Goal: Task Accomplishment & Management: Manage account settings

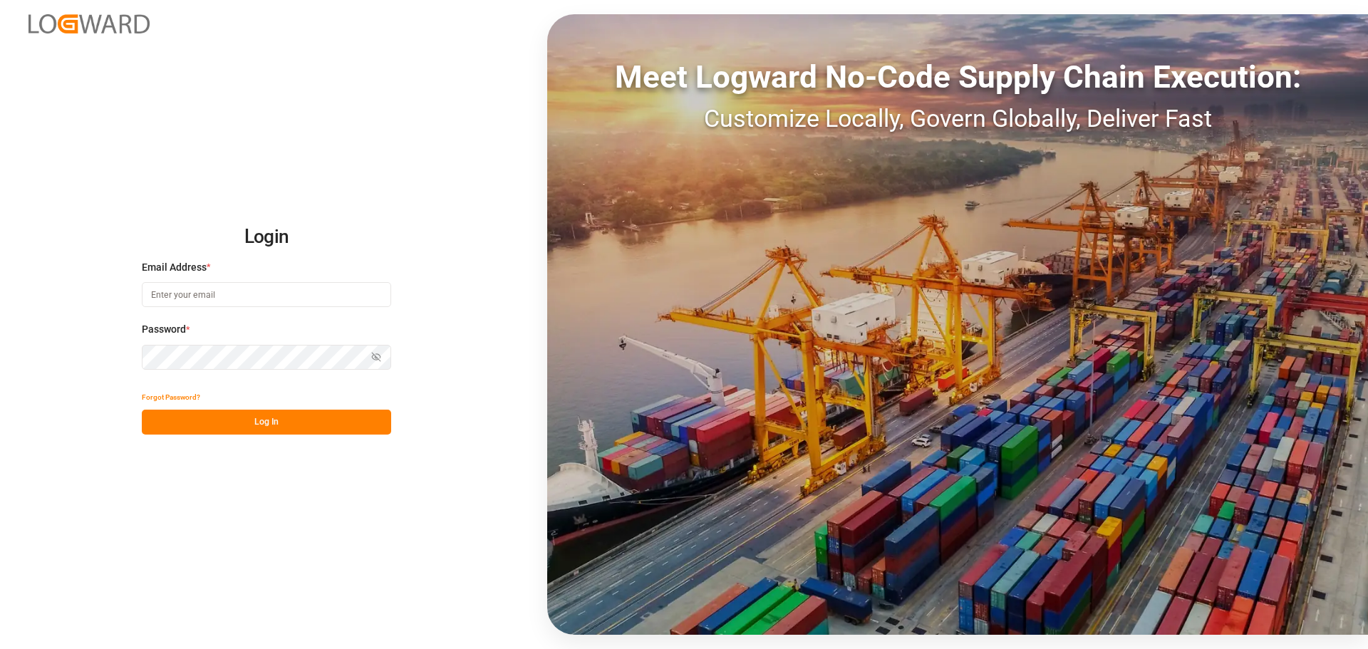
type input "[EMAIL_ADDRESS][PERSON_NAME][DOMAIN_NAME]"
click at [247, 434] on button "Log In" at bounding box center [266, 422] width 249 height 25
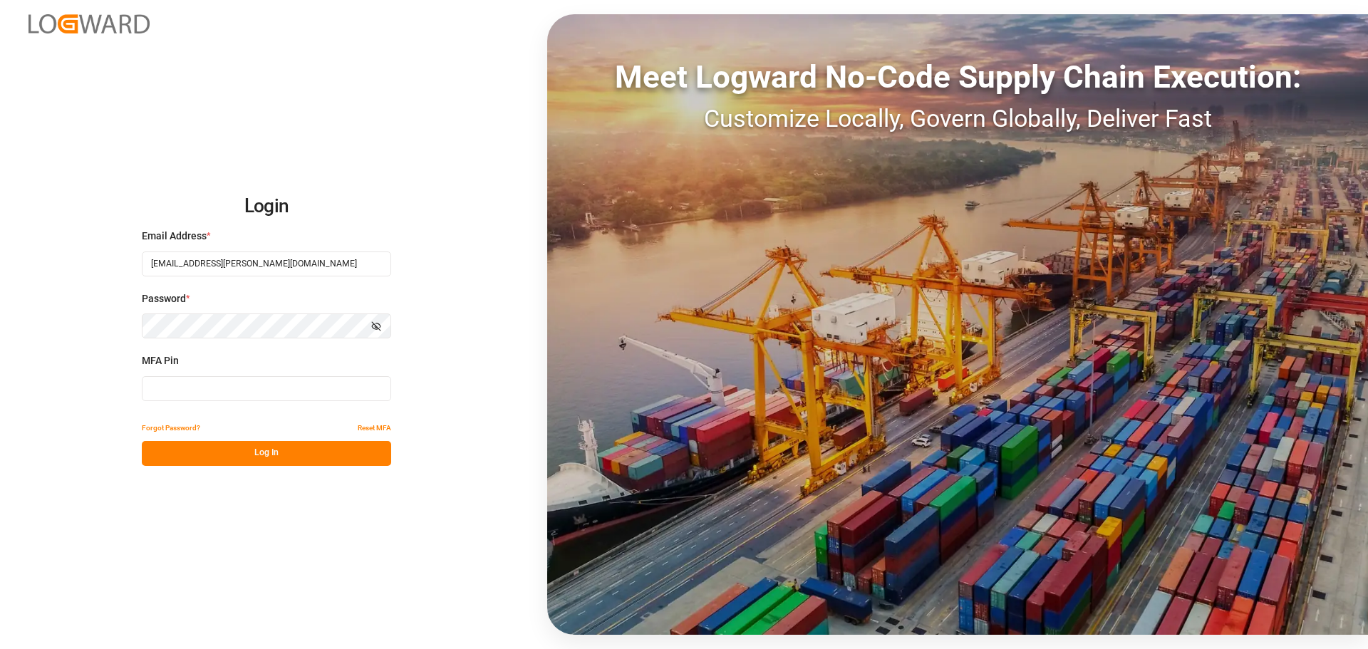
click at [245, 395] on input at bounding box center [266, 388] width 249 height 25
type input "135362"
click at [250, 441] on button "Log In" at bounding box center [266, 453] width 249 height 25
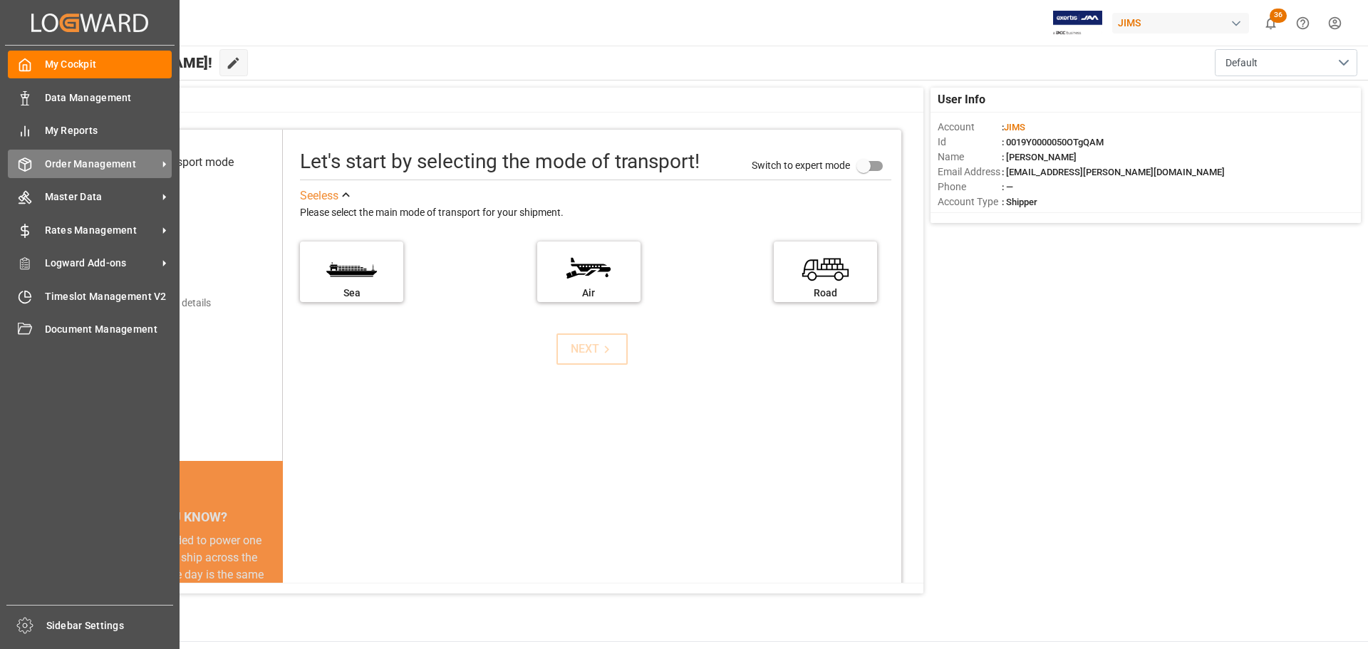
click at [42, 169] on div "Order Management Order Management" at bounding box center [90, 164] width 164 height 28
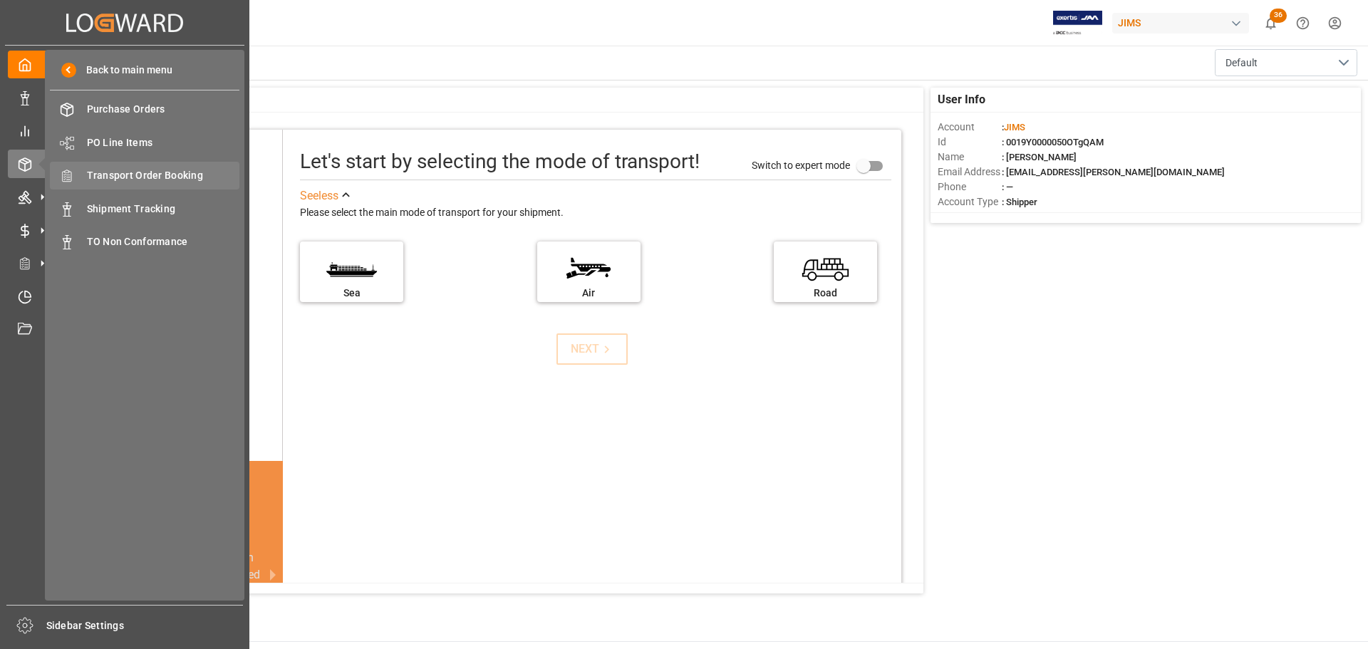
click at [111, 176] on span "Transport Order Booking" at bounding box center [163, 175] width 153 height 15
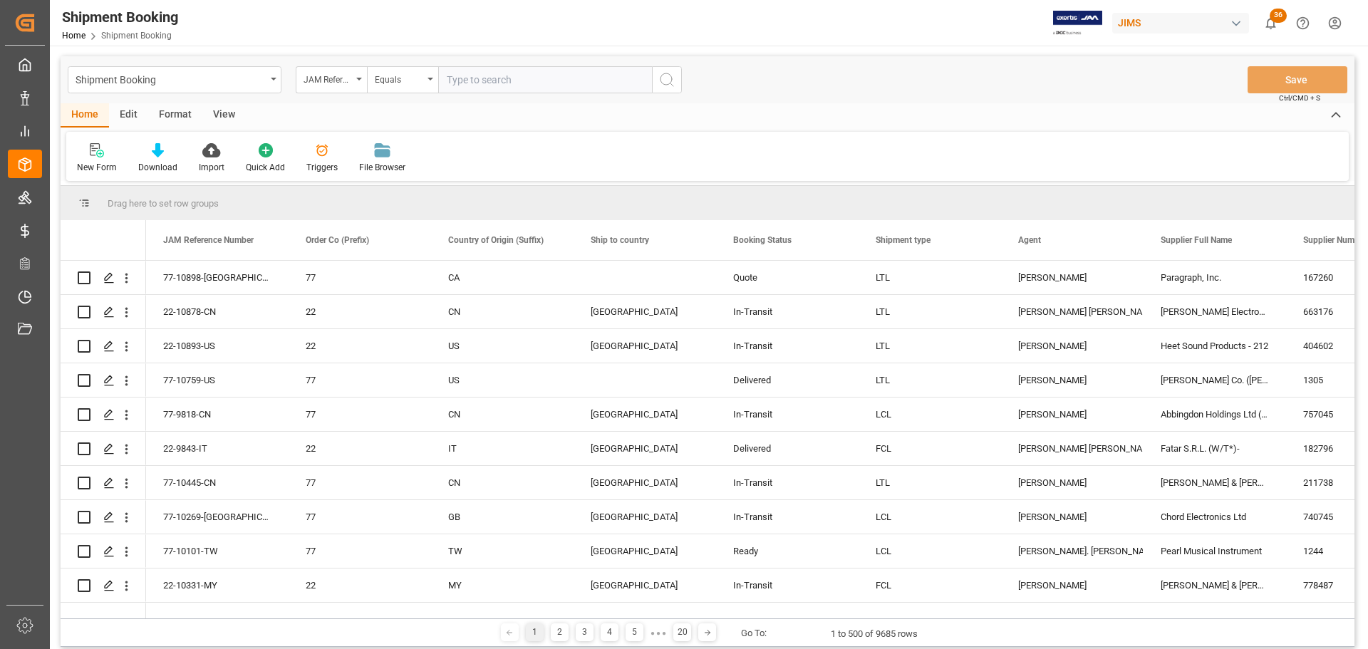
click at [498, 83] on input "text" at bounding box center [545, 79] width 214 height 27
type input "77-10106-[GEOGRAPHIC_DATA]"
click at [668, 80] on icon "search button" at bounding box center [666, 79] width 17 height 17
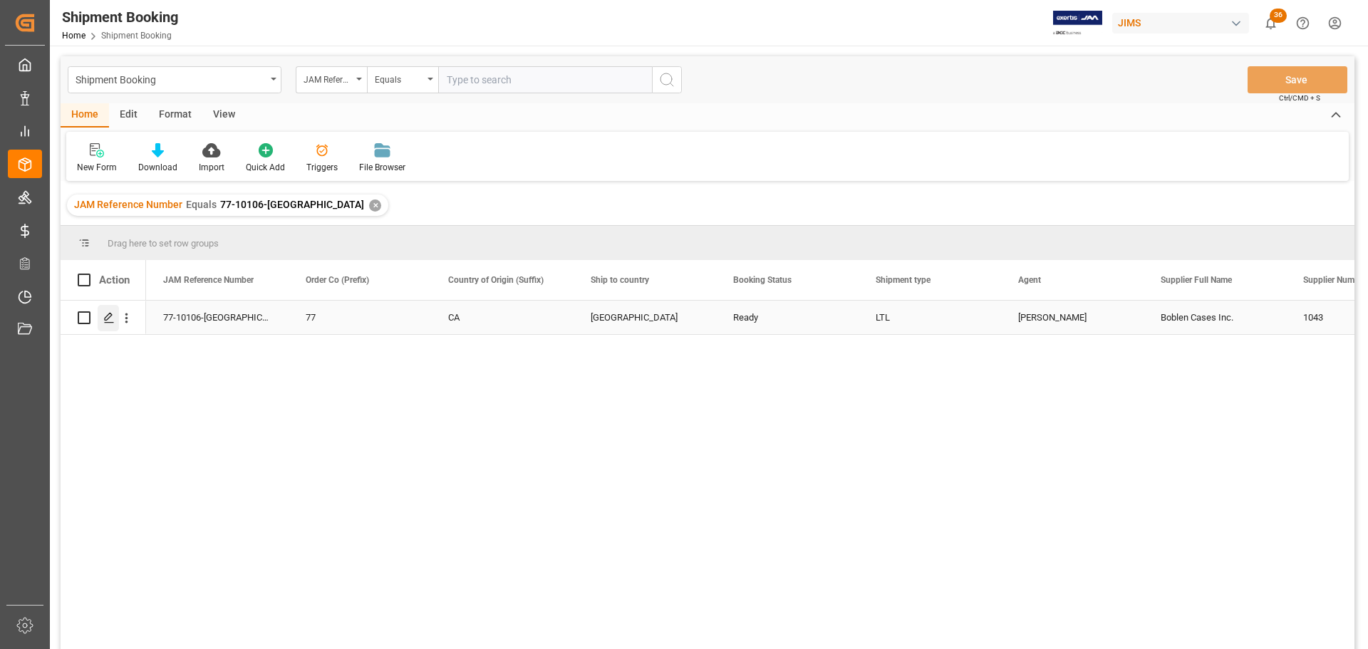
click at [115, 316] on div "Press SPACE to select this row." at bounding box center [108, 318] width 21 height 26
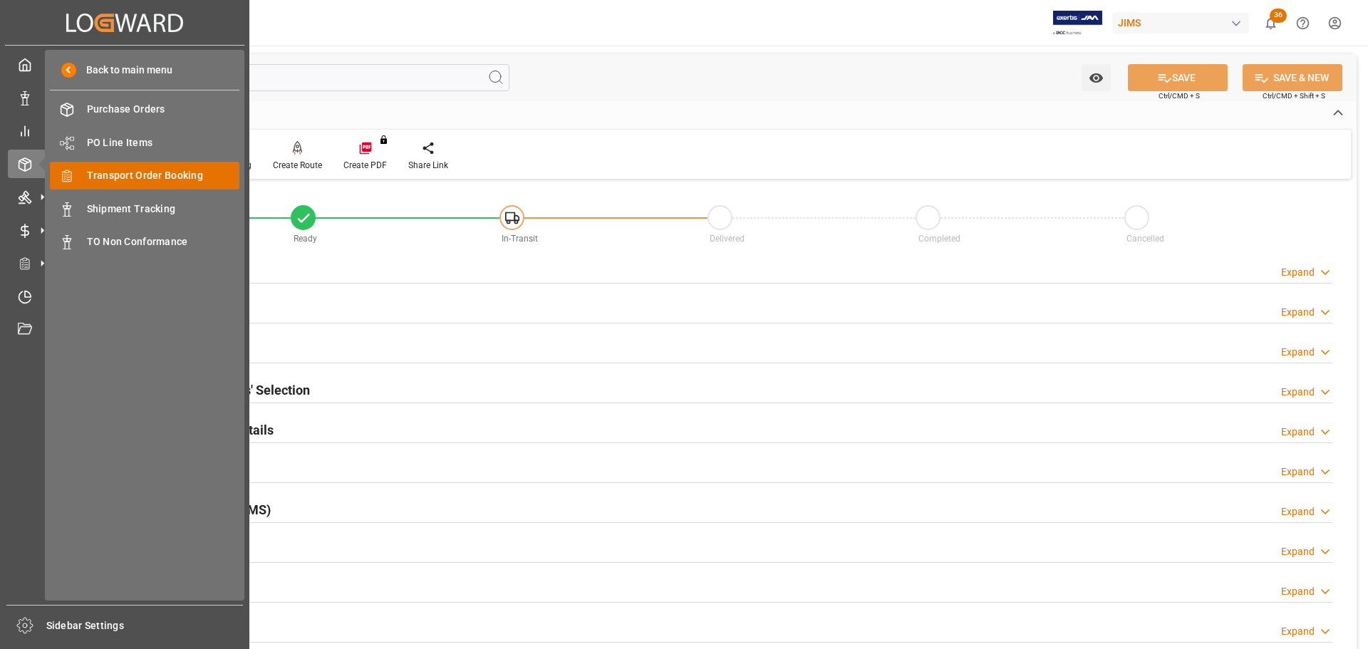
click at [146, 182] on span "Transport Order Booking" at bounding box center [163, 175] width 153 height 15
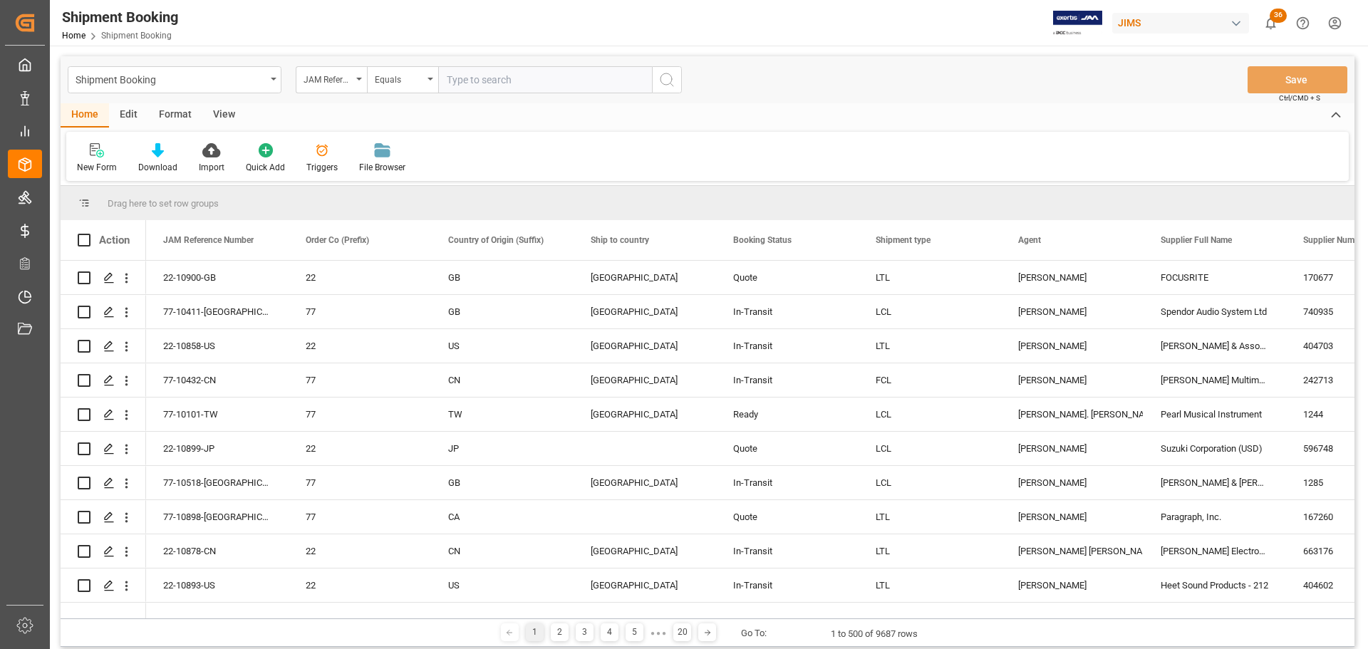
click at [504, 78] on input "text" at bounding box center [545, 79] width 214 height 27
type input "77-10737-US"
click at [660, 80] on icon "search button" at bounding box center [666, 79] width 17 height 17
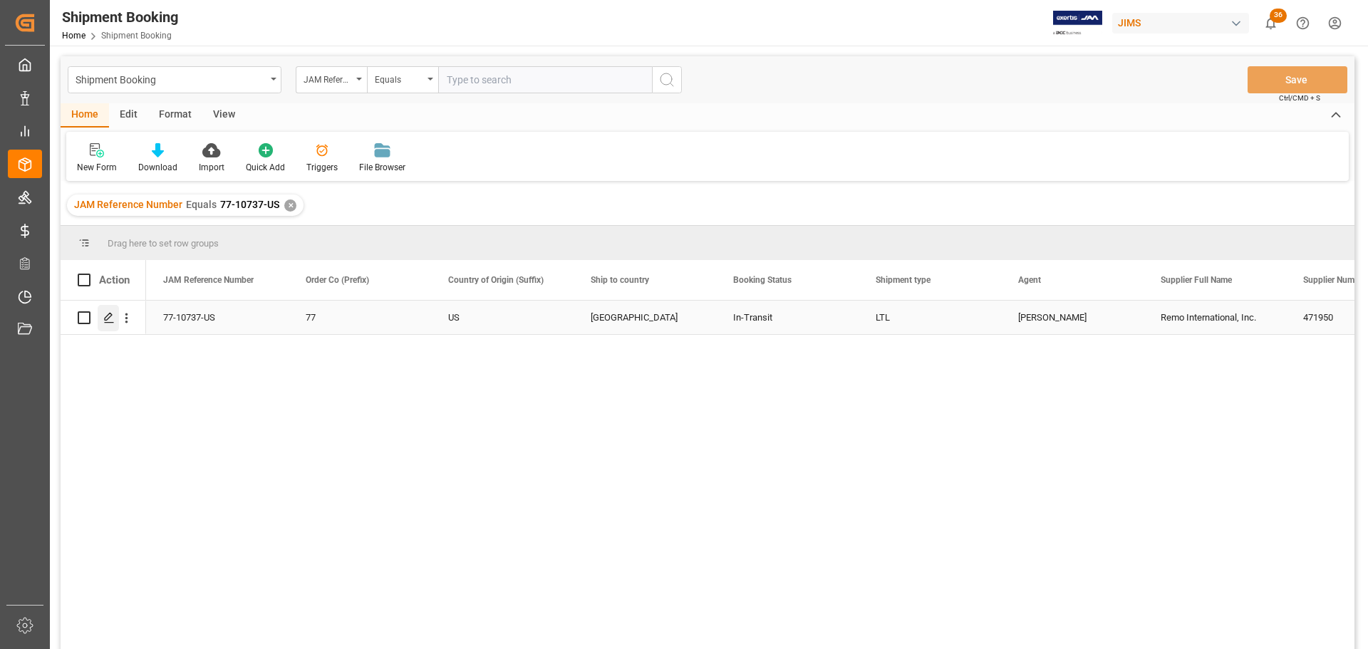
click at [103, 324] on div "Press SPACE to select this row." at bounding box center [108, 318] width 21 height 26
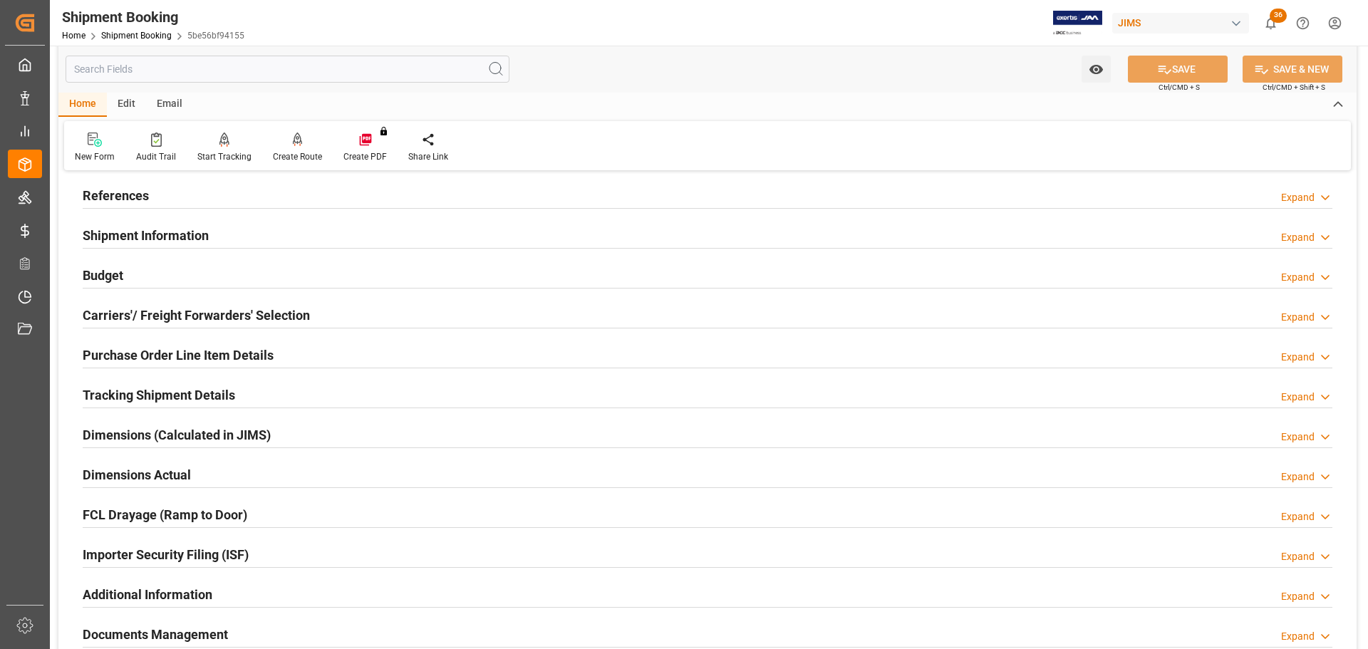
scroll to position [285, 0]
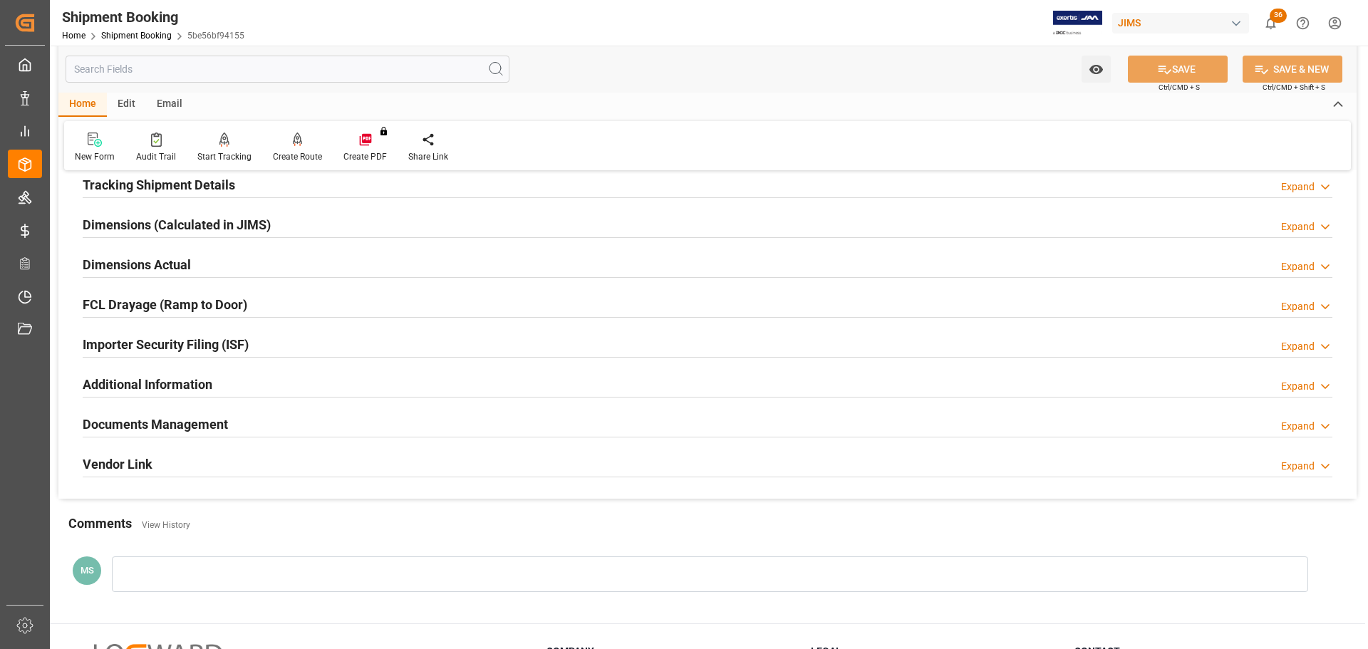
click at [268, 420] on div "Documents Management Expand" at bounding box center [707, 423] width 1249 height 27
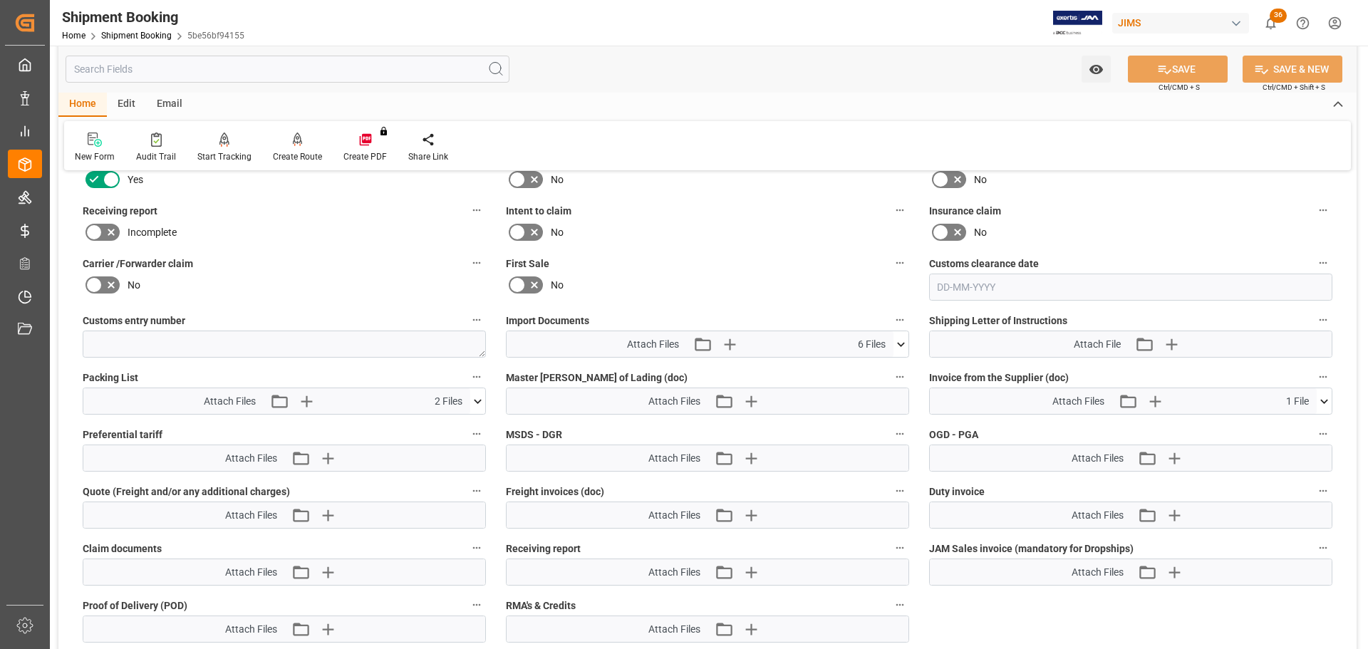
scroll to position [641, 0]
click at [470, 397] on icon at bounding box center [477, 399] width 15 height 15
click at [477, 398] on icon at bounding box center [477, 399] width 15 height 15
click at [902, 343] on icon at bounding box center [901, 342] width 8 height 4
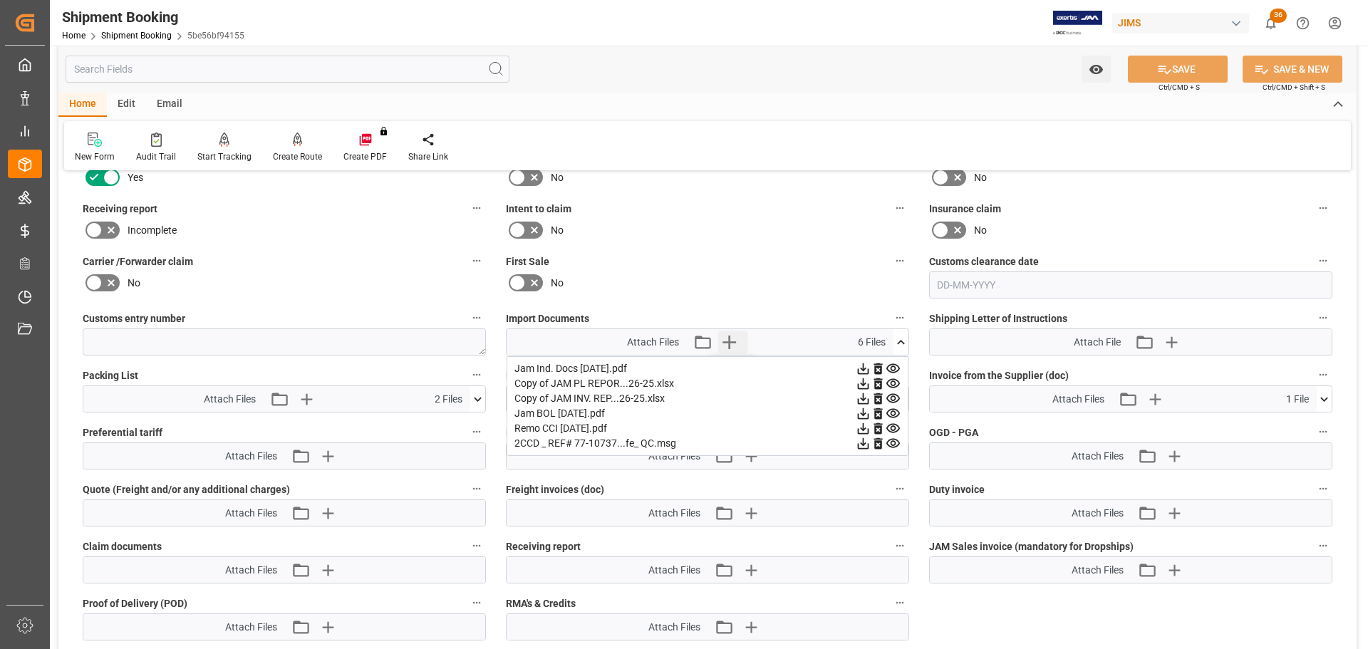
click at [727, 338] on icon "button" at bounding box center [728, 342] width 23 height 23
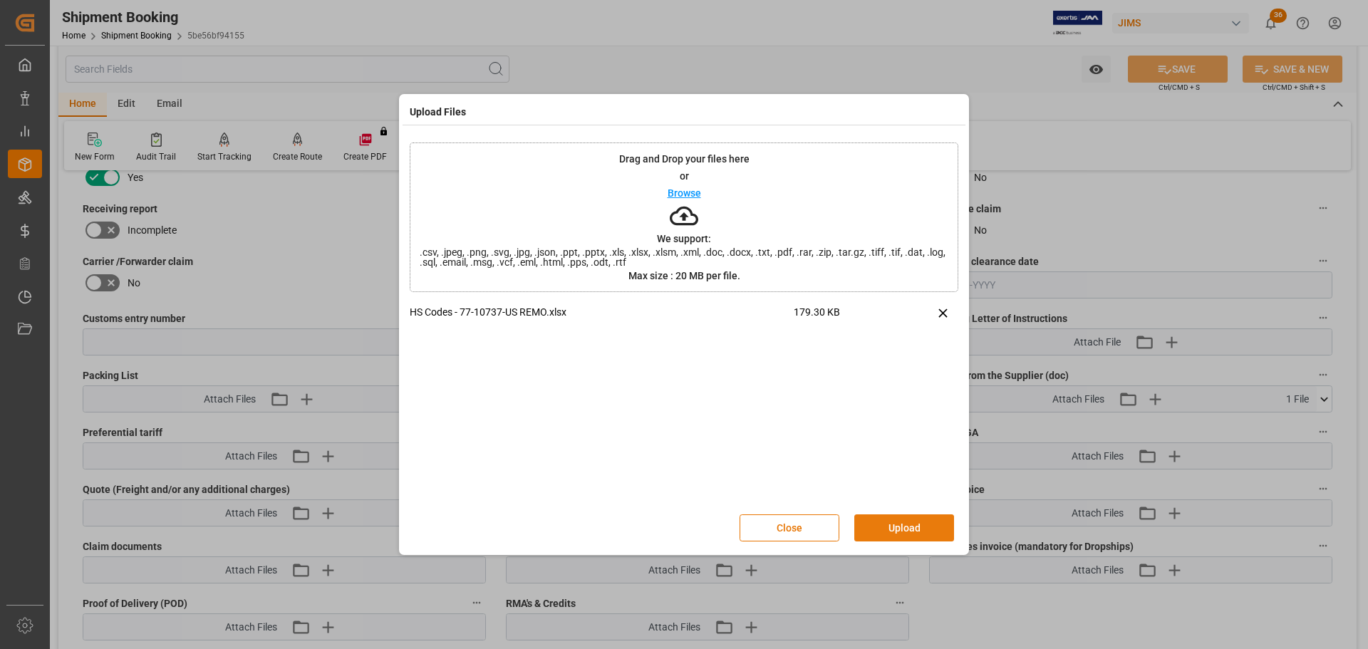
click at [925, 516] on button "Upload" at bounding box center [904, 527] width 100 height 27
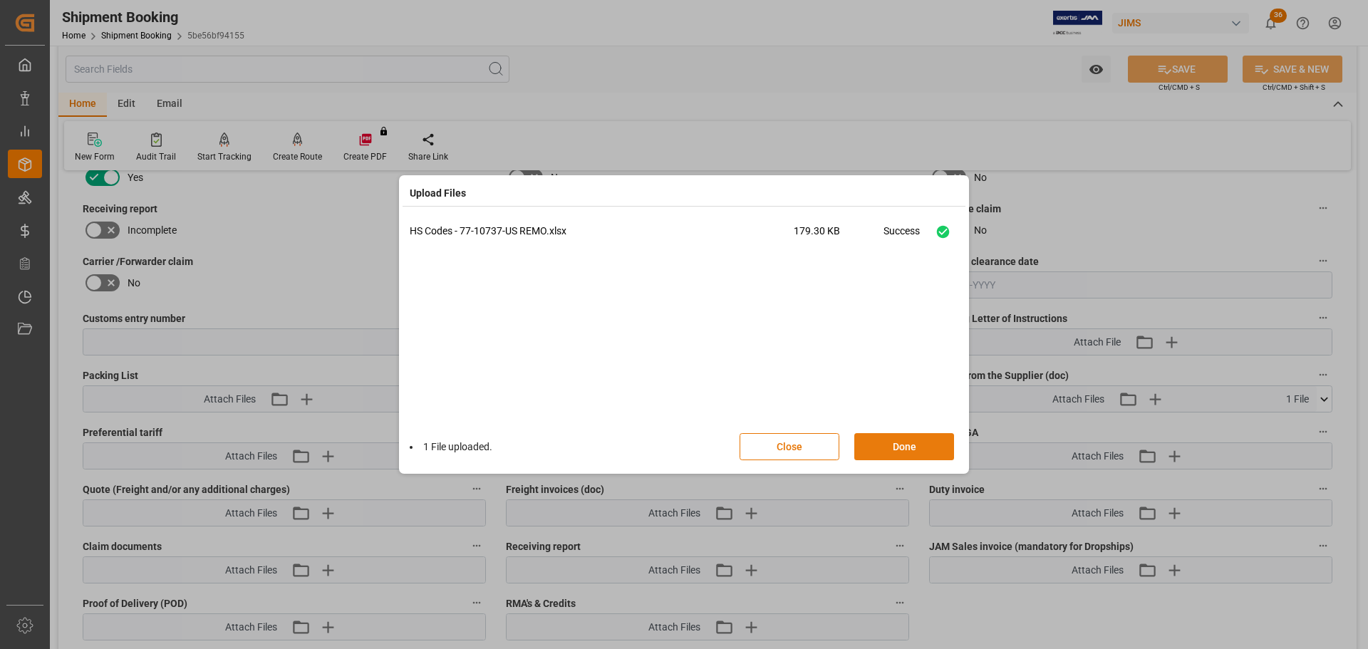
click at [905, 450] on button "Done" at bounding box center [904, 446] width 100 height 27
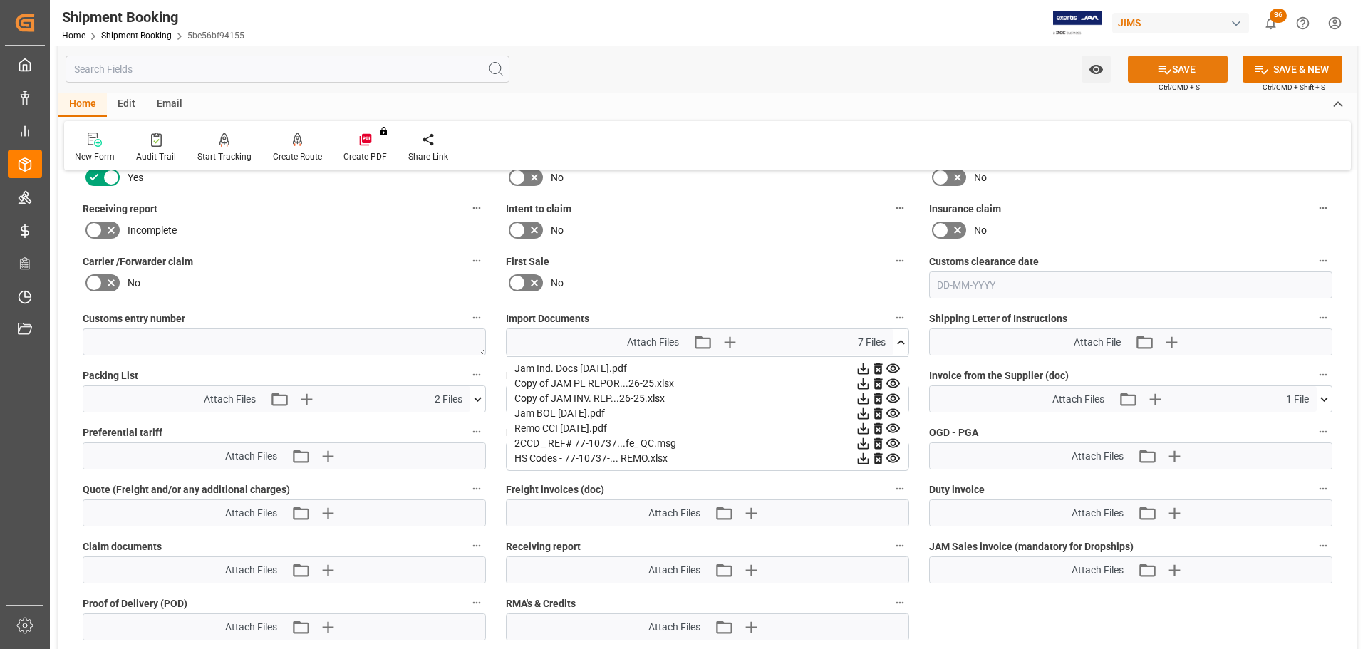
click at [1181, 63] on button "SAVE" at bounding box center [1178, 69] width 100 height 27
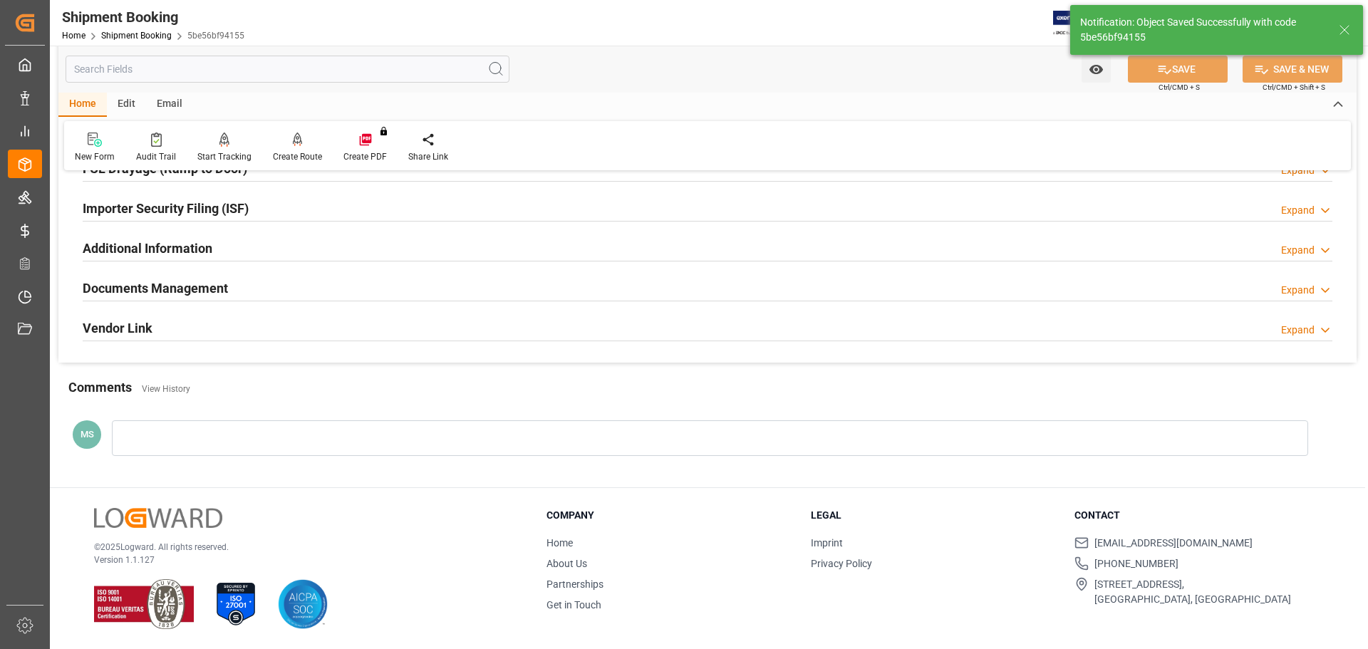
scroll to position [420, 0]
click at [318, 293] on div "Documents Management Expand" at bounding box center [707, 287] width 1249 height 27
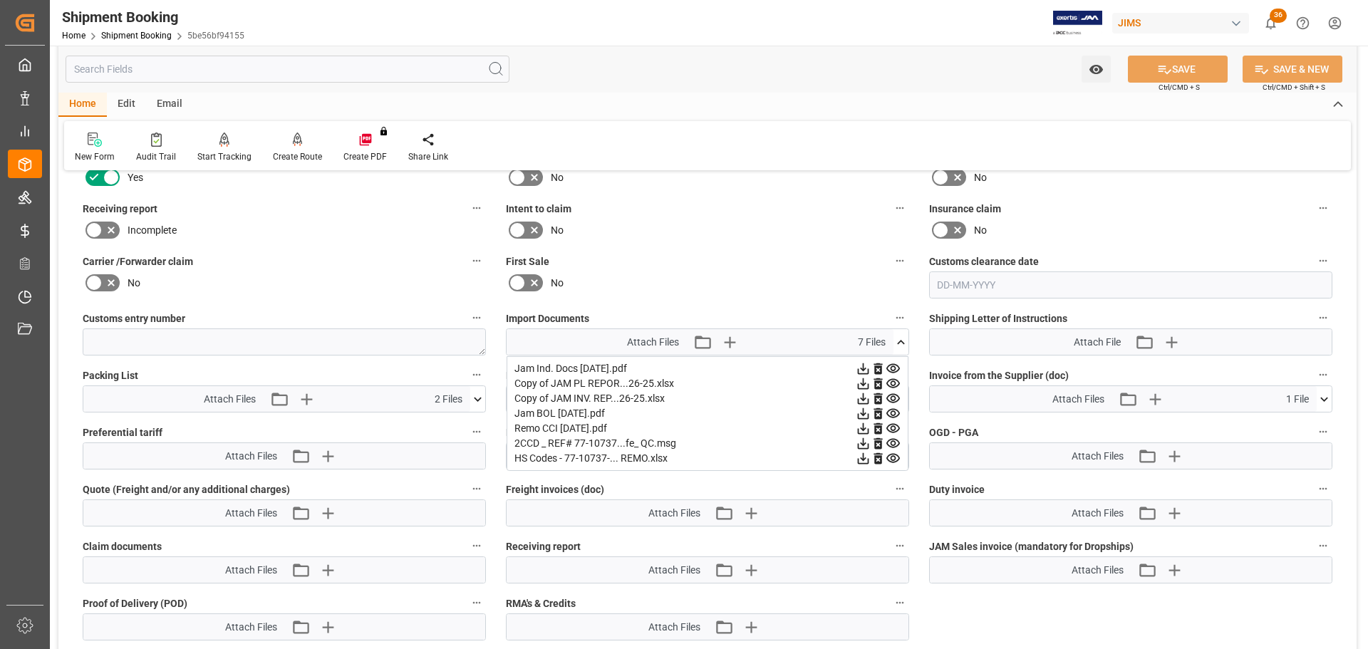
click at [901, 341] on icon at bounding box center [900, 342] width 15 height 15
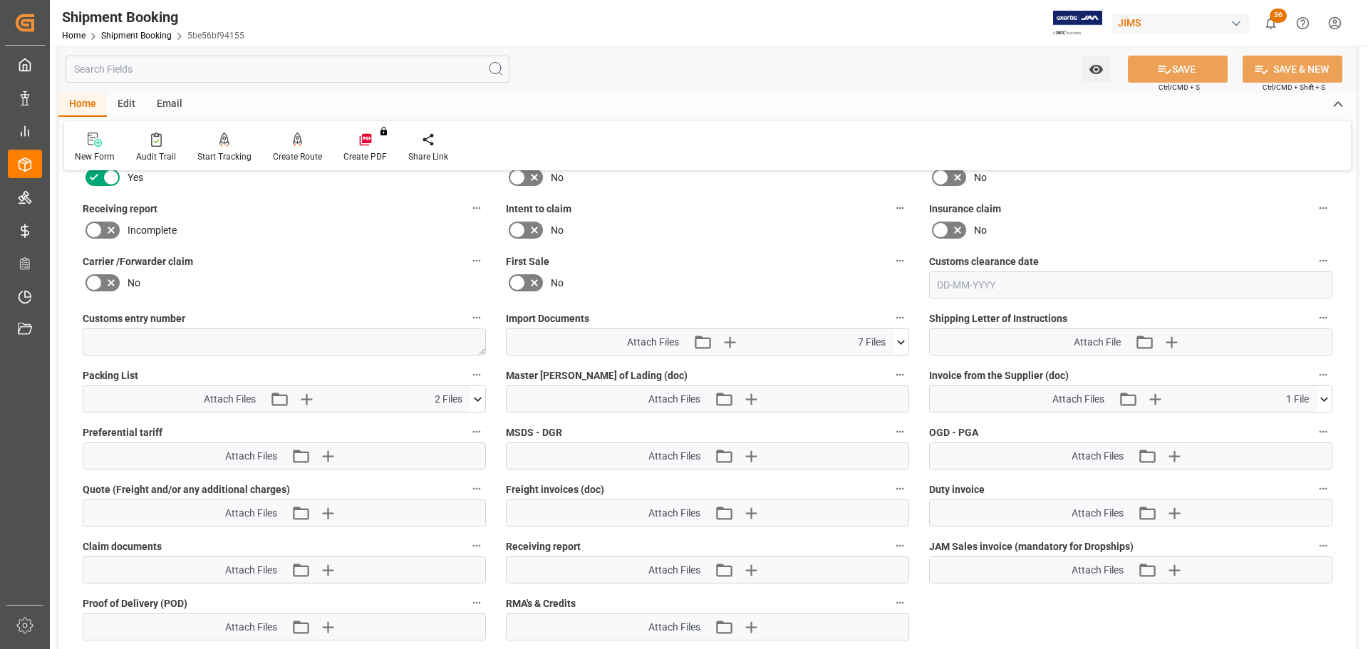
click at [901, 341] on icon at bounding box center [900, 342] width 15 height 15
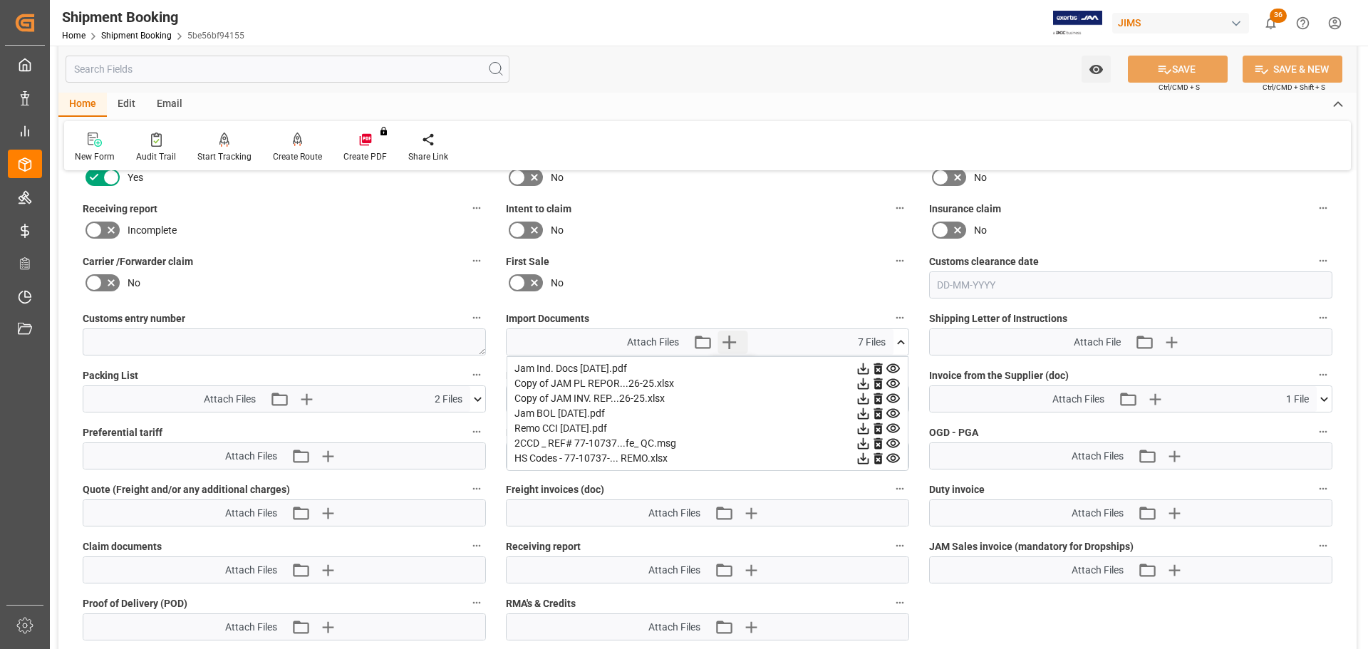
click at [726, 344] on icon "button" at bounding box center [728, 342] width 23 height 23
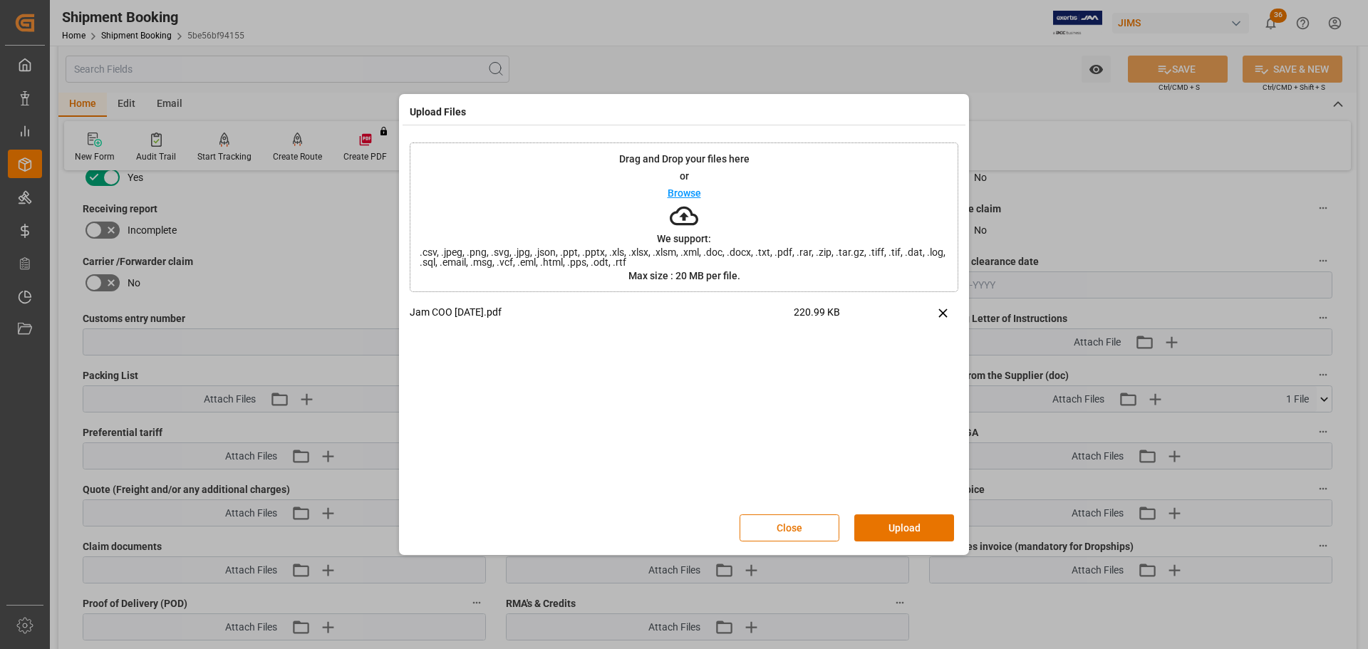
click at [908, 545] on div "Close Upload" at bounding box center [684, 527] width 549 height 47
click at [905, 531] on button "Upload" at bounding box center [904, 527] width 100 height 27
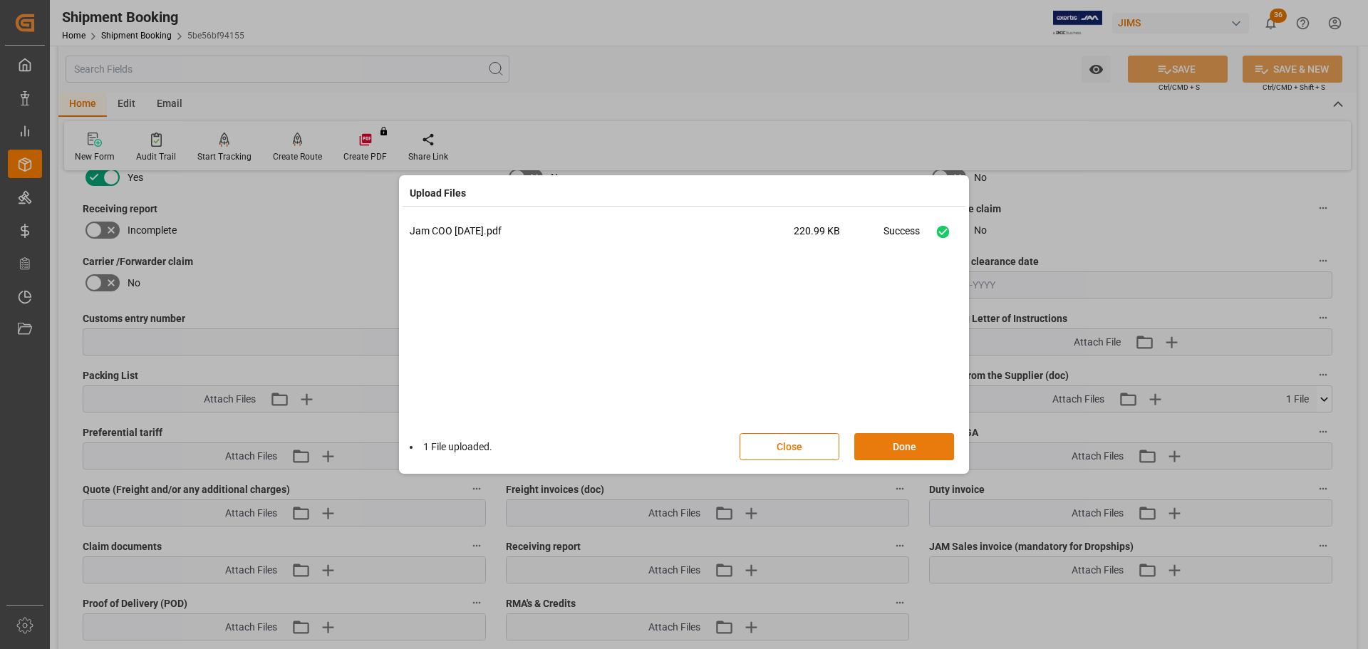
click at [911, 448] on button "Done" at bounding box center [904, 446] width 100 height 27
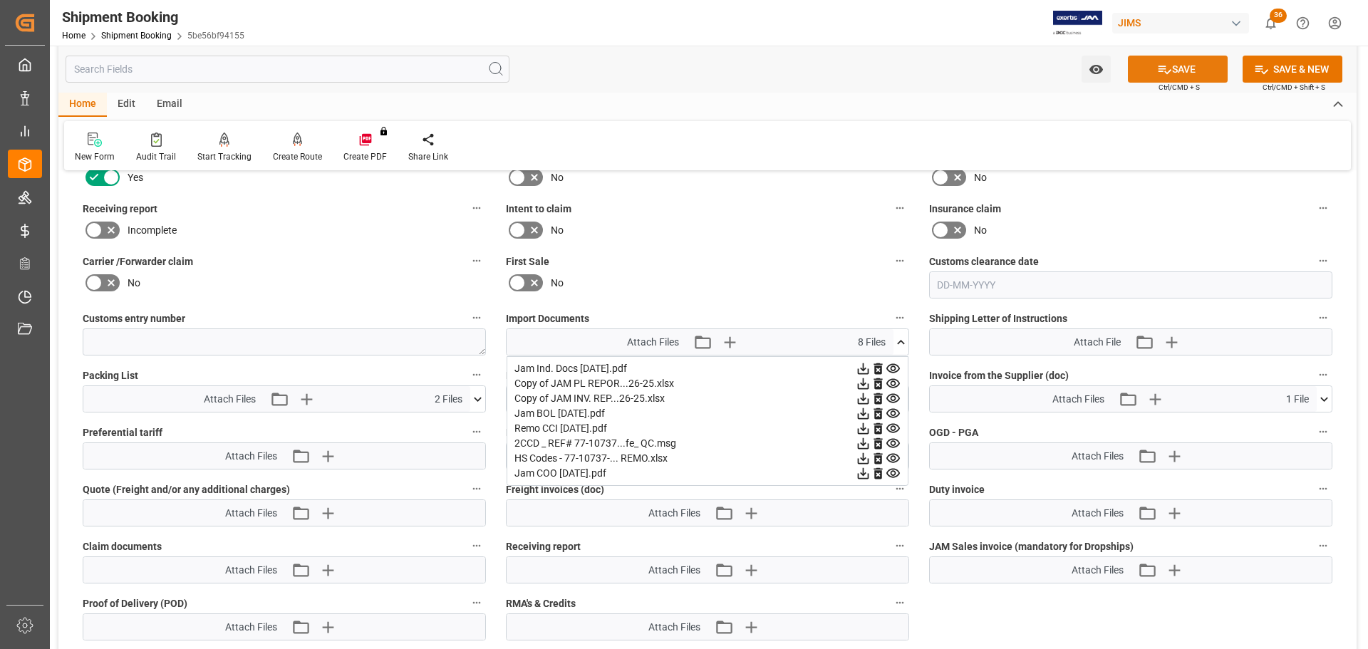
click at [1180, 72] on button "SAVE" at bounding box center [1178, 69] width 100 height 27
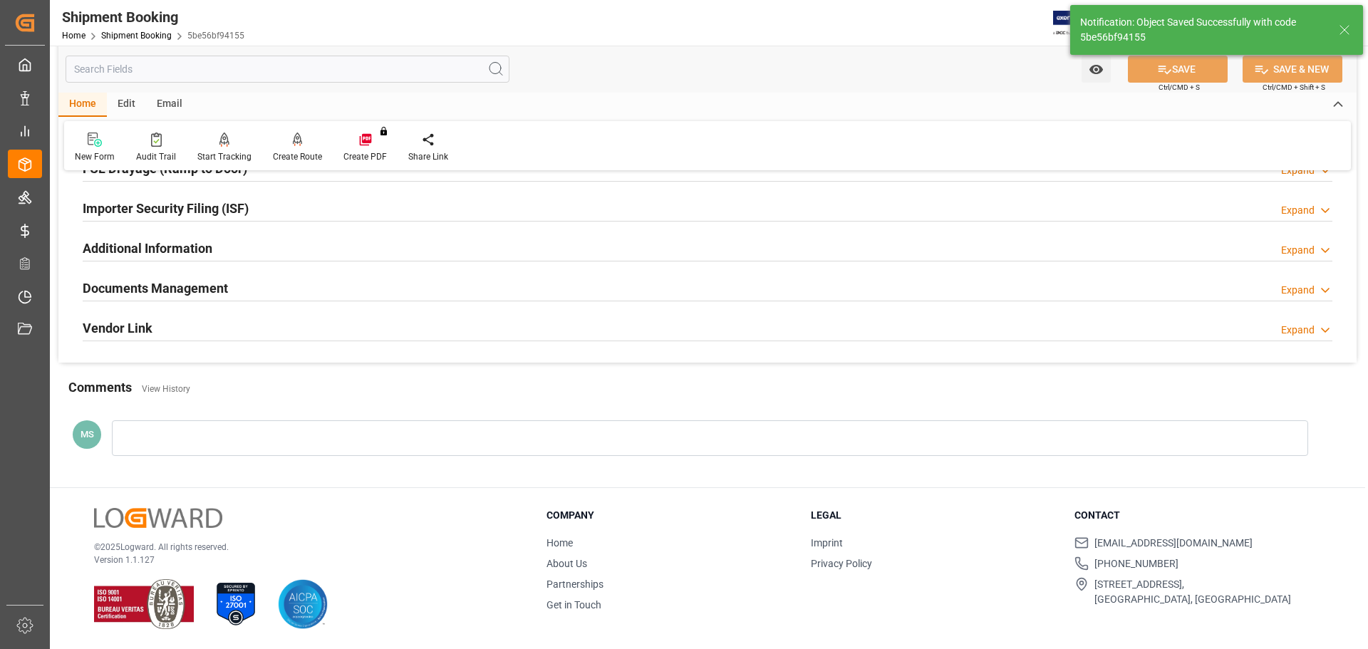
scroll to position [420, 0]
click at [229, 289] on div "Documents Management Expand" at bounding box center [707, 287] width 1249 height 27
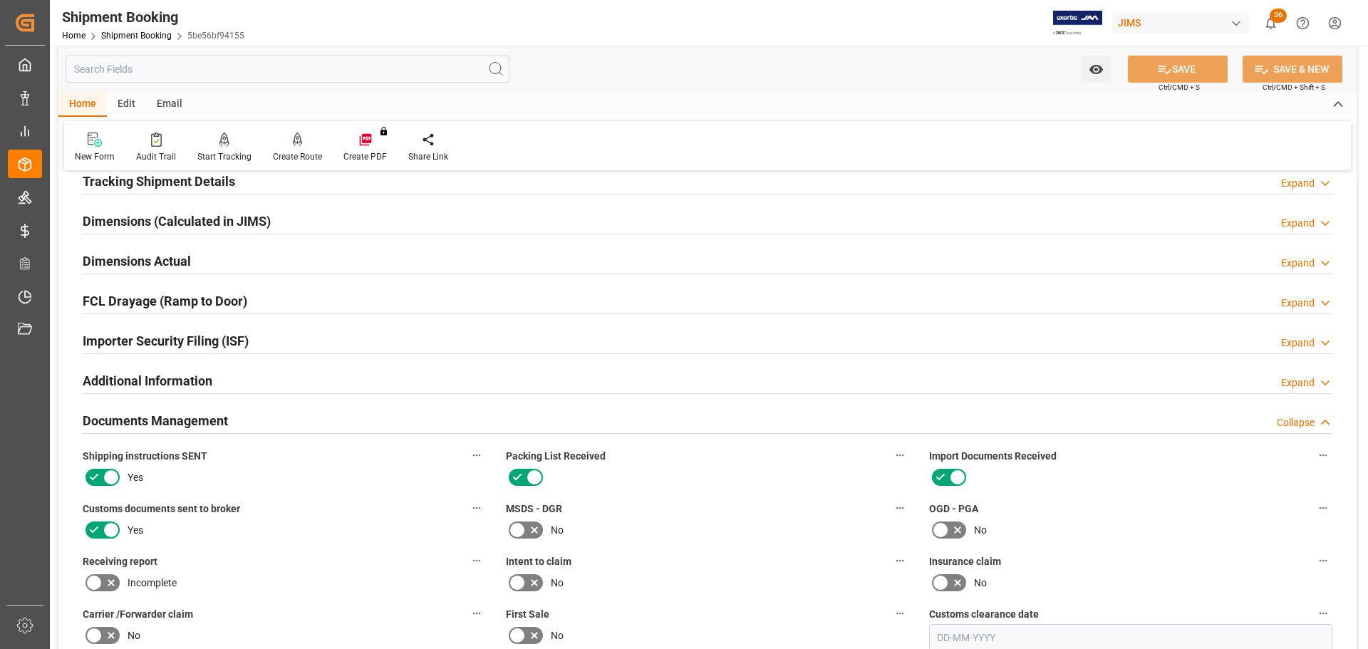
scroll to position [285, 0]
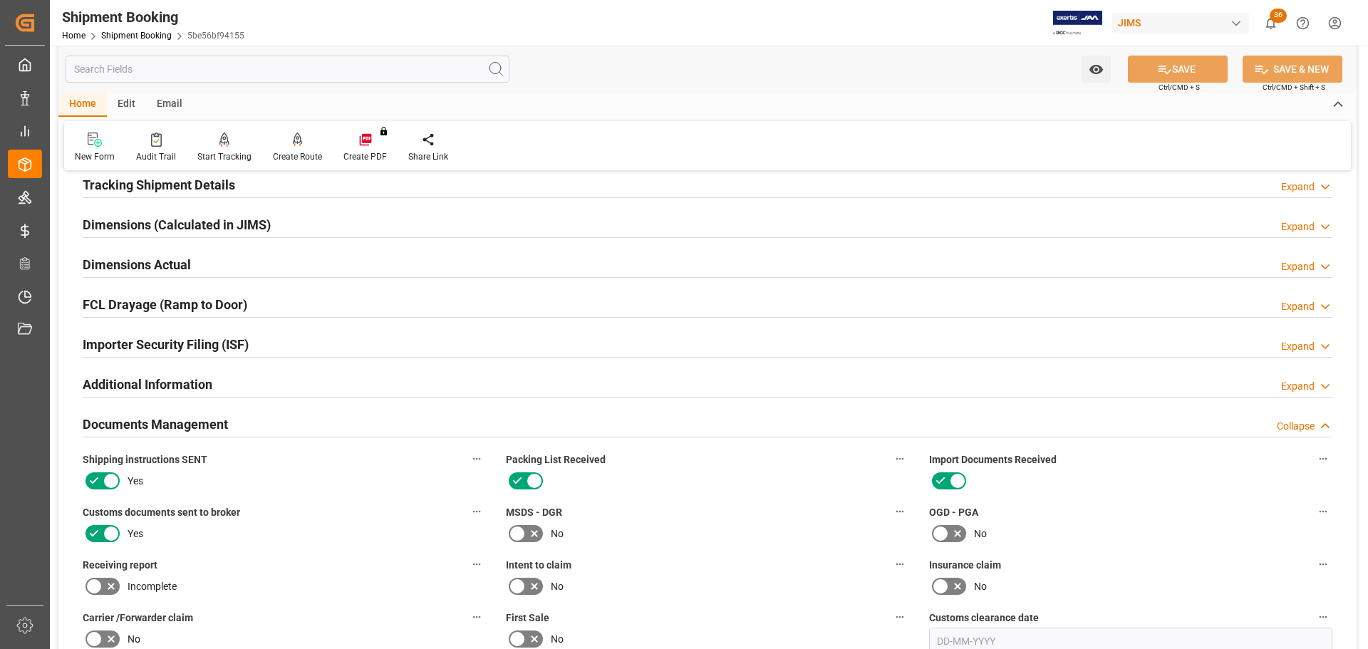
click at [314, 422] on div "Documents Management Collapse" at bounding box center [707, 423] width 1249 height 27
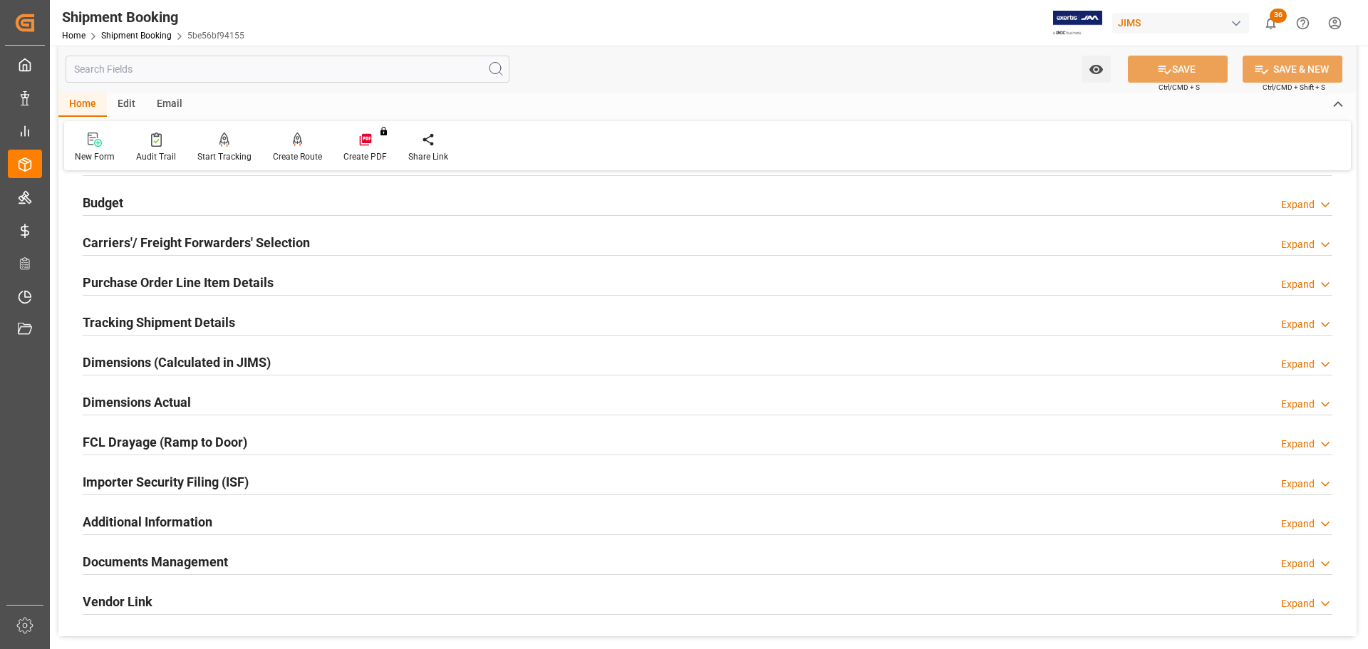
scroll to position [142, 0]
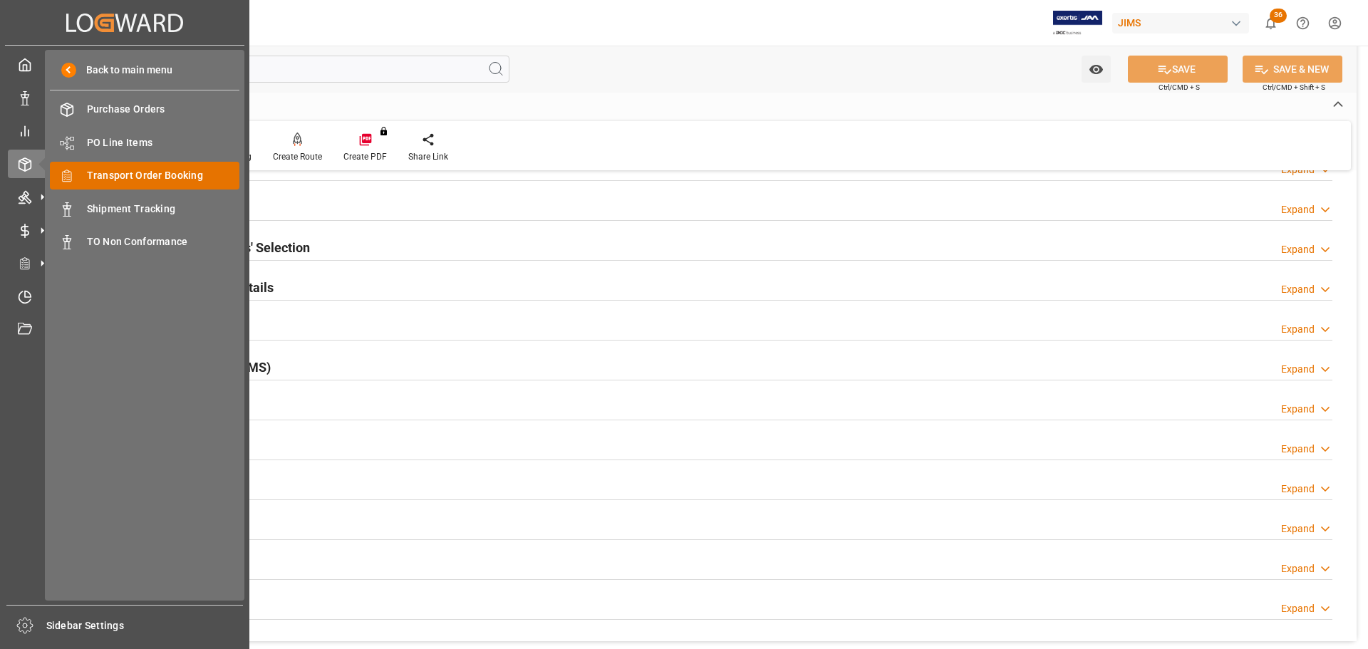
click at [154, 167] on div "Transport Order Booking Transport Order Booking" at bounding box center [144, 176] width 189 height 28
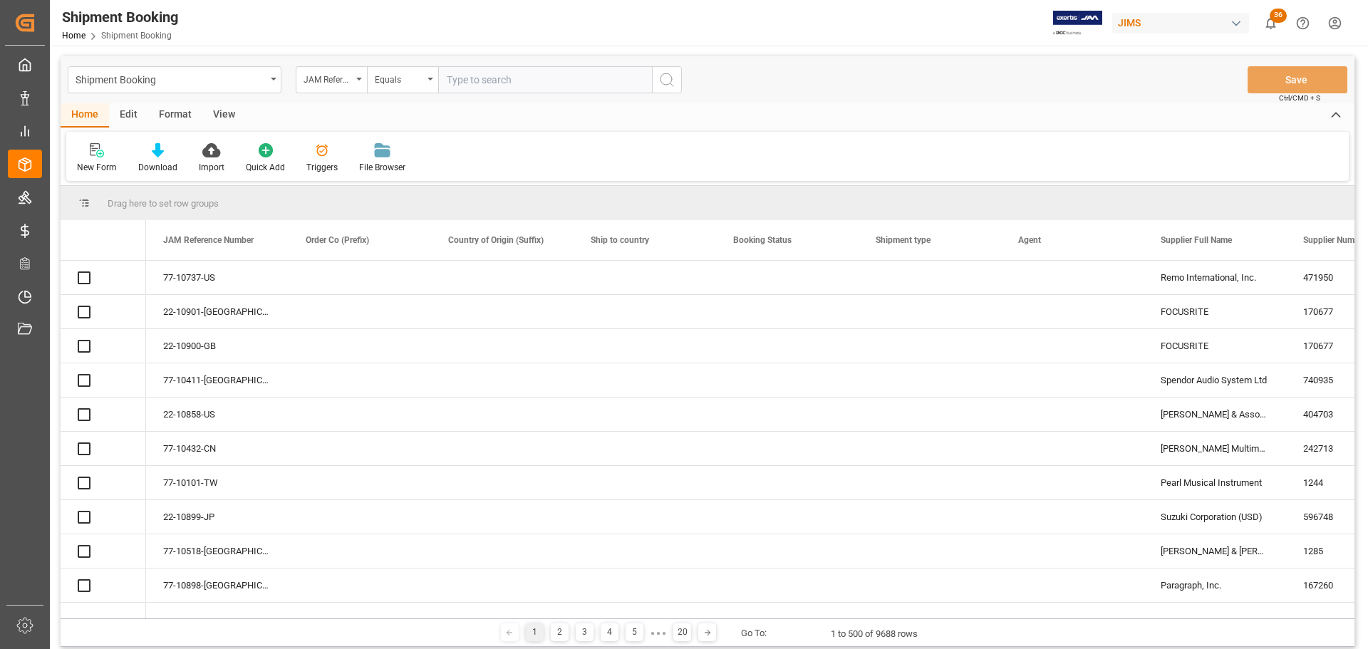
click at [482, 82] on input "text" at bounding box center [545, 79] width 214 height 27
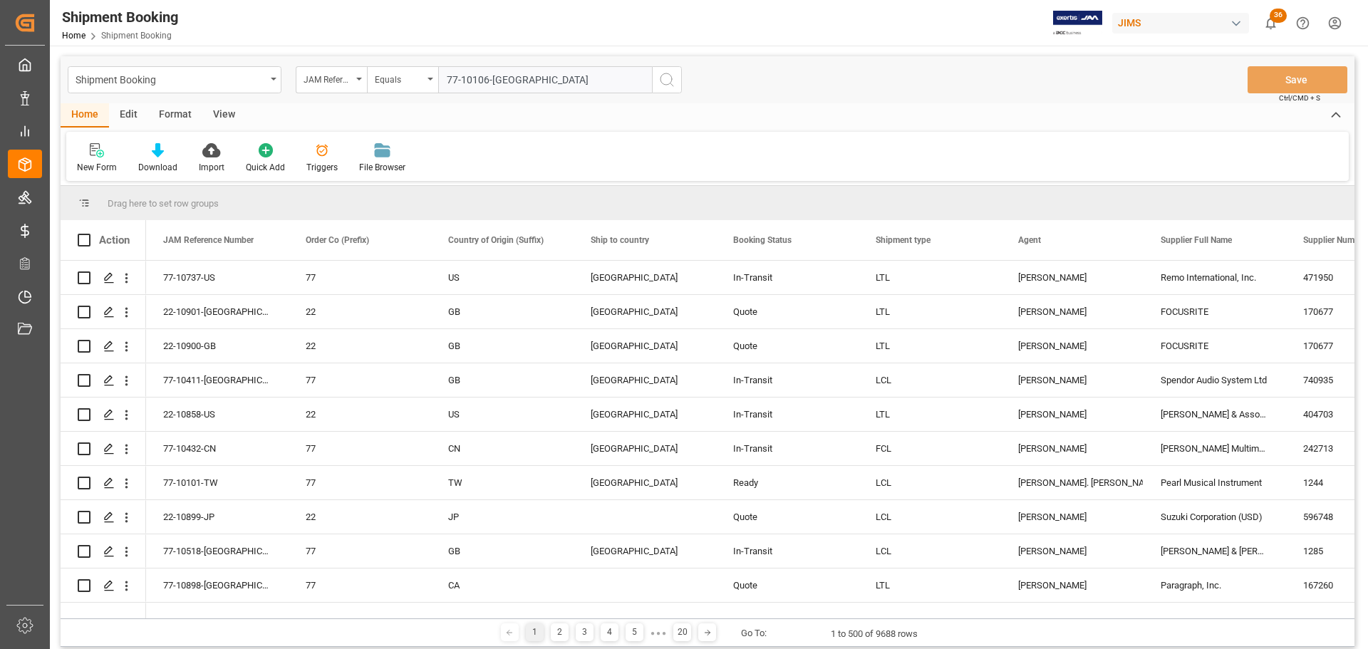
type input "77-10106-[GEOGRAPHIC_DATA]"
click at [672, 85] on line "search button" at bounding box center [671, 84] width 3 height 3
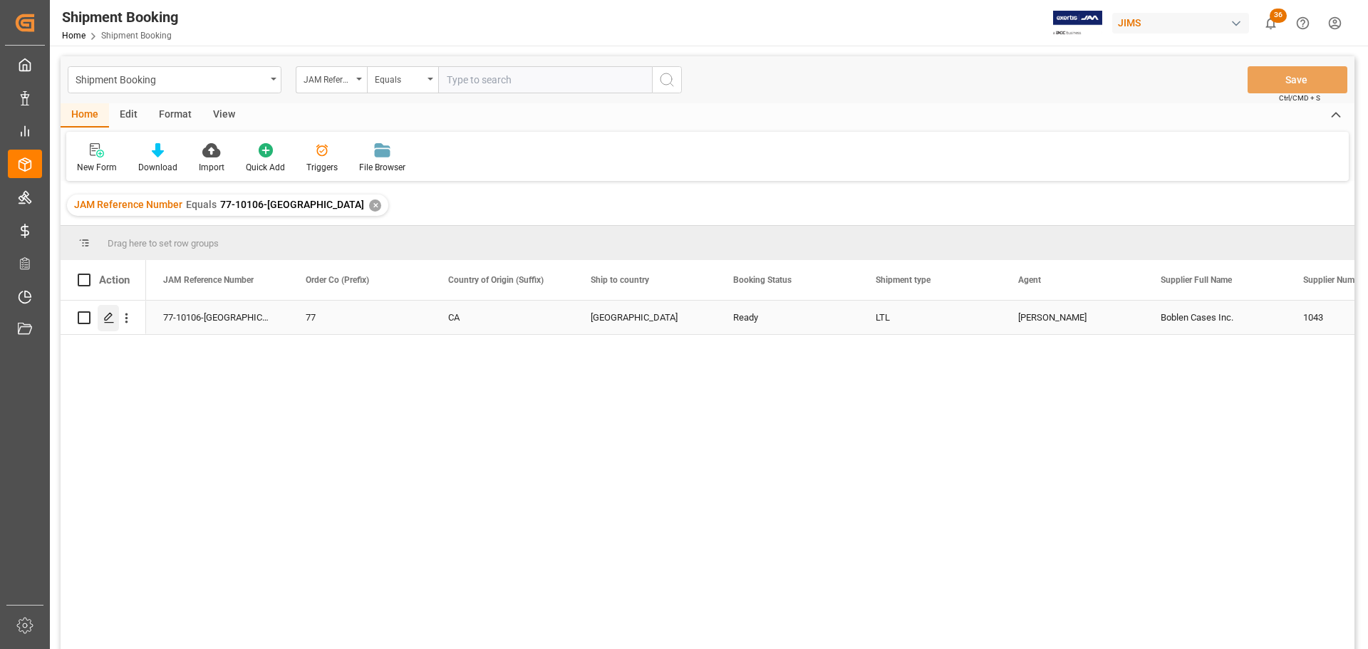
click at [107, 320] on polygon "Press SPACE to select this row." at bounding box center [108, 316] width 7 height 7
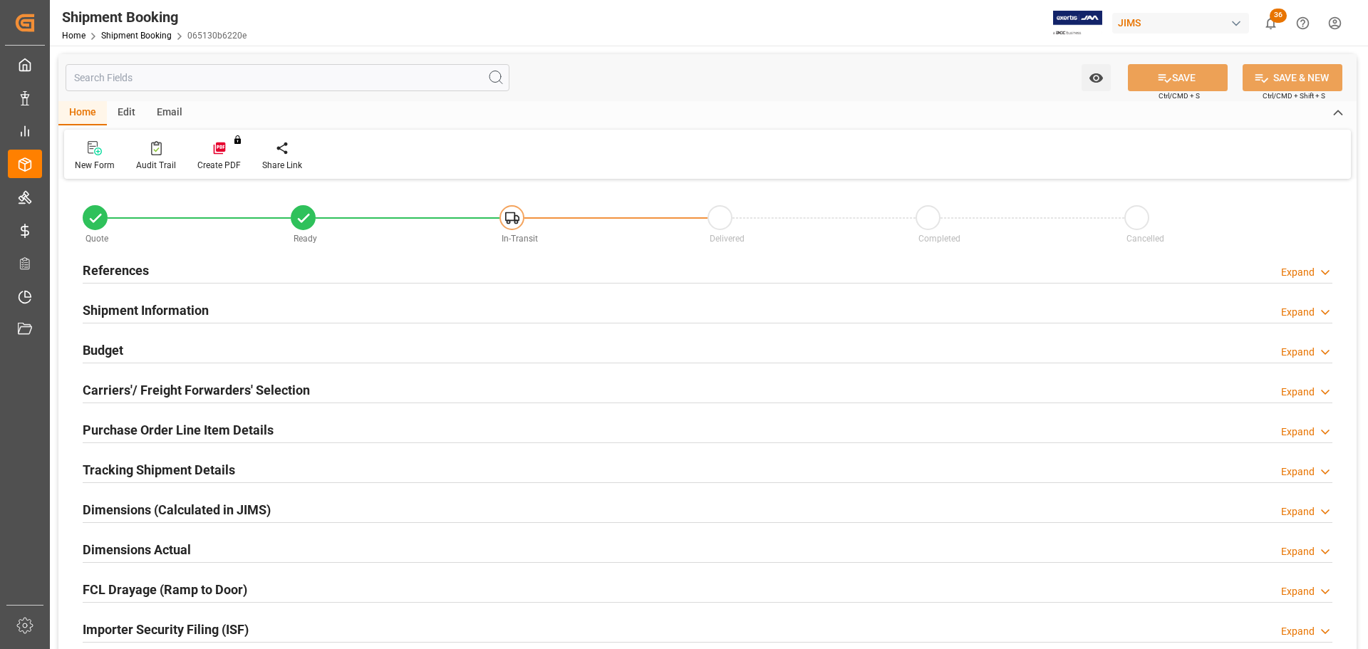
type input "0"
type input "29496"
click at [170, 269] on div "References Expand" at bounding box center [707, 269] width 1249 height 27
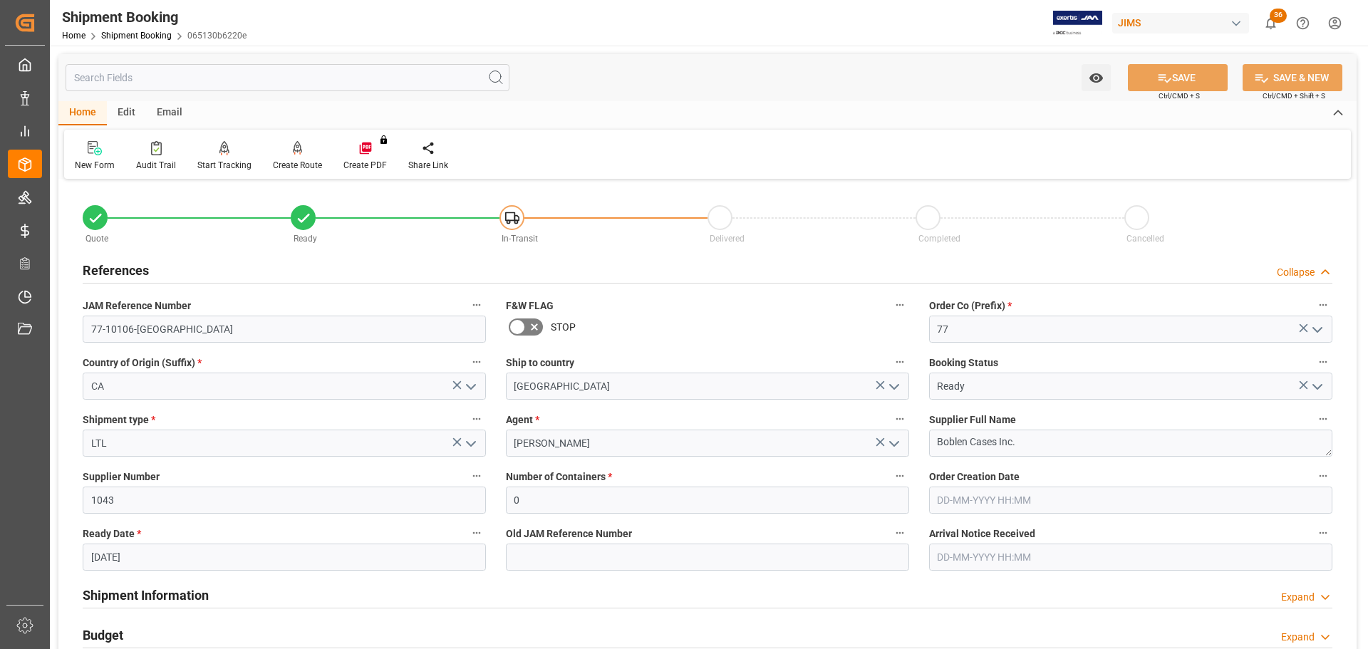
click at [170, 269] on div "References Collapse" at bounding box center [707, 269] width 1249 height 27
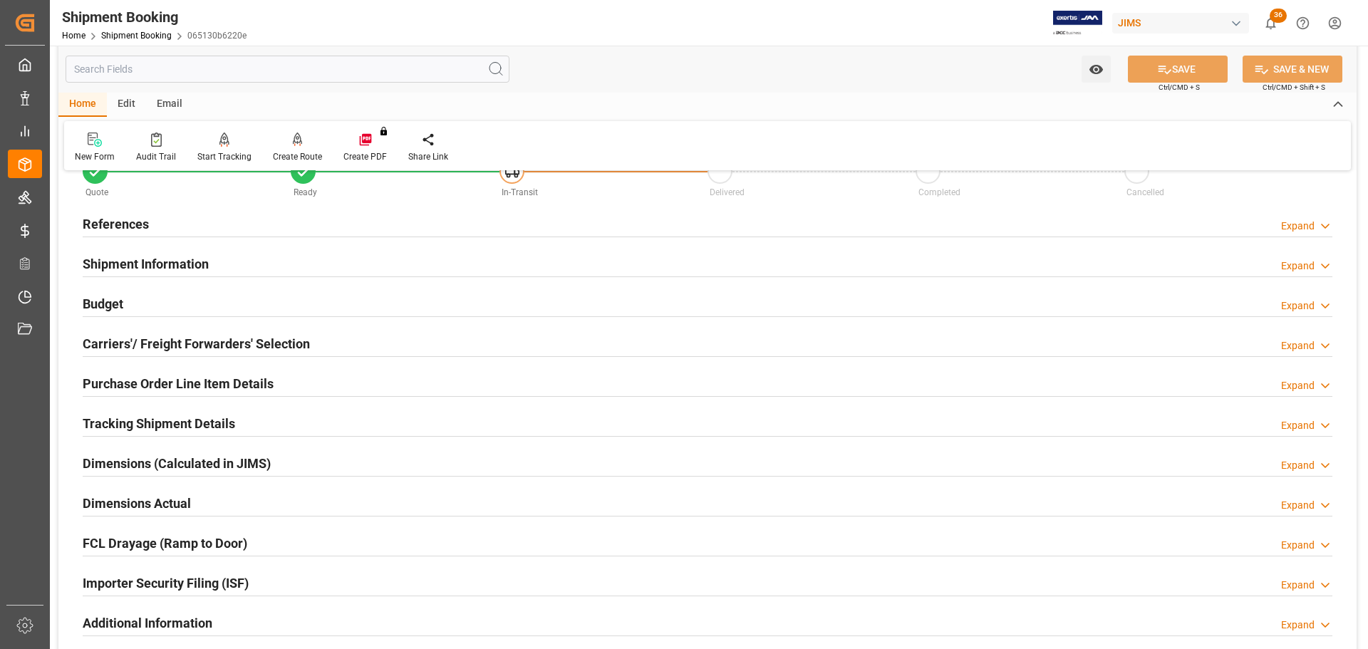
scroll to position [71, 0]
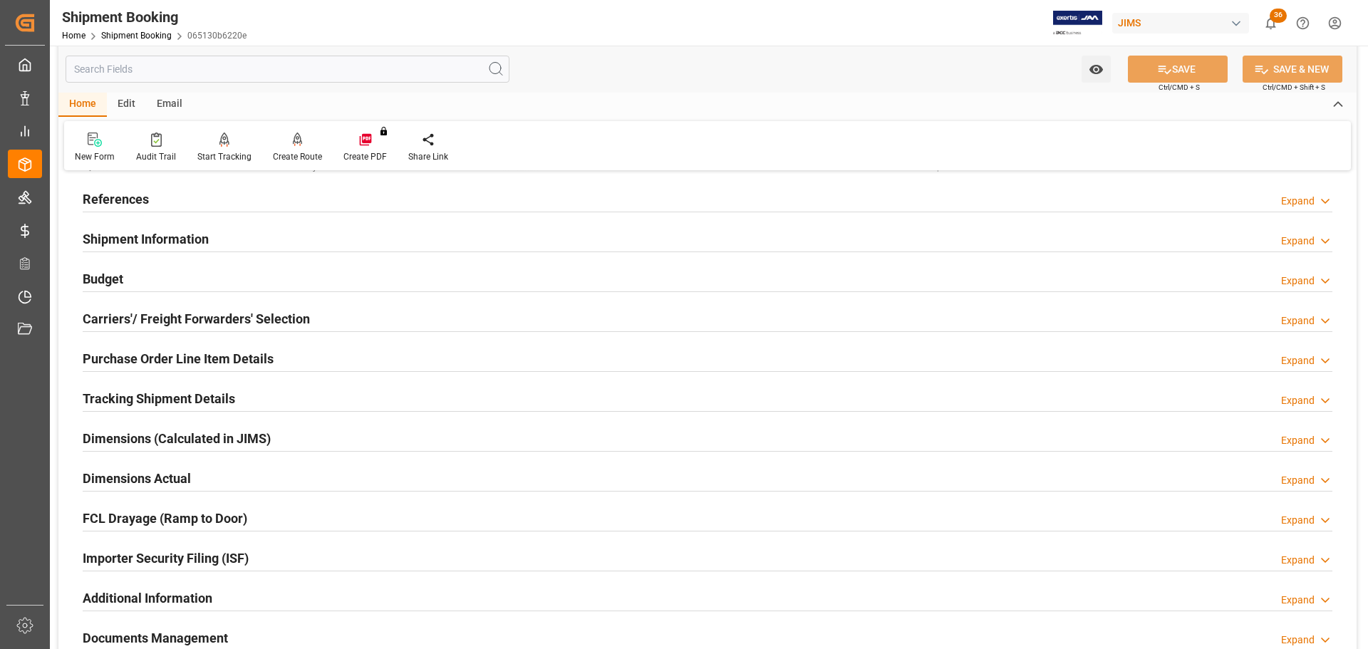
click at [179, 231] on h2 "Shipment Information" at bounding box center [146, 238] width 126 height 19
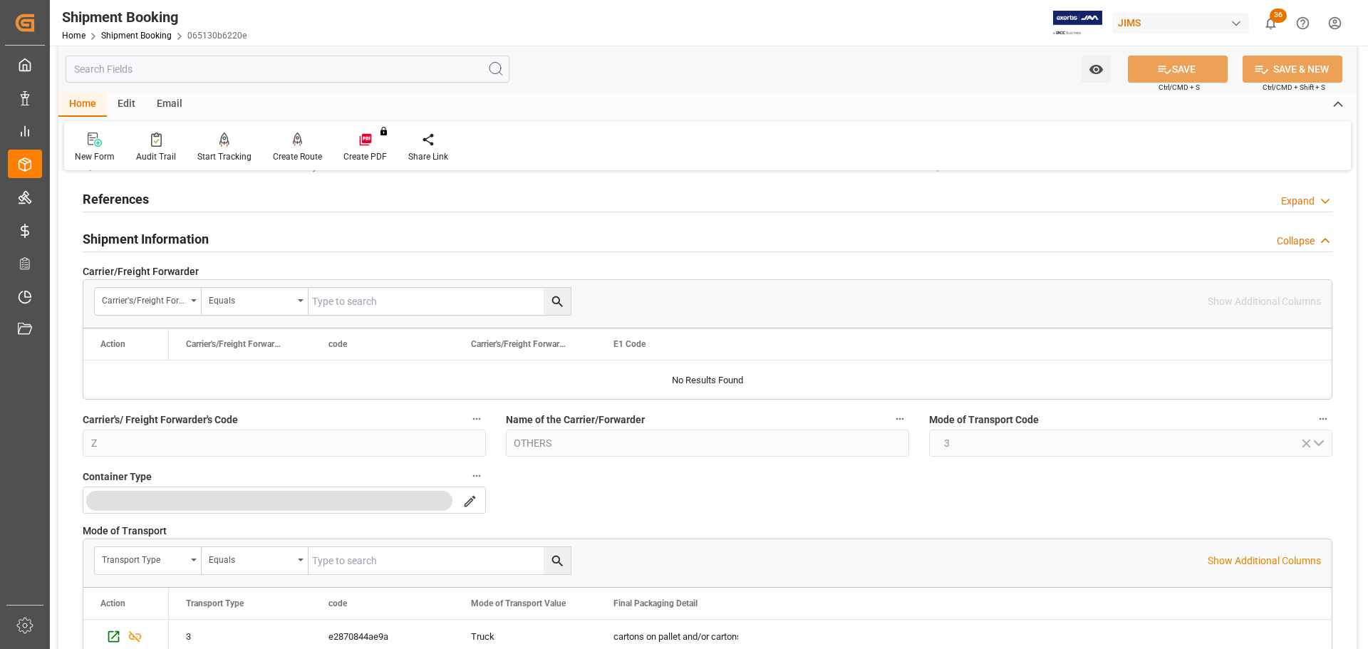
click at [179, 230] on h2 "Shipment Information" at bounding box center [146, 238] width 126 height 19
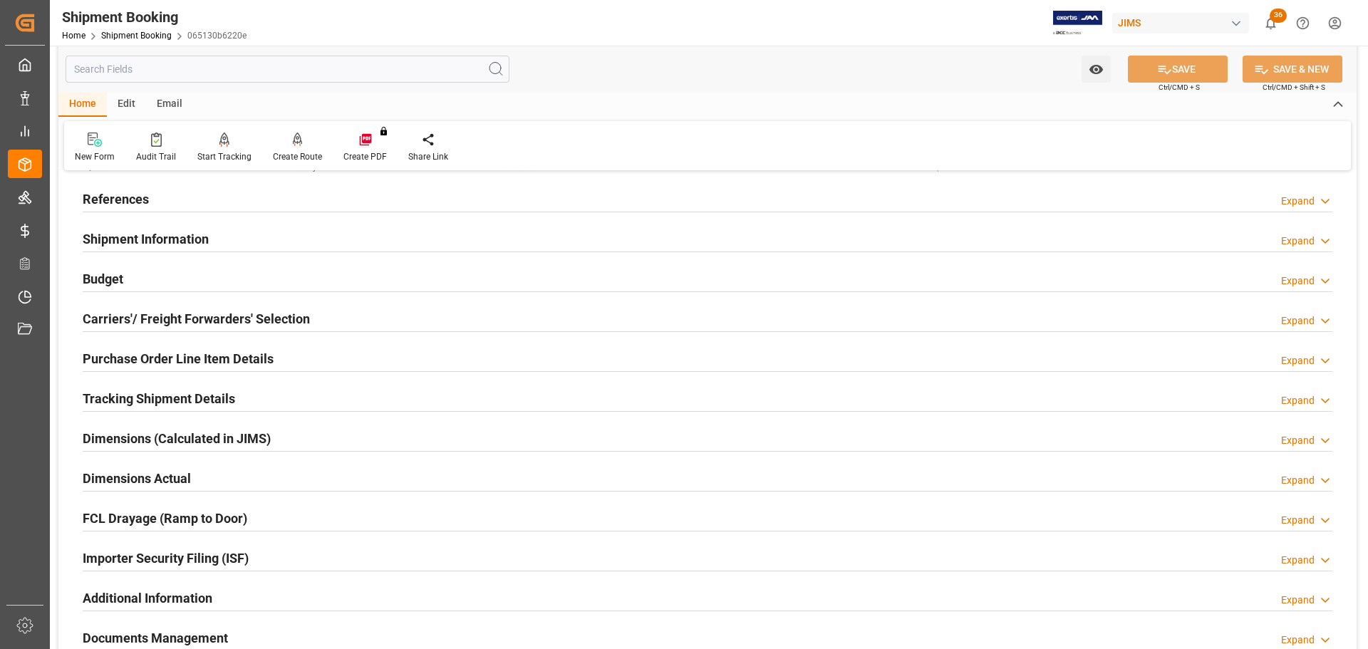
click at [177, 275] on div "Budget Expand" at bounding box center [707, 277] width 1249 height 27
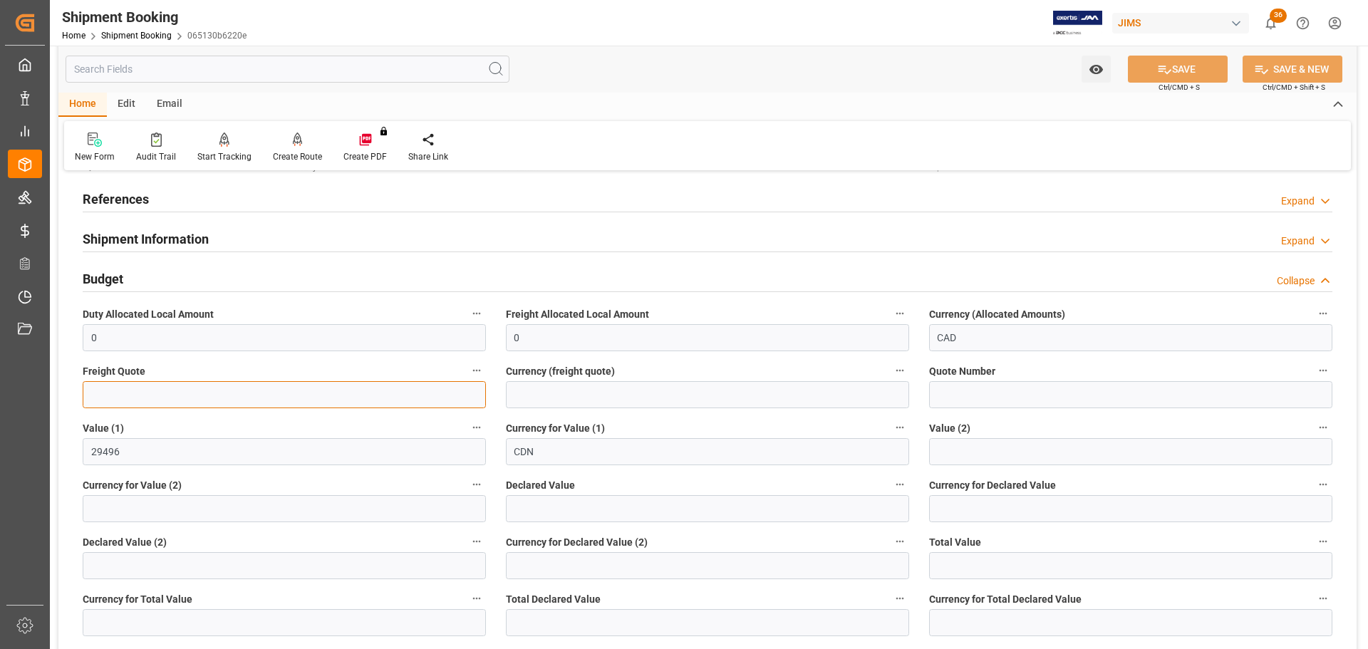
click at [160, 390] on input "text" at bounding box center [284, 394] width 403 height 27
click at [263, 389] on input "text" at bounding box center [284, 394] width 403 height 27
type input "350"
click at [622, 391] on input at bounding box center [707, 394] width 403 height 27
type input "CAD"
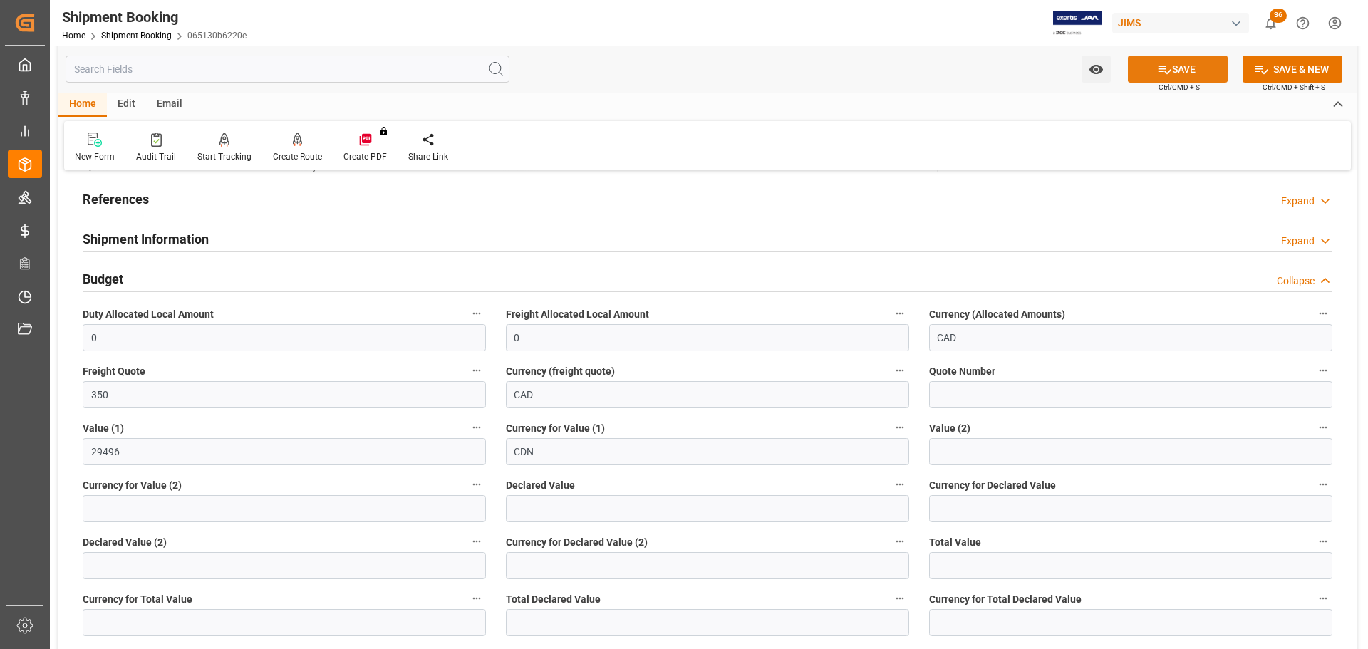
click at [1160, 76] on icon at bounding box center [1164, 69] width 15 height 15
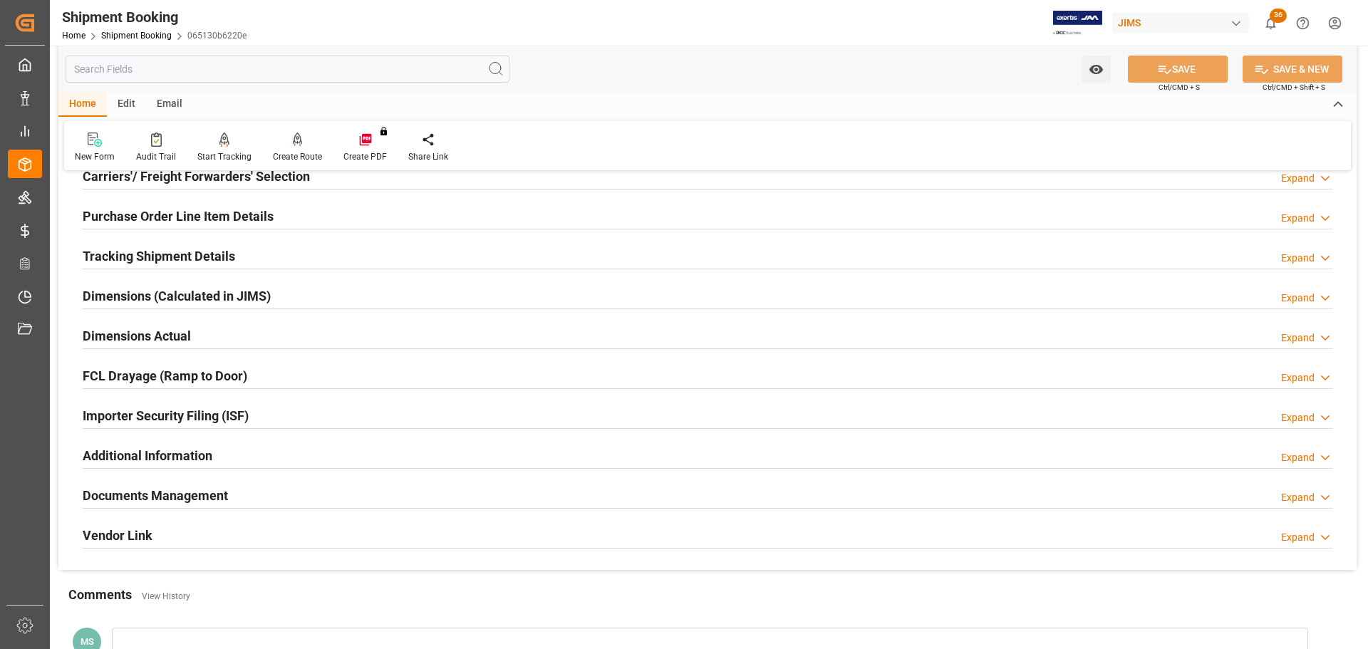
click at [220, 336] on div "Dimensions Actual Expand" at bounding box center [707, 334] width 1249 height 27
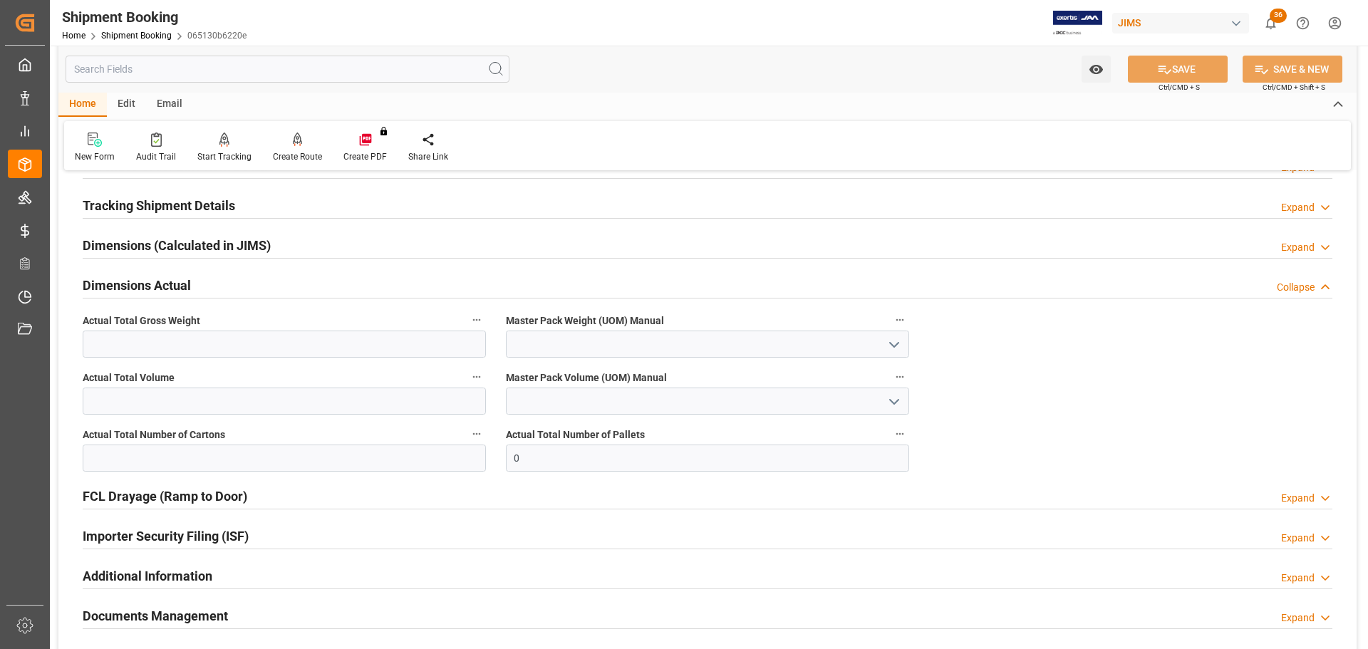
scroll to position [356, 0]
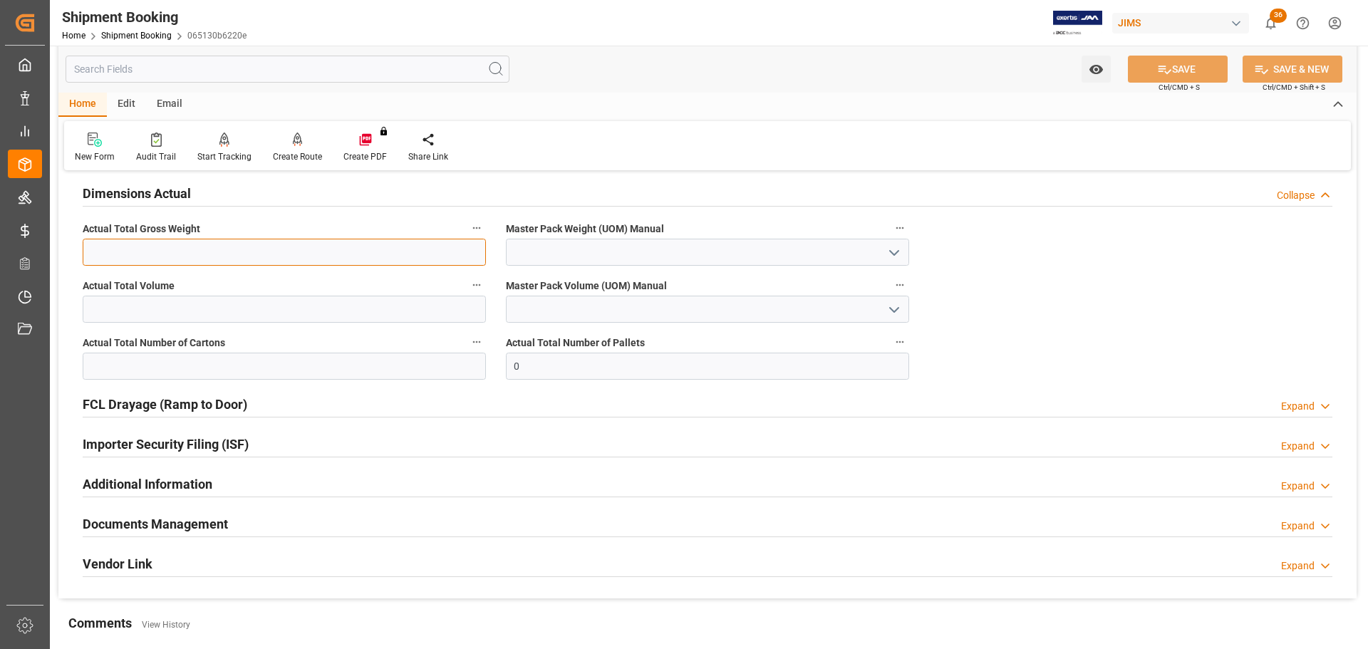
click at [217, 255] on input "text" at bounding box center [284, 252] width 403 height 27
click at [442, 516] on div "Documents Management Expand" at bounding box center [707, 522] width 1249 height 27
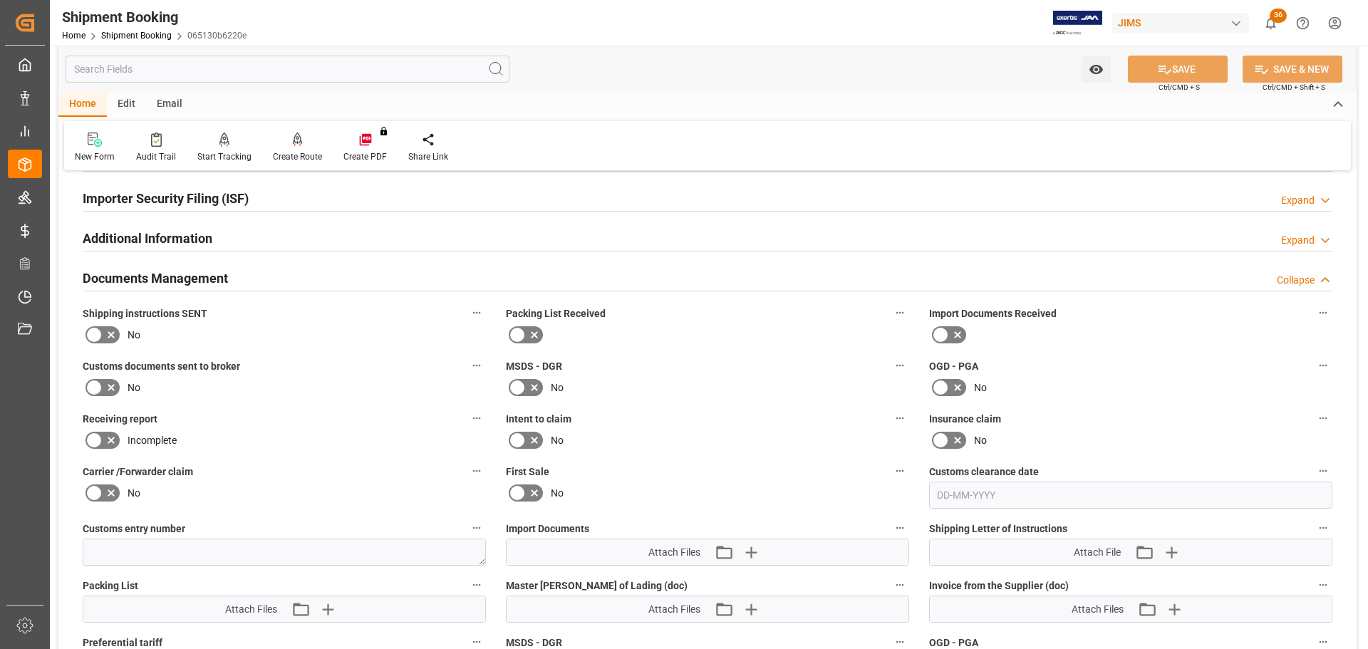
scroll to position [712, 0]
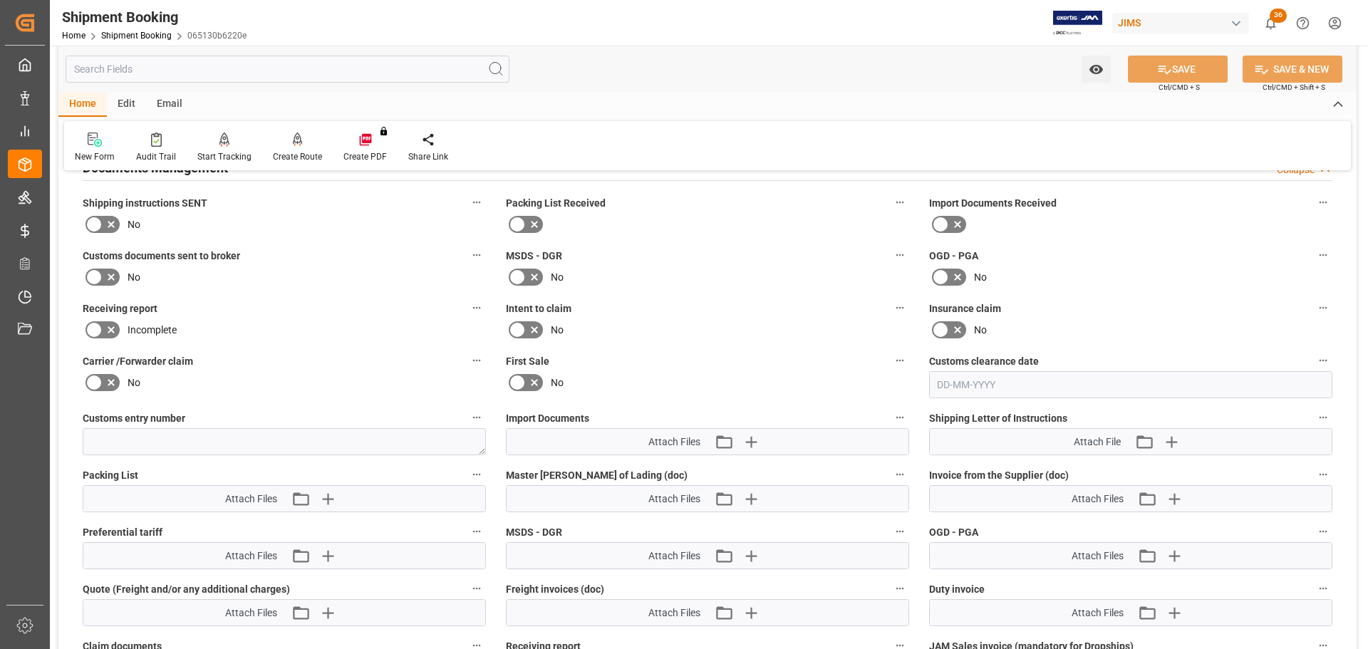
click at [101, 219] on icon at bounding box center [93, 224] width 17 height 17
click at [0, 0] on input "checkbox" at bounding box center [0, 0] width 0 height 0
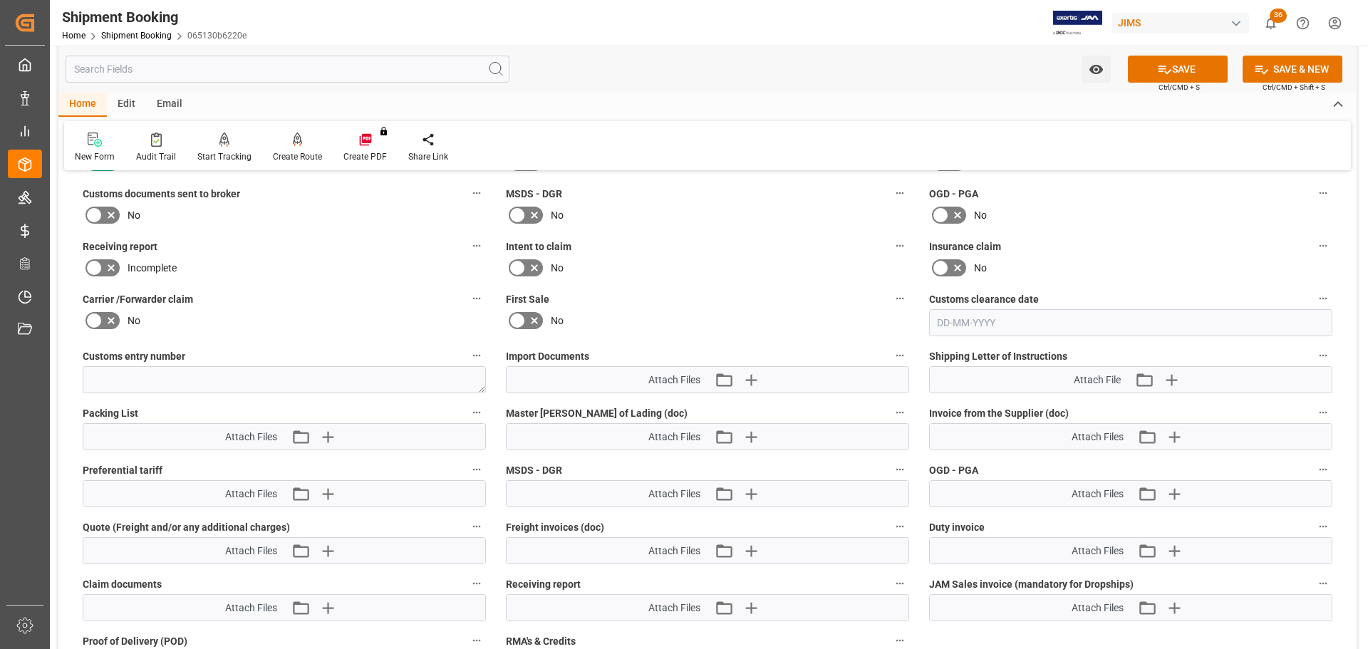
scroll to position [855, 0]
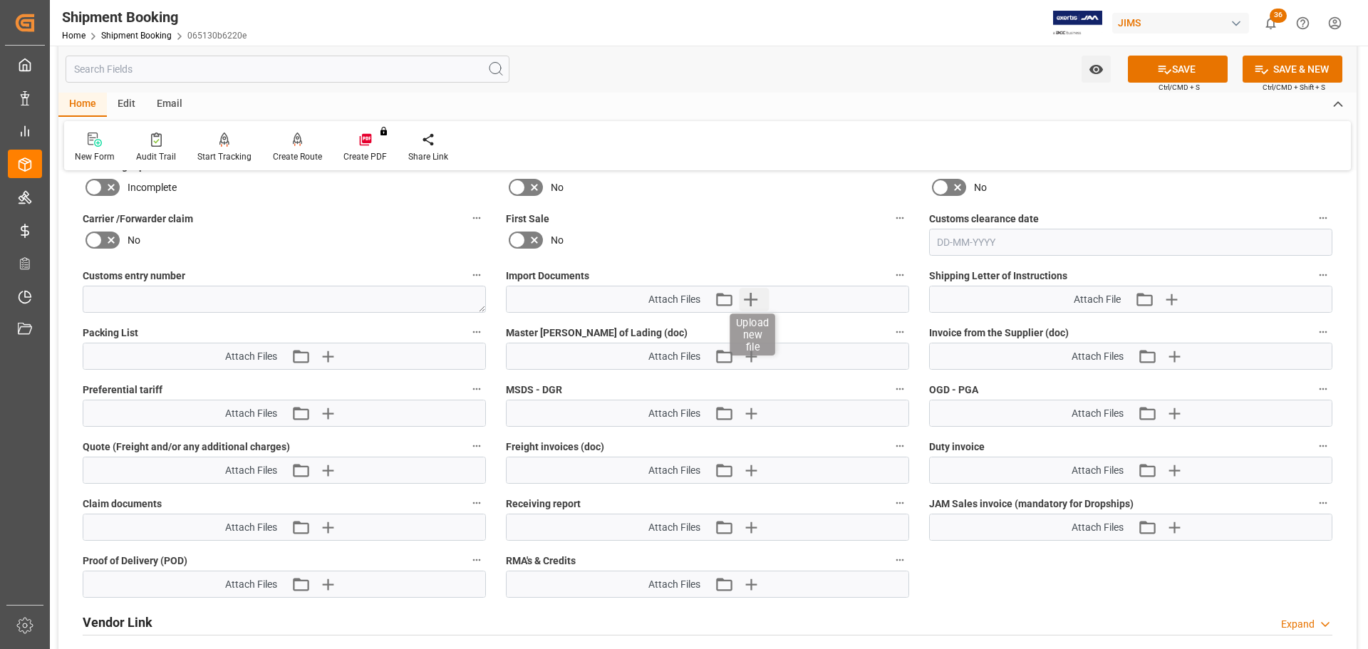
click at [755, 306] on icon "button" at bounding box center [750, 299] width 23 height 23
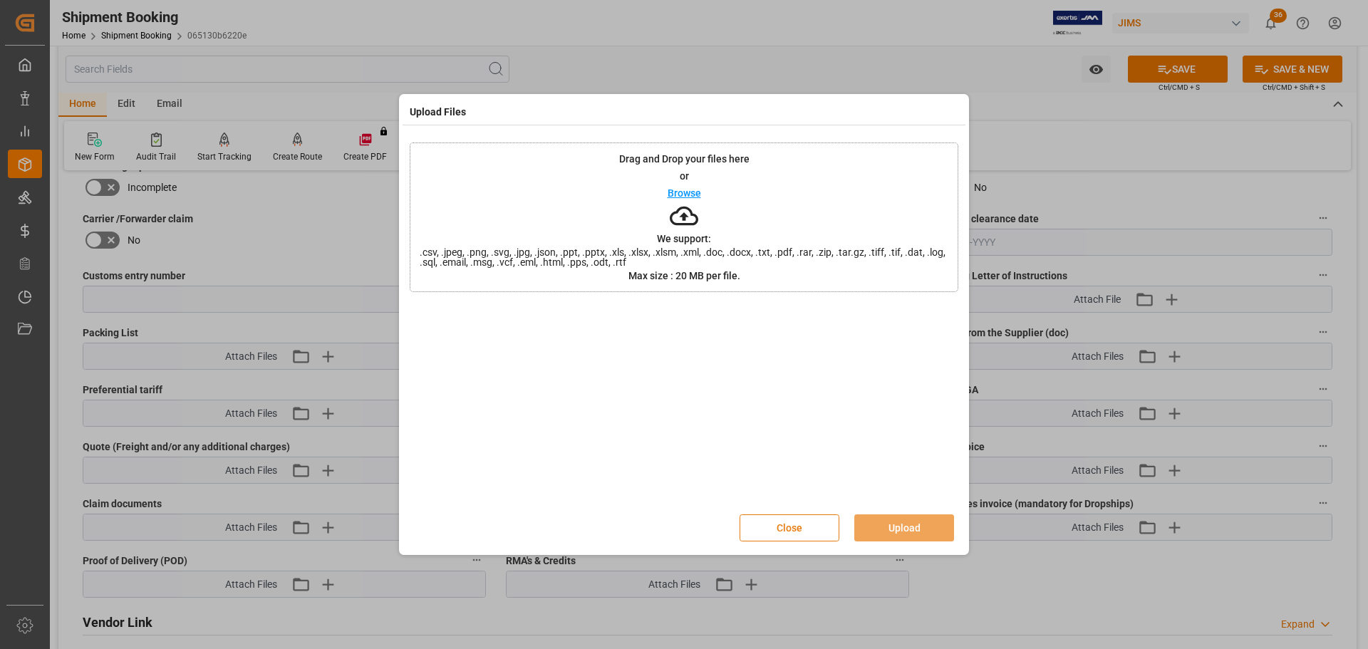
click at [784, 521] on button "Close" at bounding box center [789, 527] width 100 height 27
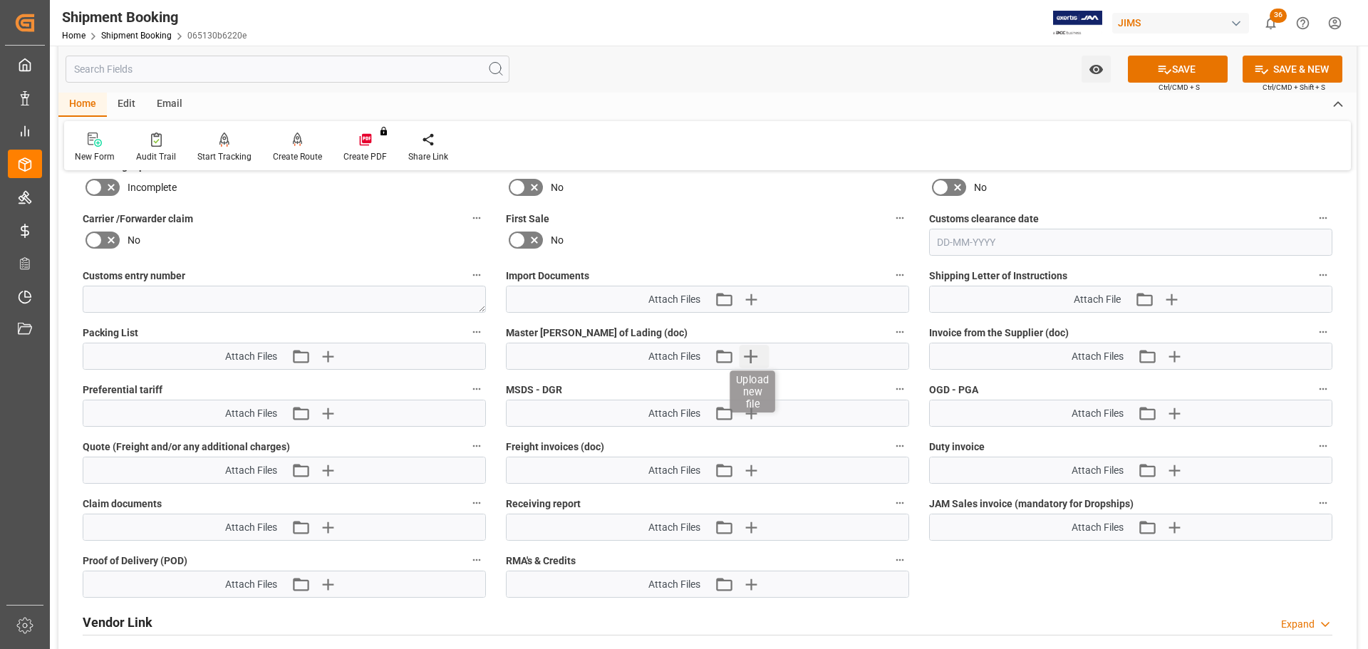
click at [747, 357] on icon "button" at bounding box center [750, 356] width 23 height 23
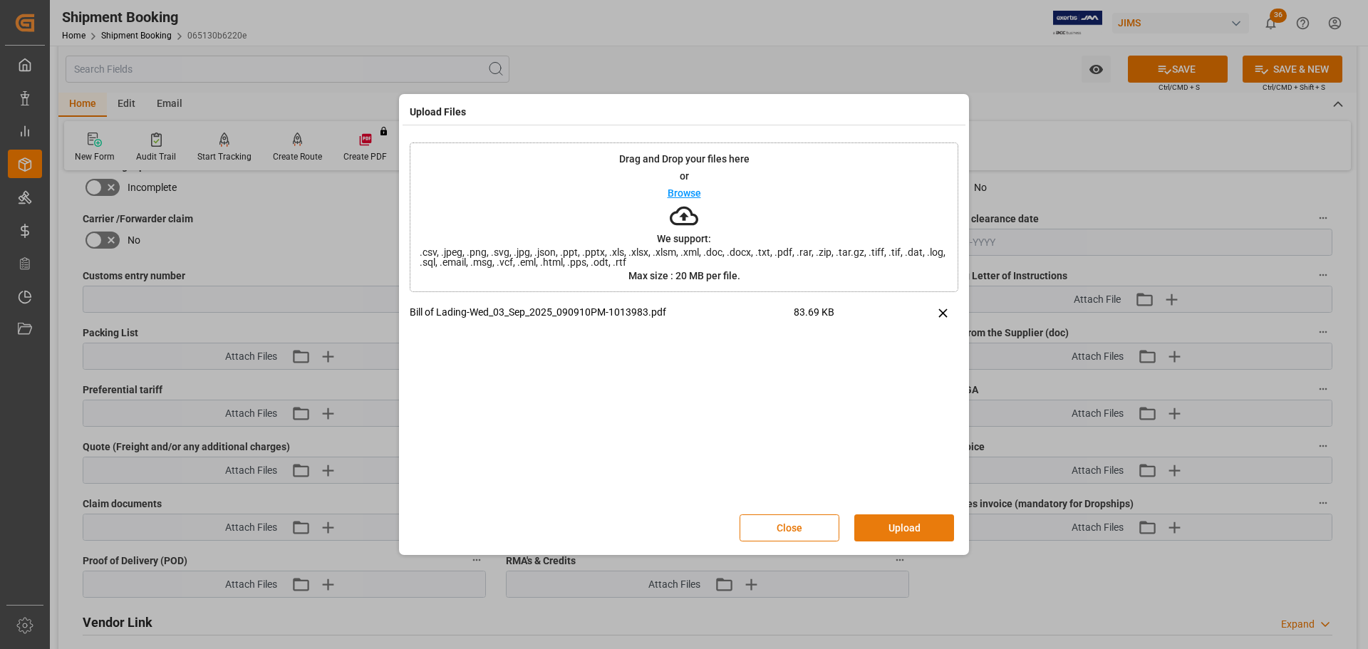
click at [928, 516] on button "Upload" at bounding box center [904, 527] width 100 height 27
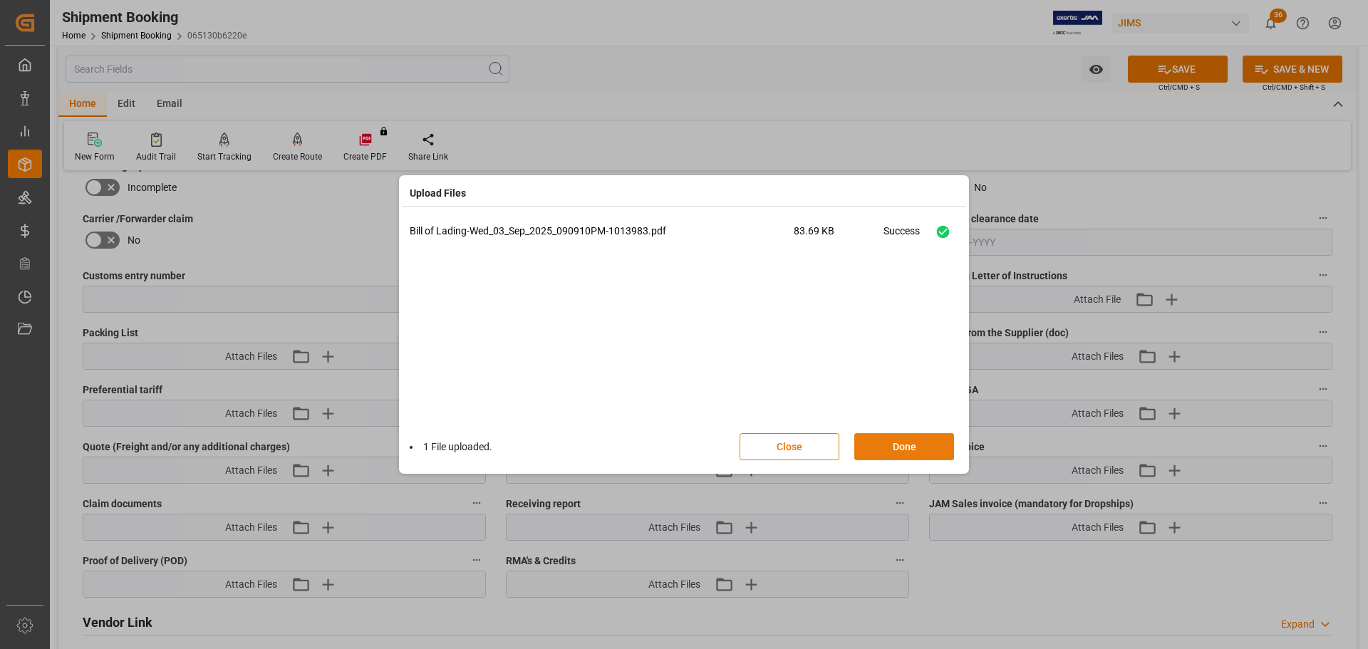
click at [896, 442] on button "Done" at bounding box center [904, 446] width 100 height 27
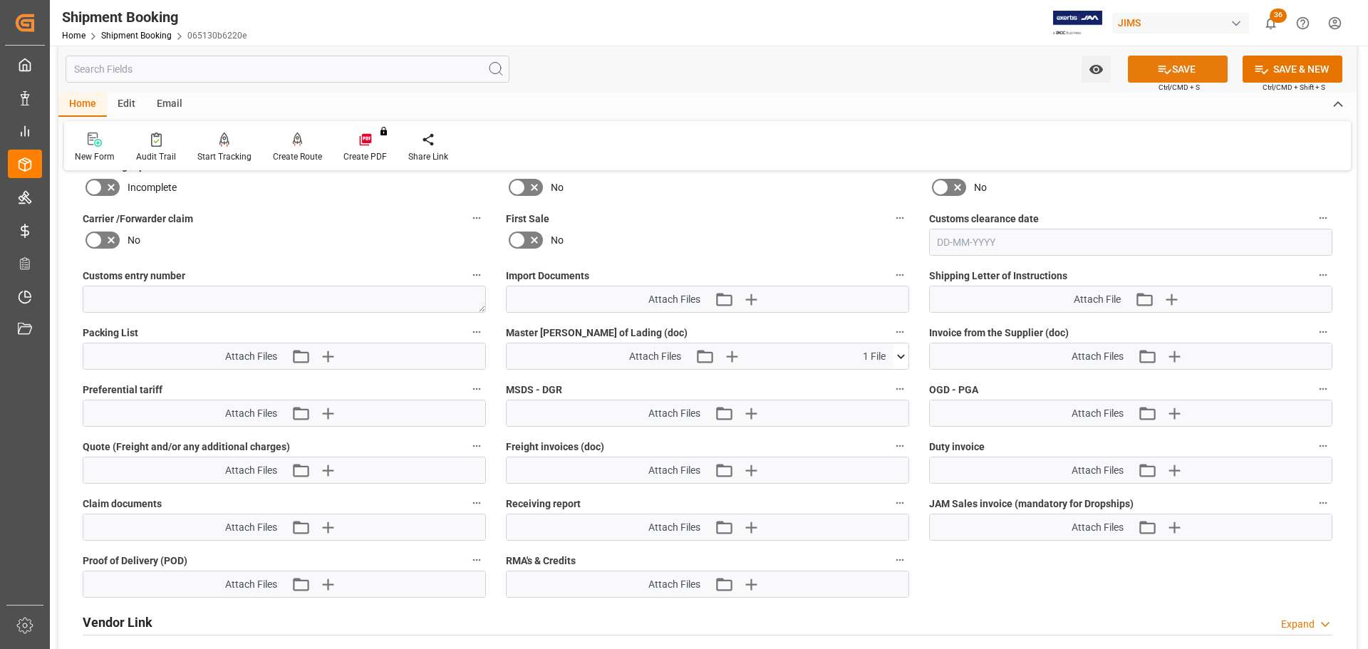
click at [1211, 64] on button "SAVE" at bounding box center [1178, 69] width 100 height 27
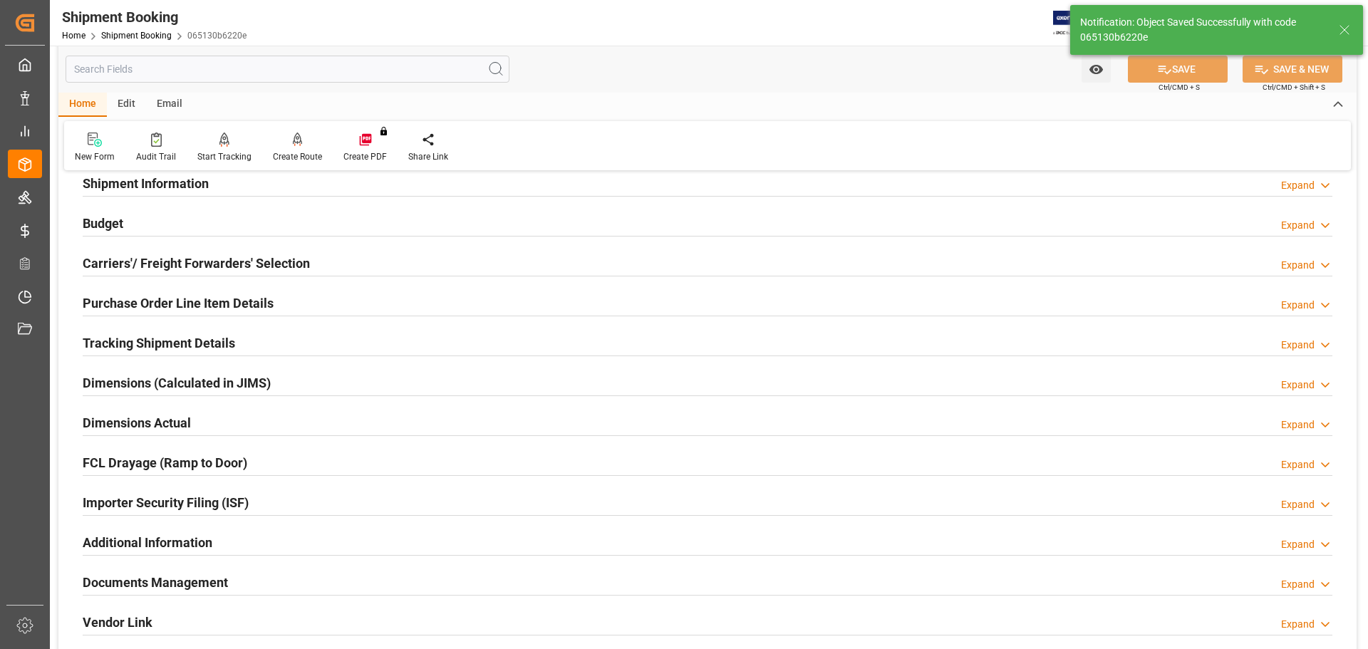
scroll to position [0, 0]
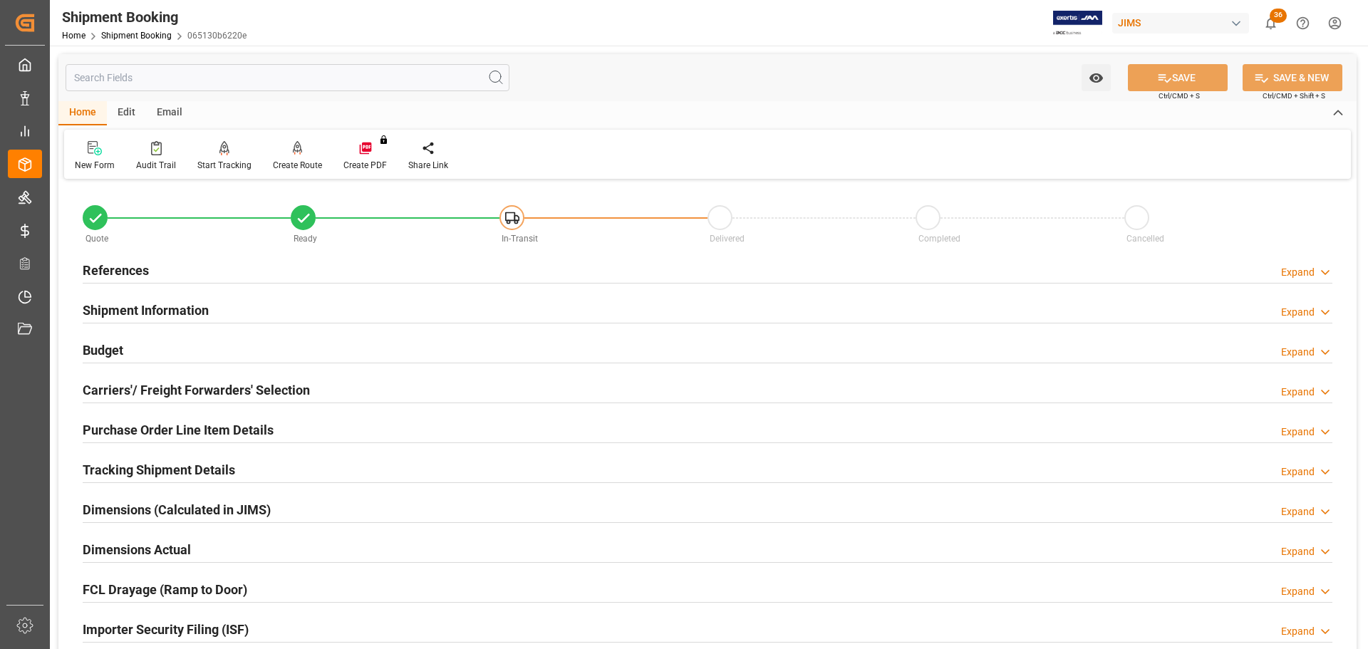
click at [209, 303] on div "Shipment Information Expand" at bounding box center [707, 309] width 1249 height 27
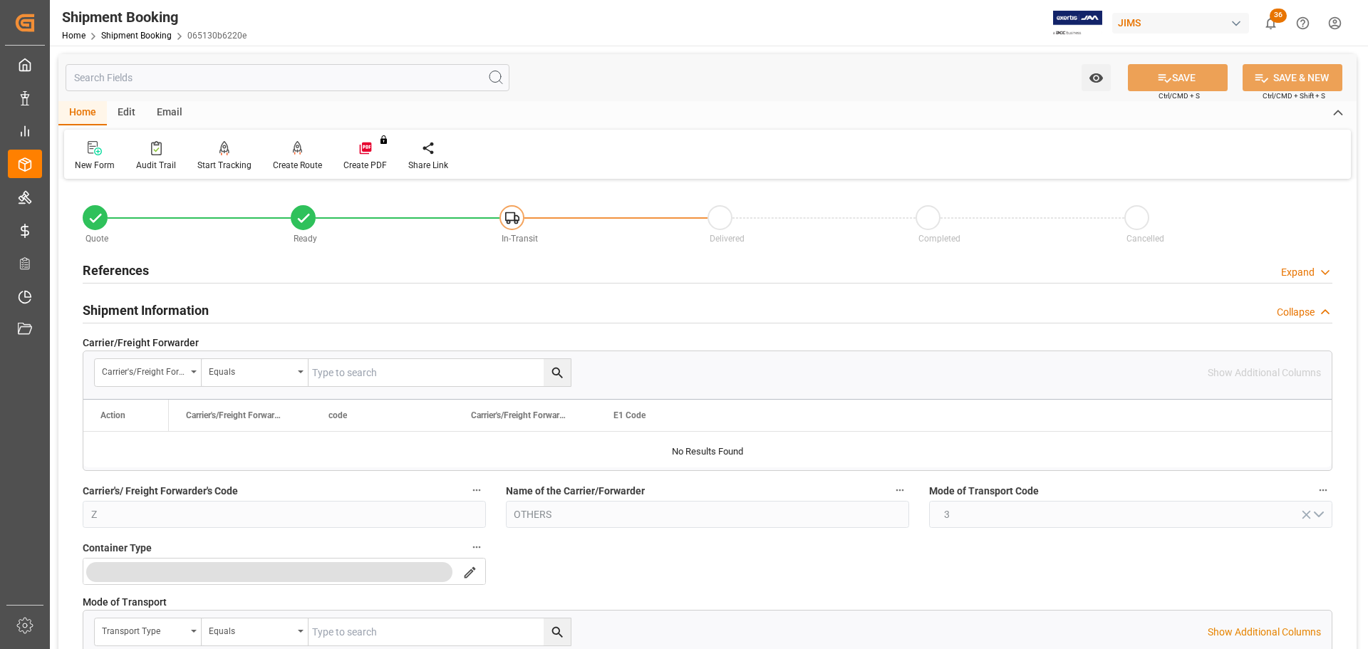
click at [235, 309] on div "Shipment Information Collapse" at bounding box center [707, 309] width 1249 height 27
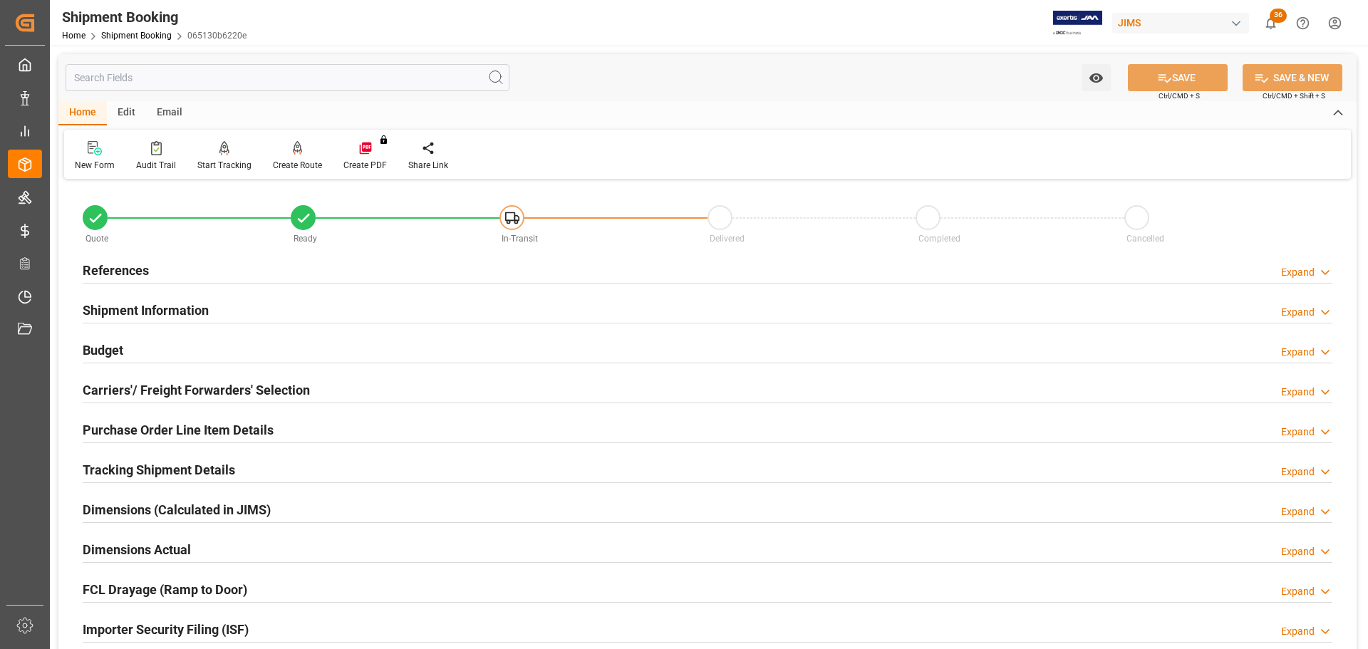
click at [234, 372] on div "Carriers'/ Freight Forwarders' Selection Expand" at bounding box center [707, 390] width 1269 height 40
click at [234, 379] on div "Carriers'/ Freight Forwarders' Selection" at bounding box center [196, 388] width 227 height 27
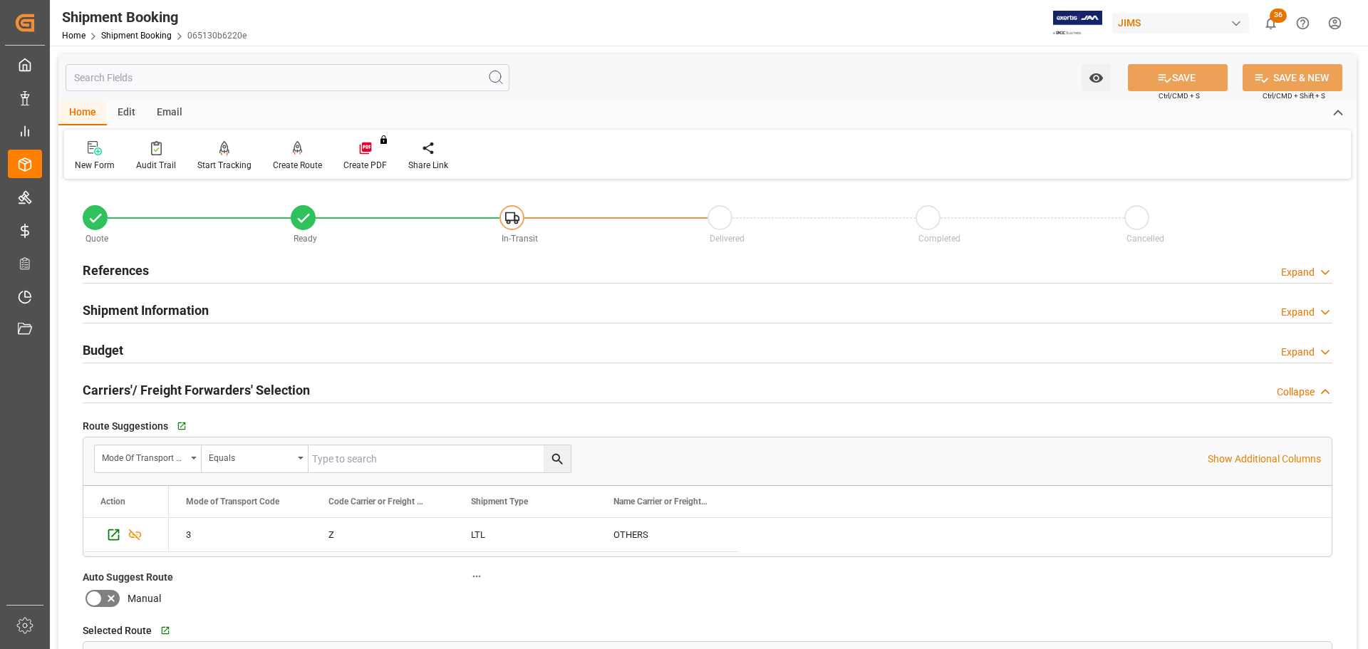
click at [169, 385] on h2 "Carriers'/ Freight Forwarders' Selection" at bounding box center [196, 389] width 227 height 19
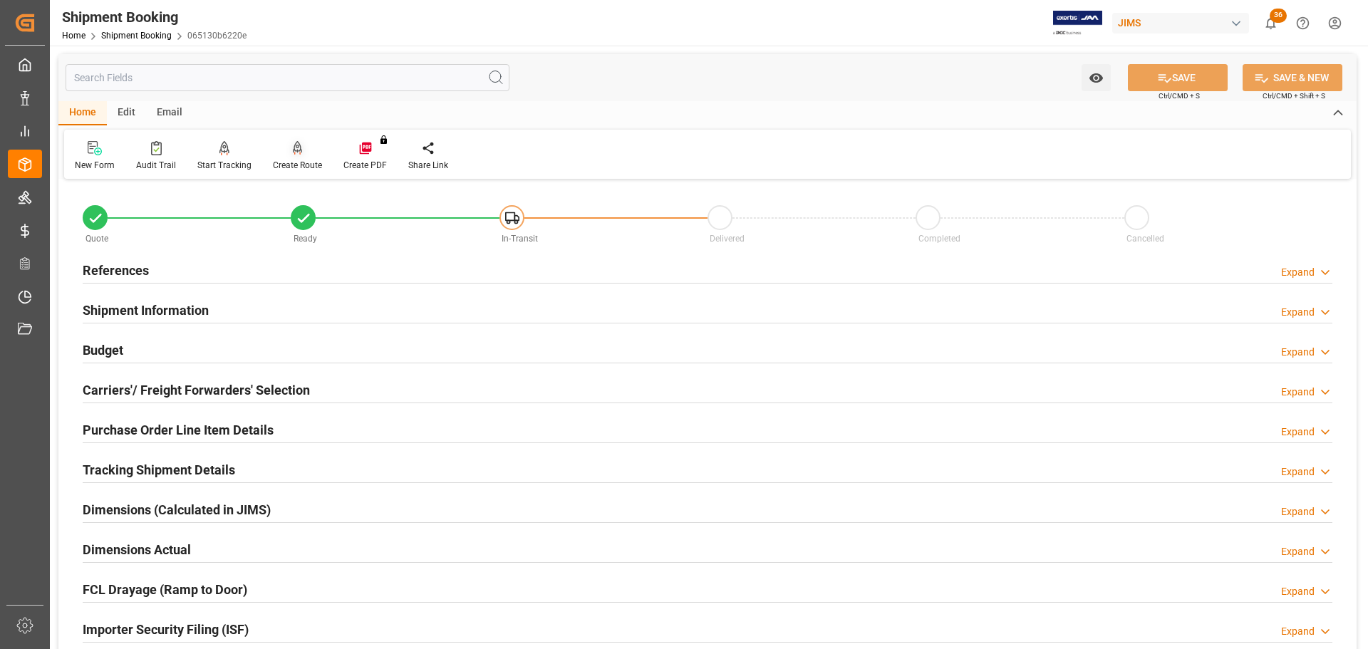
click at [282, 157] on div "Create Route" at bounding box center [297, 155] width 71 height 31
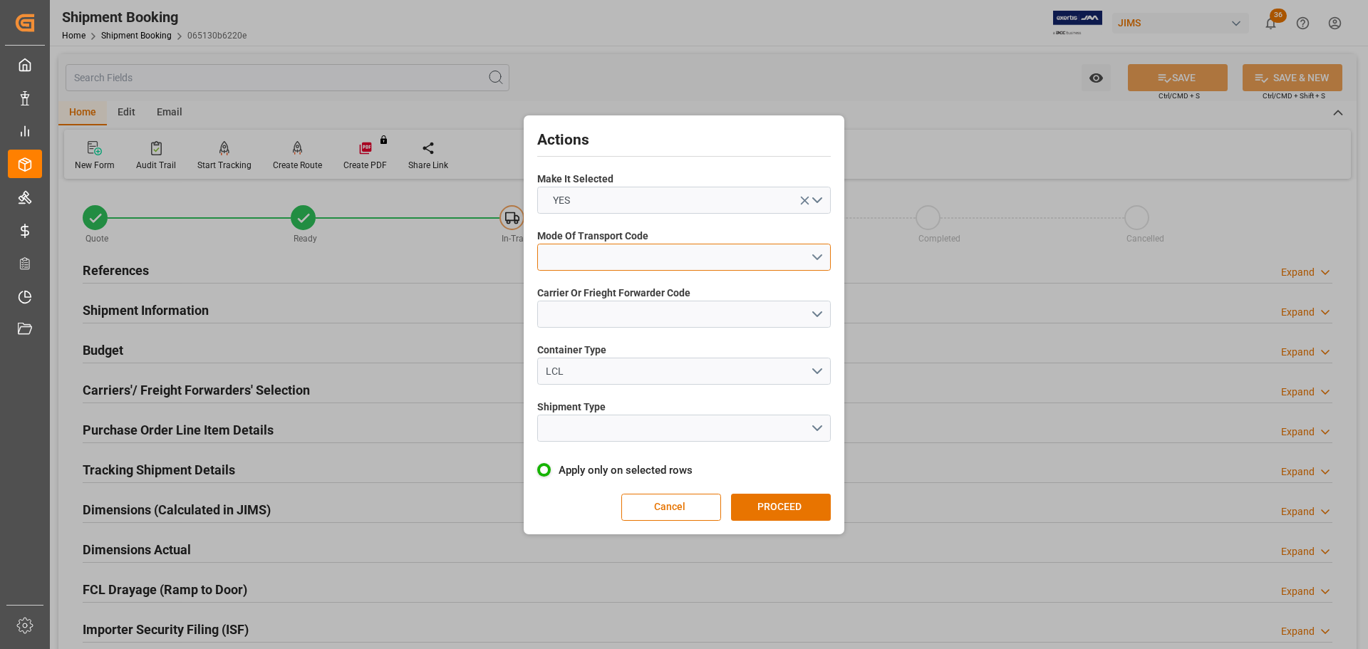
click at [696, 267] on button "open menu" at bounding box center [683, 257] width 293 height 27
click at [679, 313] on div "3- TRUCKR" at bounding box center [684, 321] width 292 height 30
click at [589, 302] on button "open menu" at bounding box center [683, 314] width 293 height 27
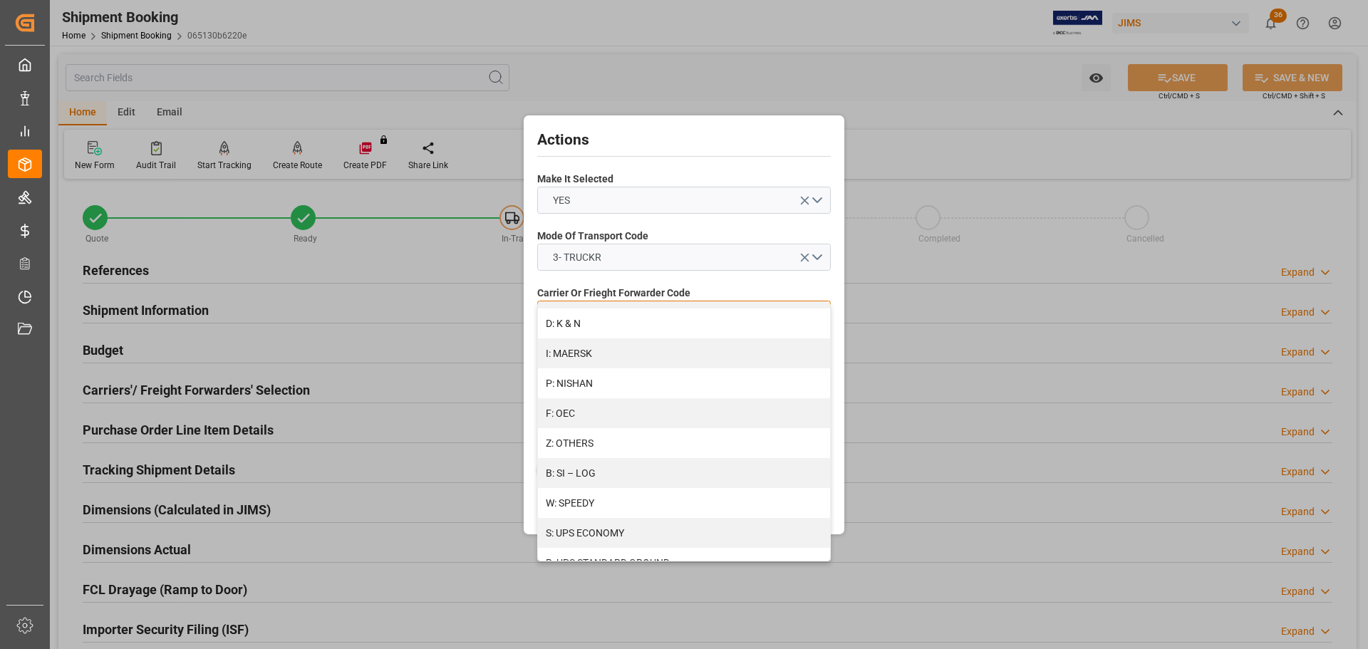
scroll to position [774, 0]
click at [638, 388] on div "Z: OTHERS" at bounding box center [684, 381] width 292 height 30
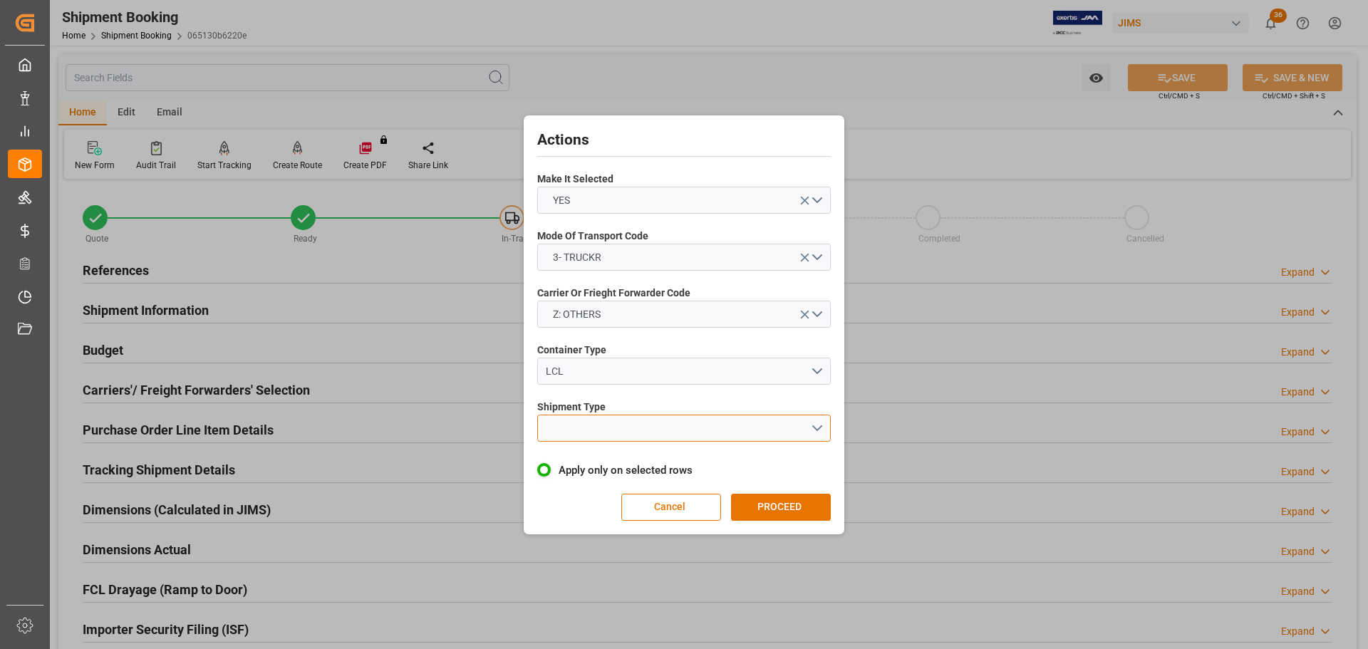
click at [629, 430] on button "open menu" at bounding box center [683, 428] width 293 height 27
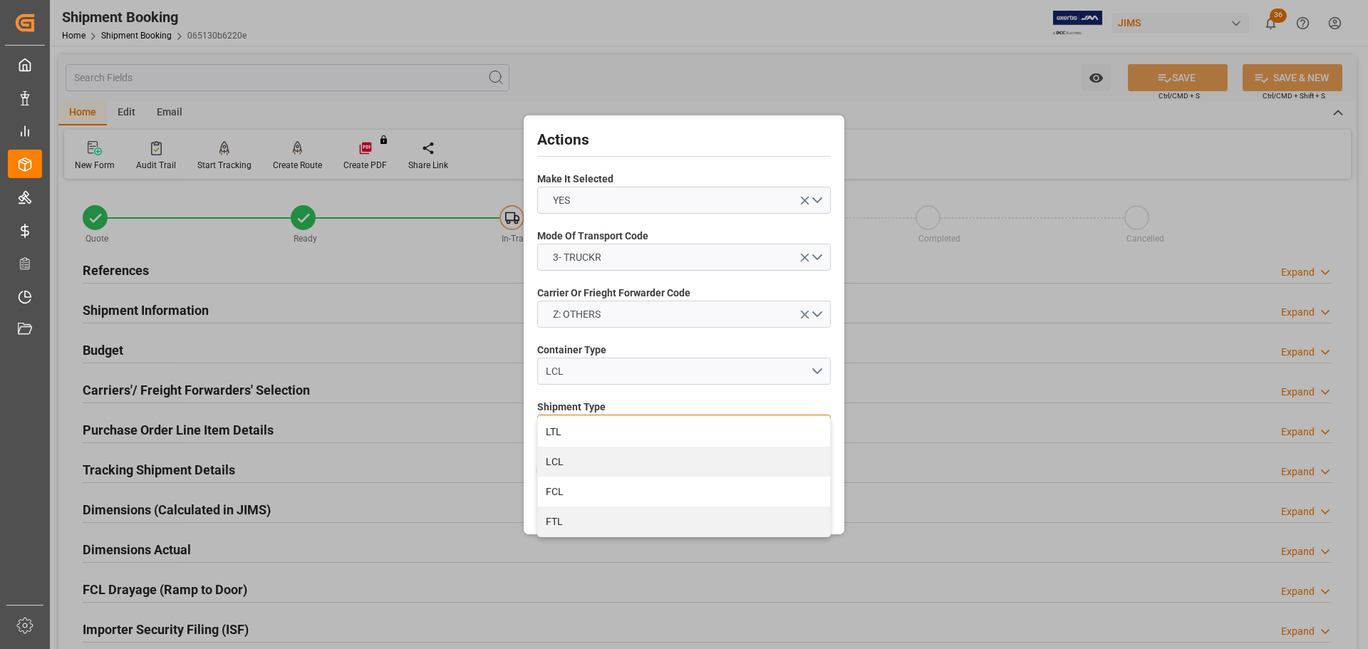
click at [629, 430] on div "LTL" at bounding box center [684, 432] width 292 height 30
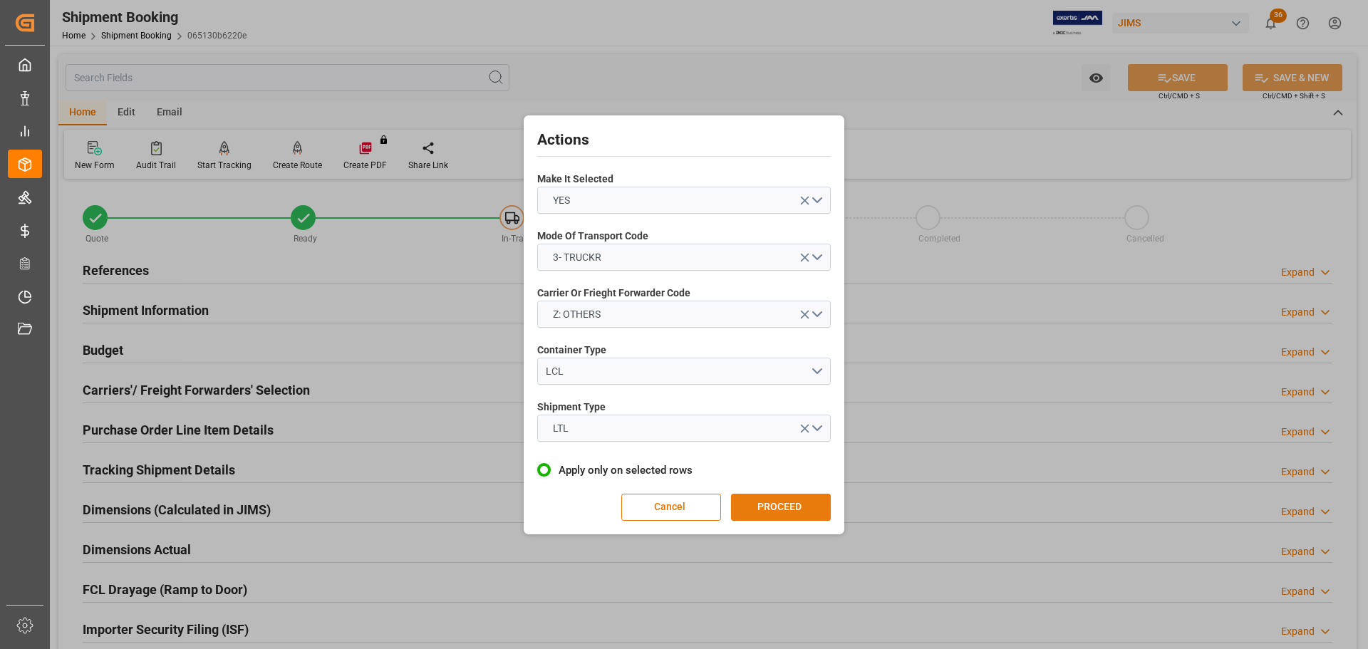
click at [785, 497] on button "PROCEED" at bounding box center [781, 507] width 100 height 27
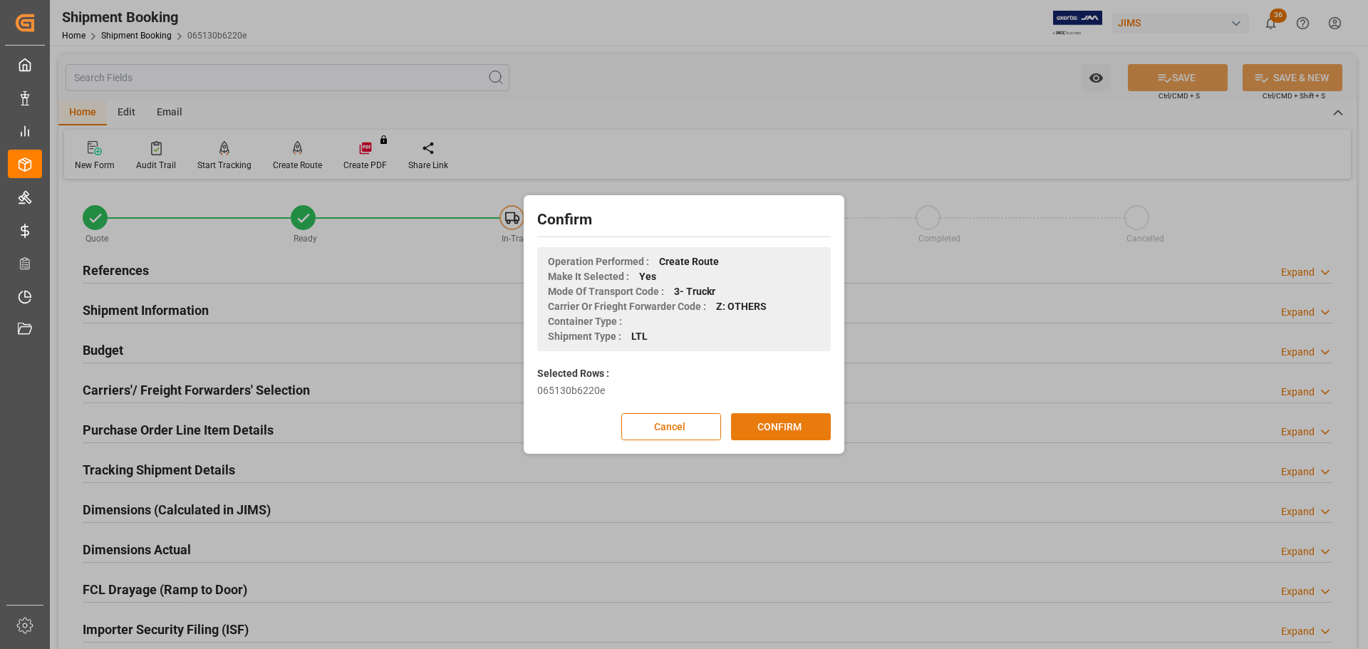
click at [779, 425] on button "CONFIRM" at bounding box center [781, 426] width 100 height 27
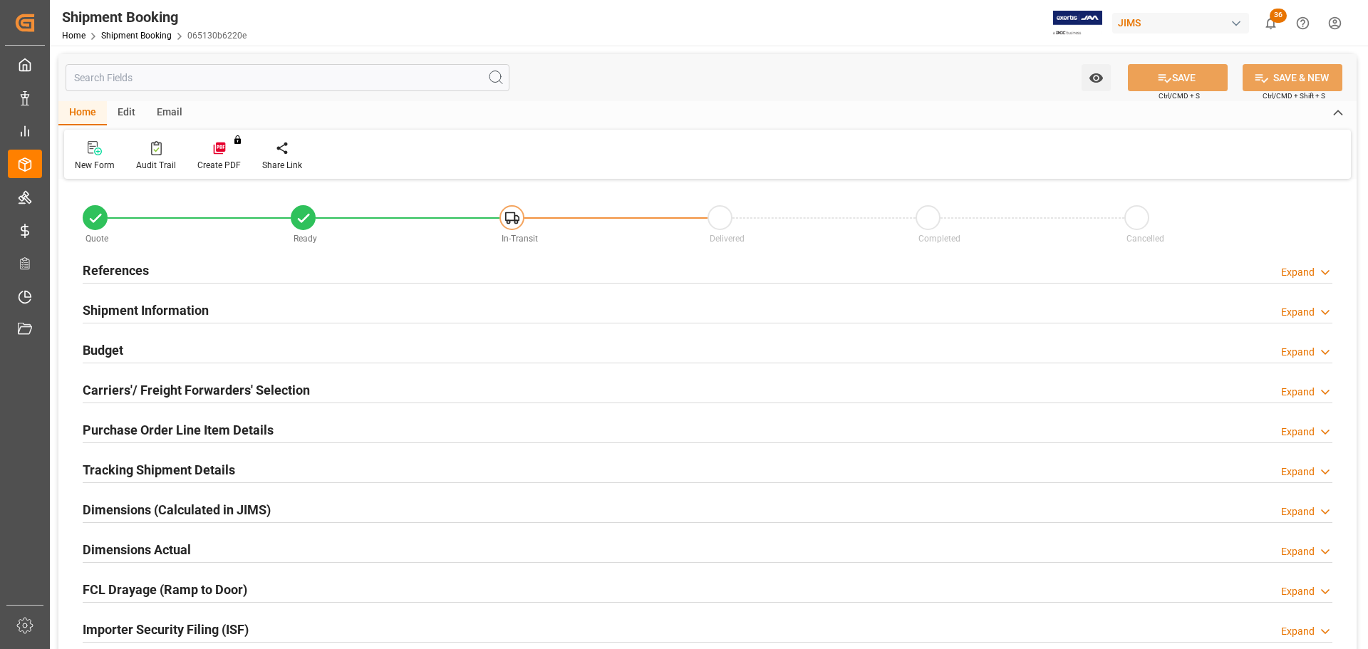
type input "0"
type input "350"
type input "29496"
click at [156, 345] on div "Budget Expand" at bounding box center [707, 349] width 1249 height 27
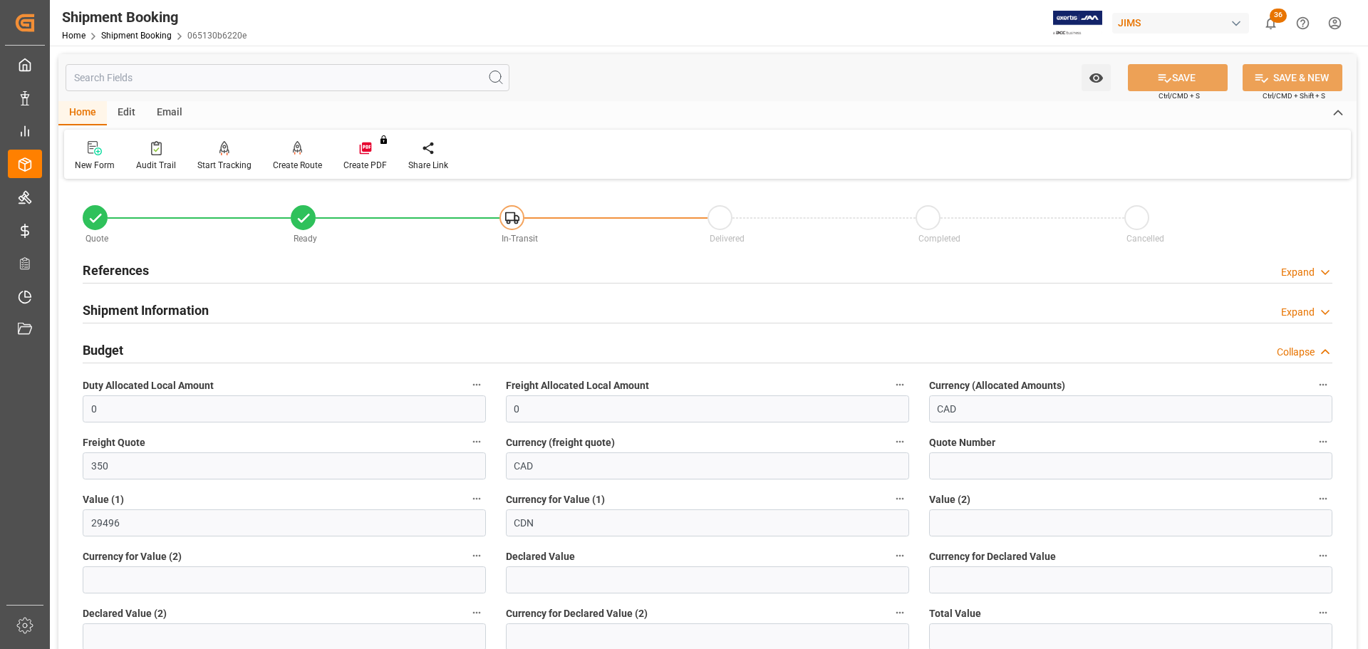
click at [157, 345] on div "Budget Collapse" at bounding box center [707, 349] width 1249 height 27
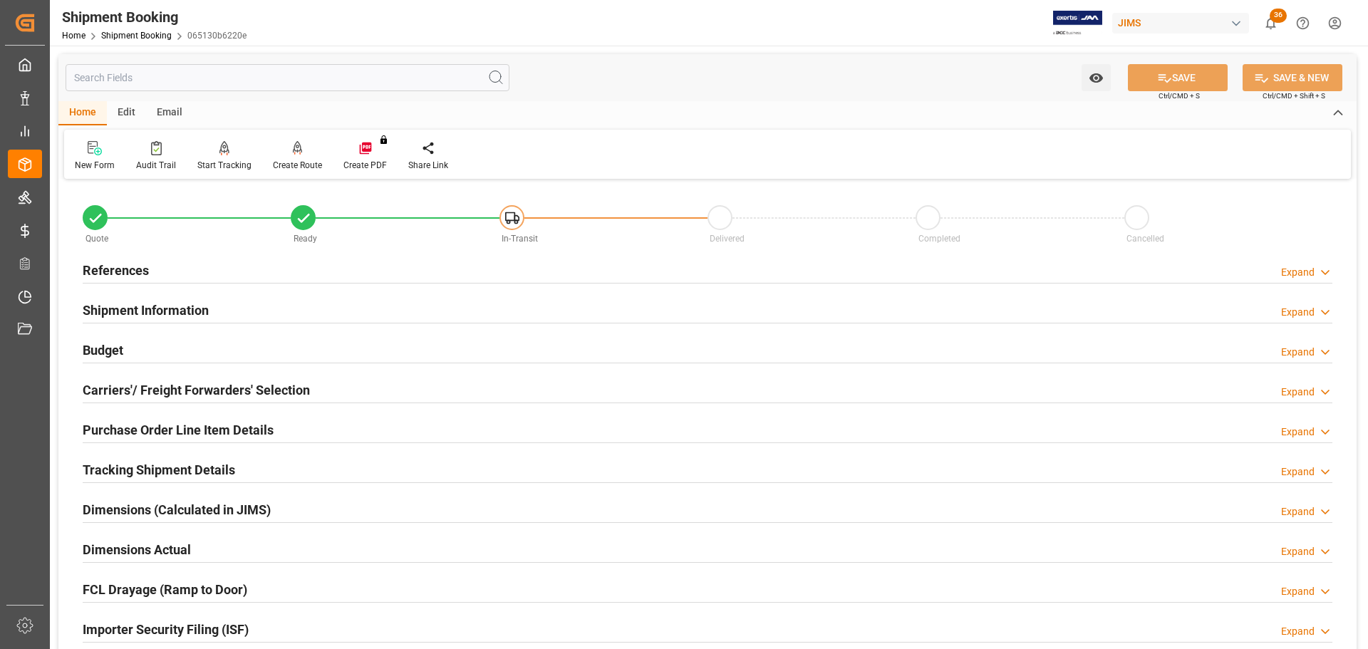
click at [162, 396] on h2 "Carriers'/ Freight Forwarders' Selection" at bounding box center [196, 389] width 227 height 19
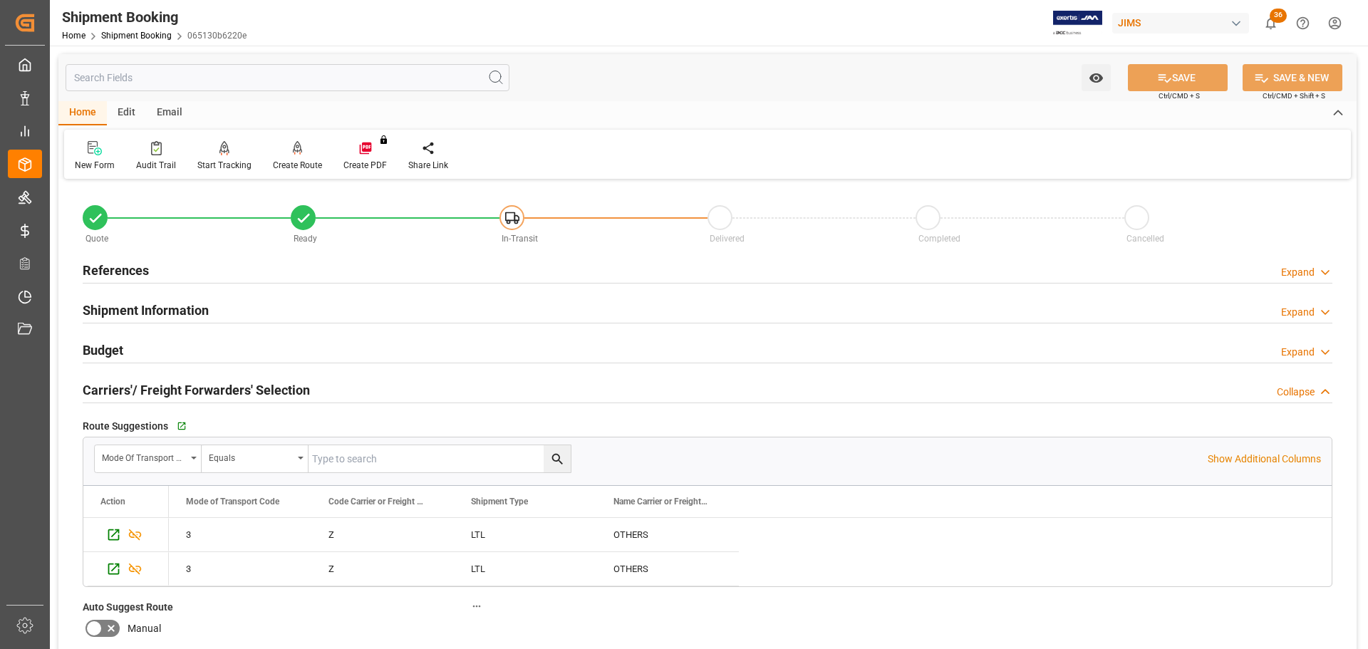
click at [177, 392] on h2 "Carriers'/ Freight Forwarders' Selection" at bounding box center [196, 389] width 227 height 19
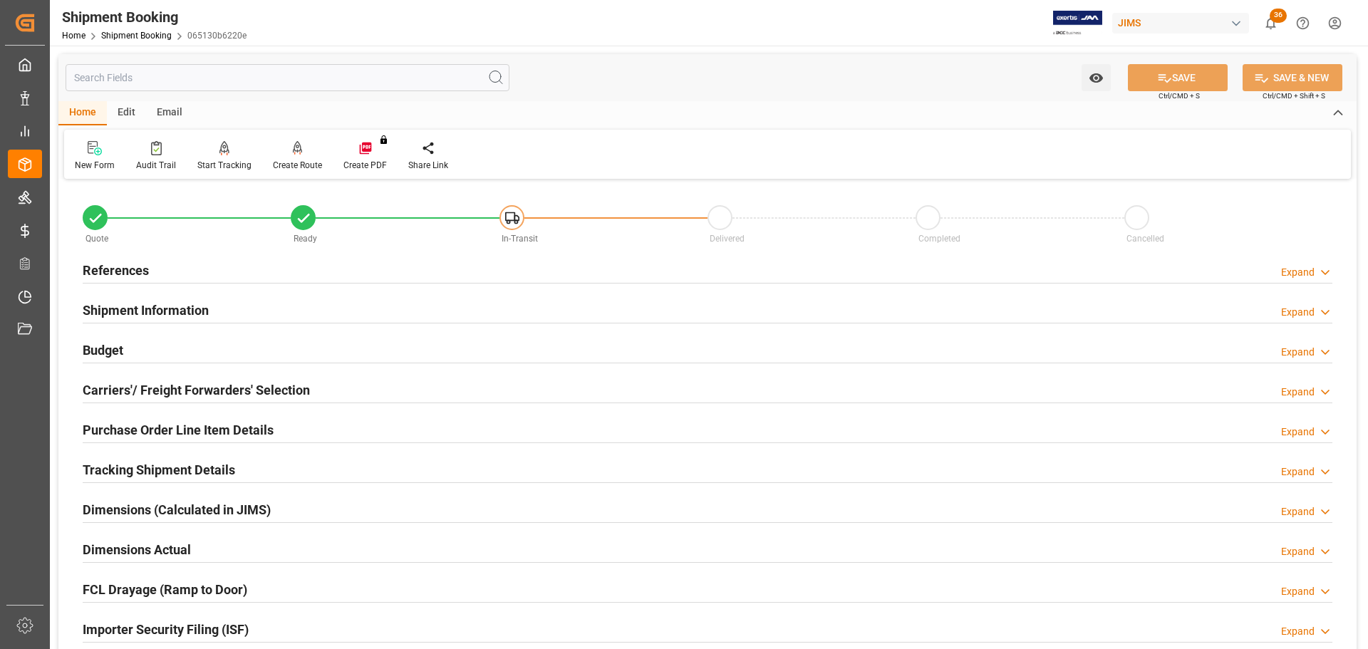
click at [180, 391] on h2 "Carriers'/ Freight Forwarders' Selection" at bounding box center [196, 389] width 227 height 19
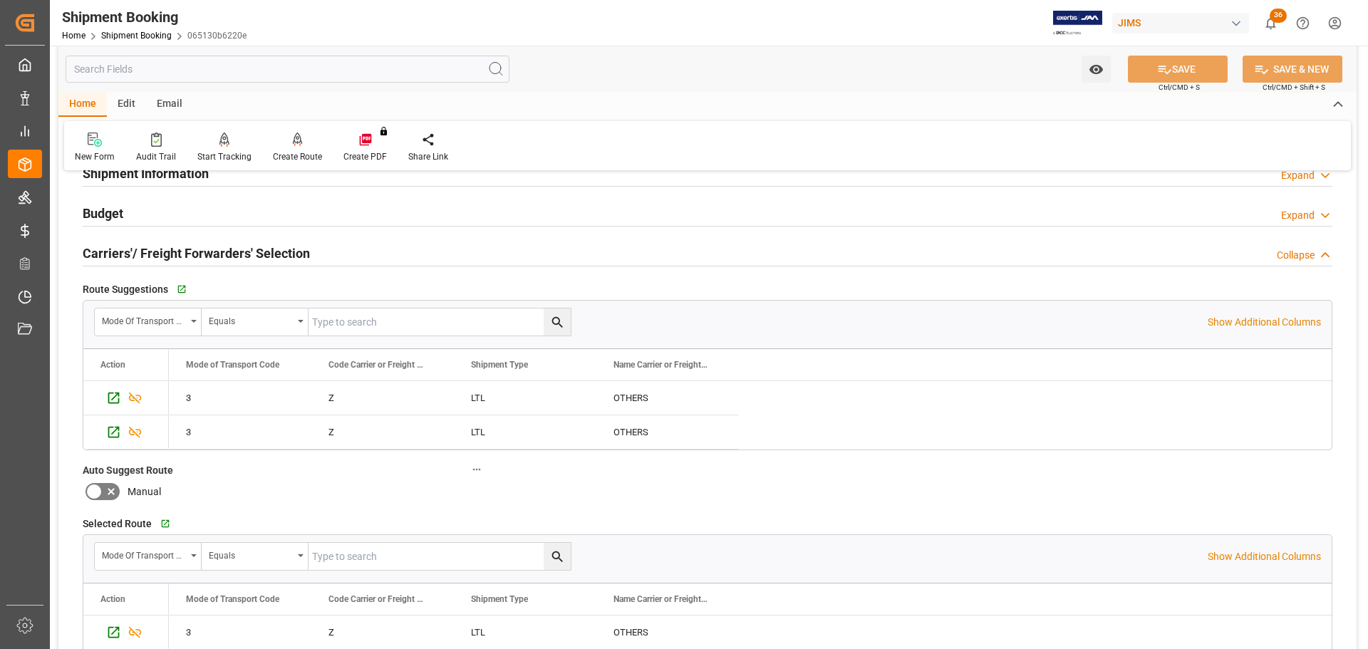
scroll to position [142, 0]
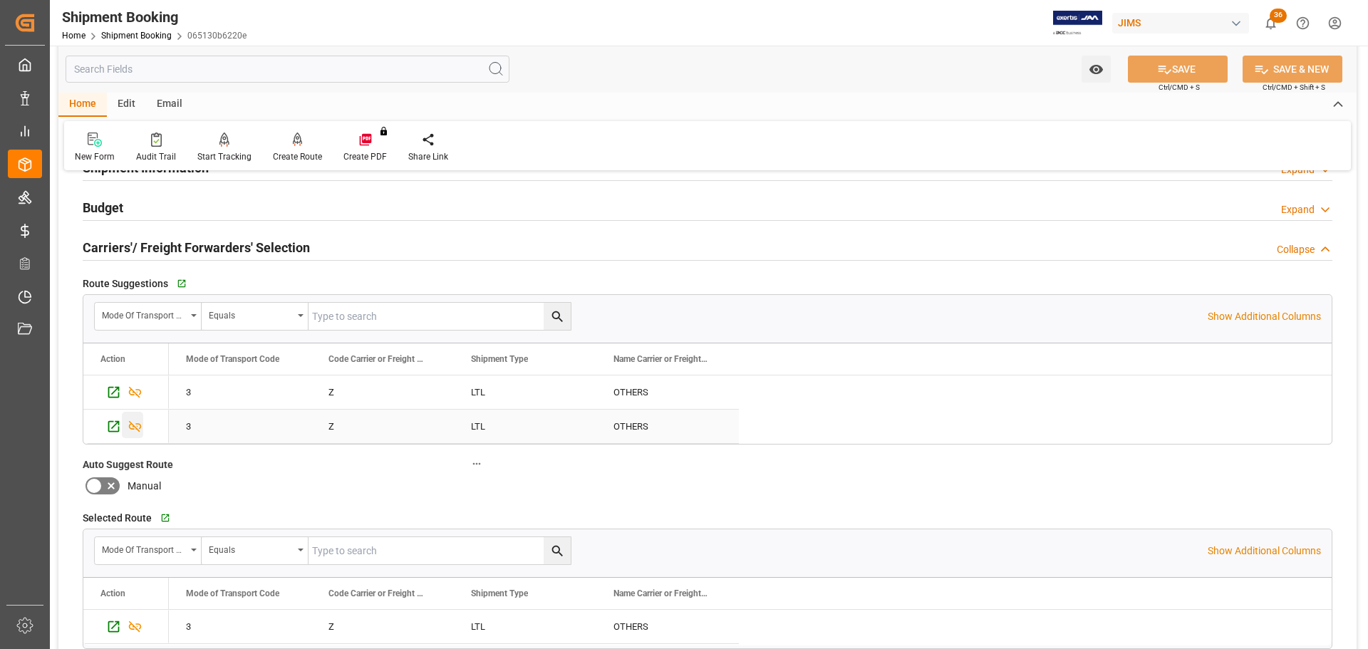
click at [135, 428] on icon "Press SPACE to select this row." at bounding box center [135, 426] width 15 height 15
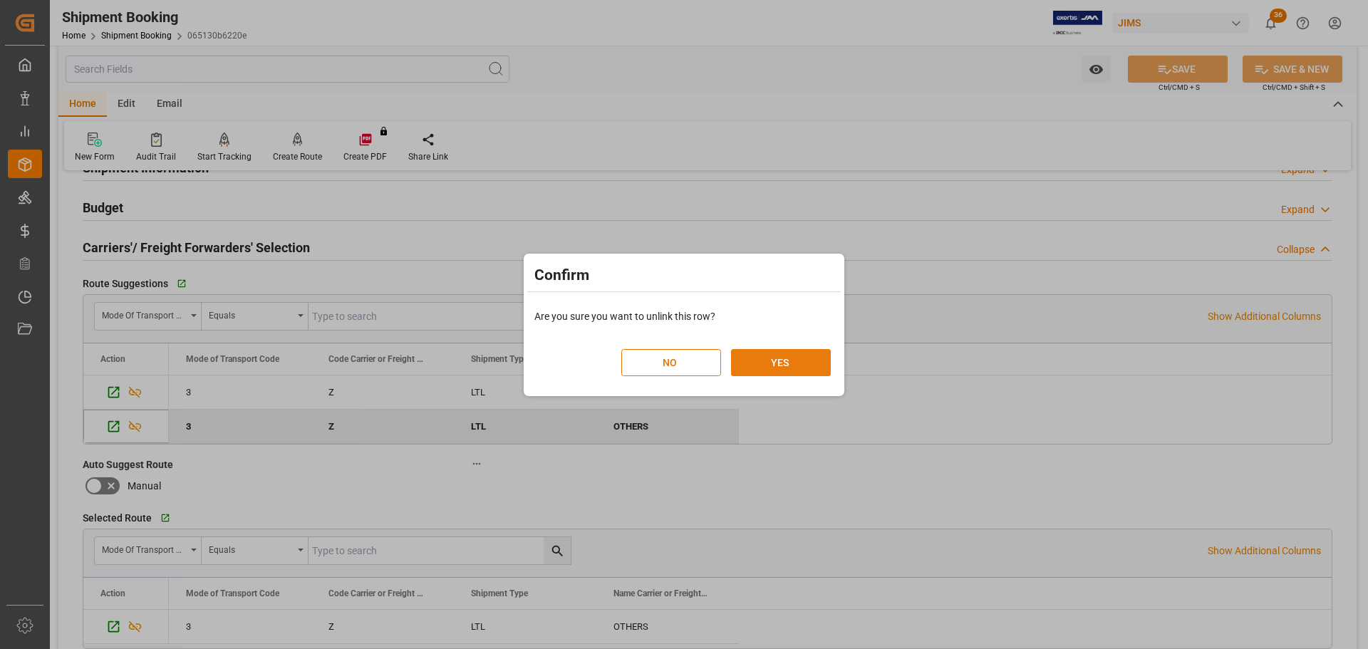
click at [771, 365] on button "YES" at bounding box center [781, 362] width 100 height 27
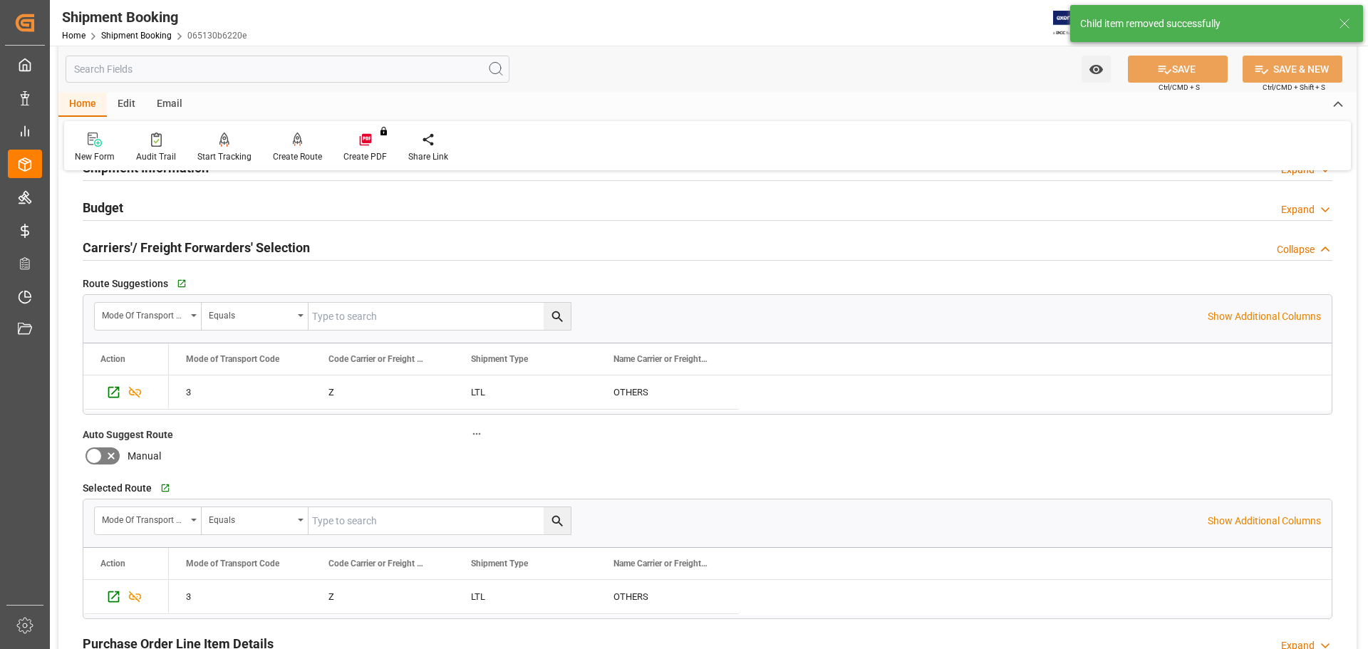
click at [236, 245] on h2 "Carriers'/ Freight Forwarders' Selection" at bounding box center [196, 247] width 227 height 19
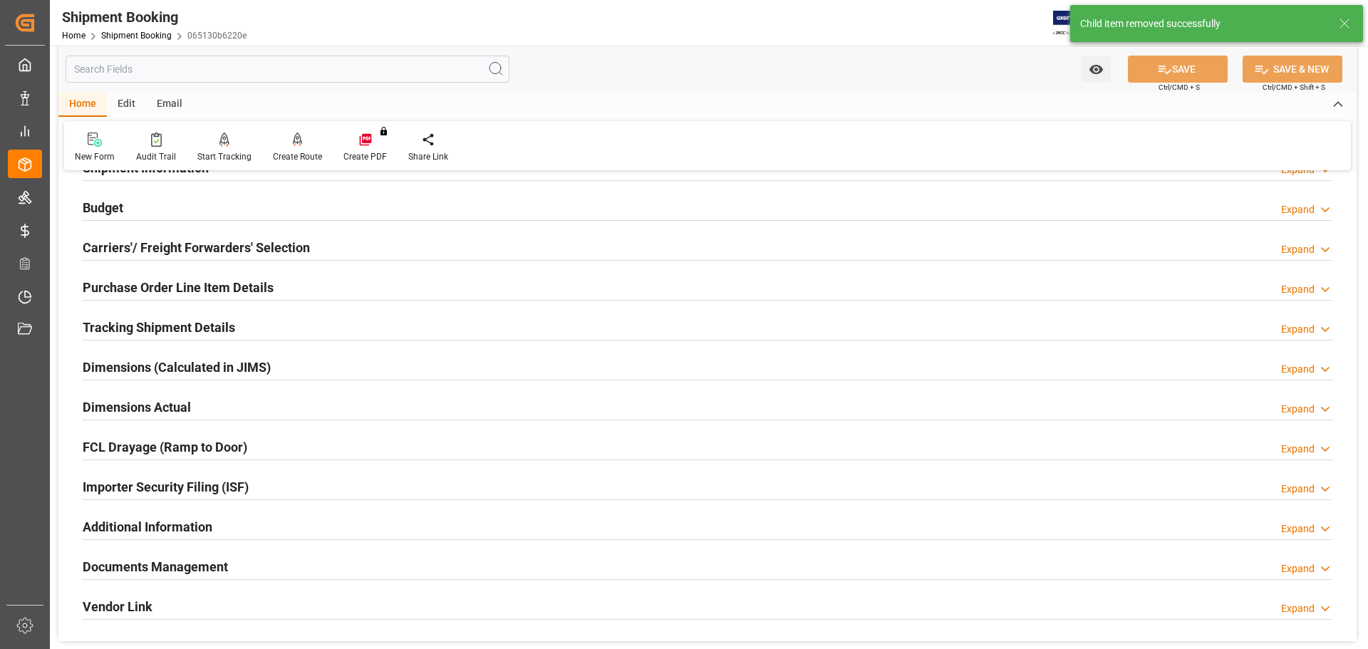
click at [264, 245] on h2 "Carriers'/ Freight Forwarders' Selection" at bounding box center [196, 247] width 227 height 19
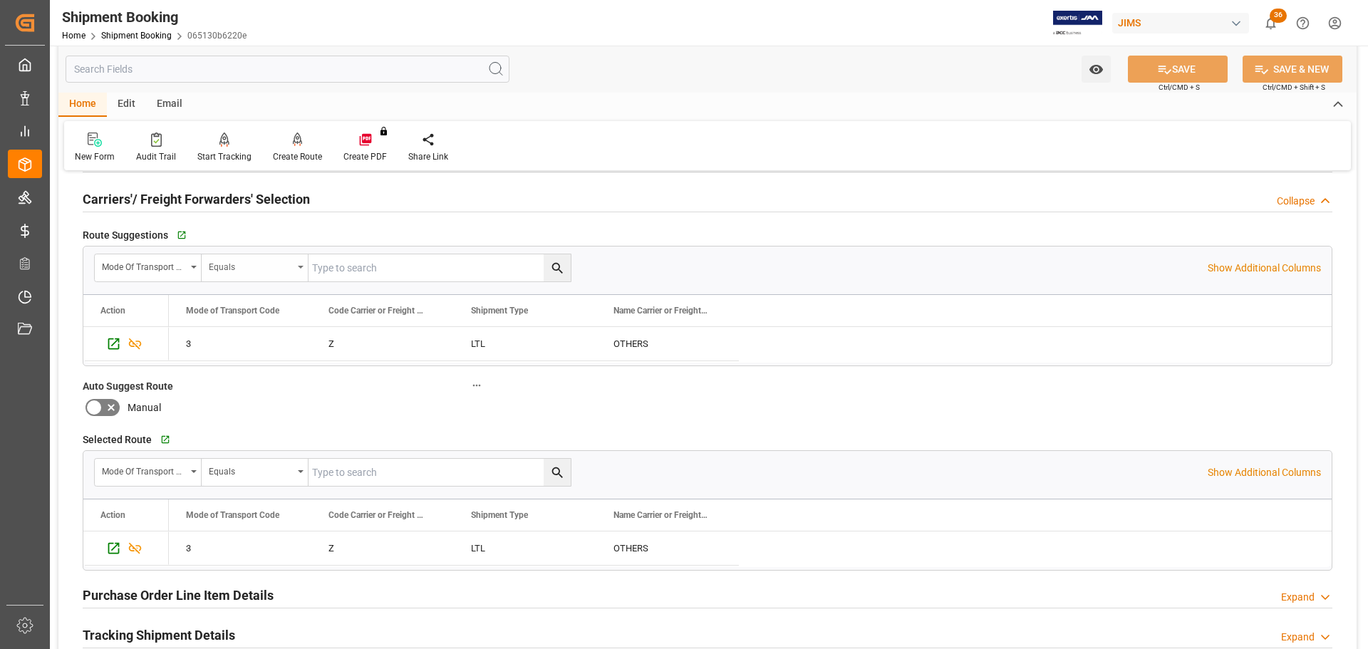
scroll to position [214, 0]
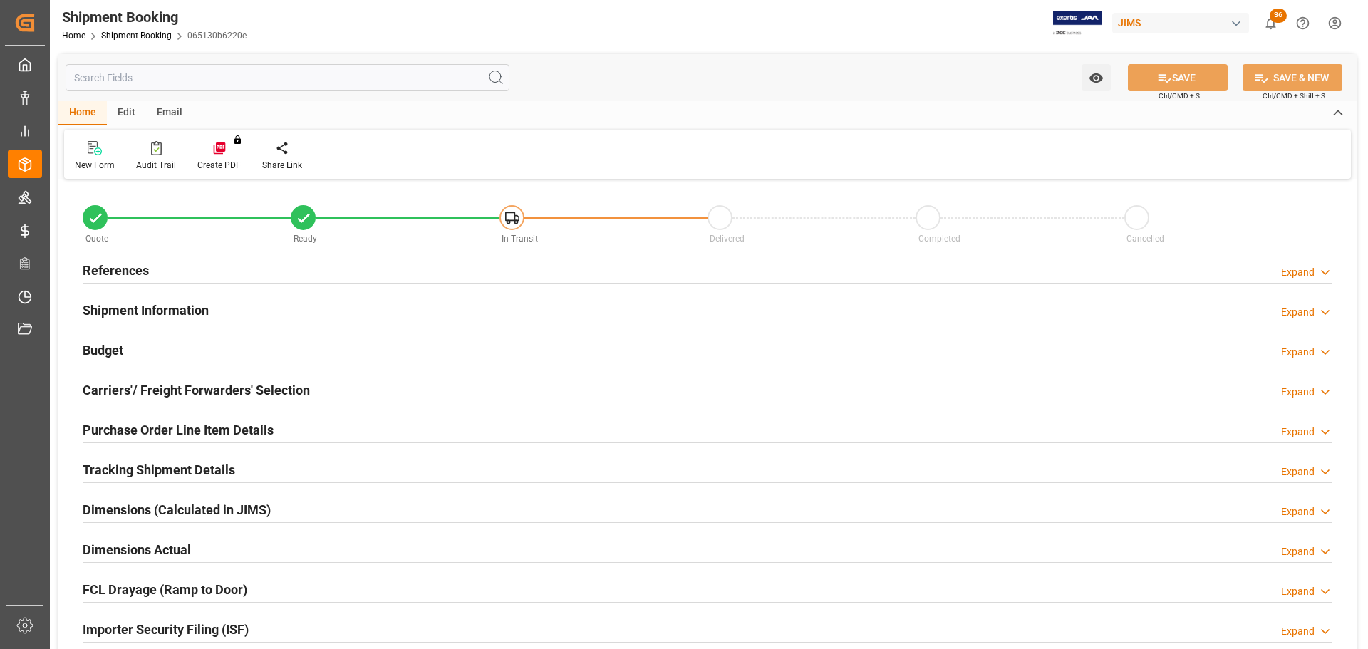
type input "15"
click at [200, 378] on div "Carriers'/ Freight Forwarders' Selection" at bounding box center [196, 388] width 227 height 27
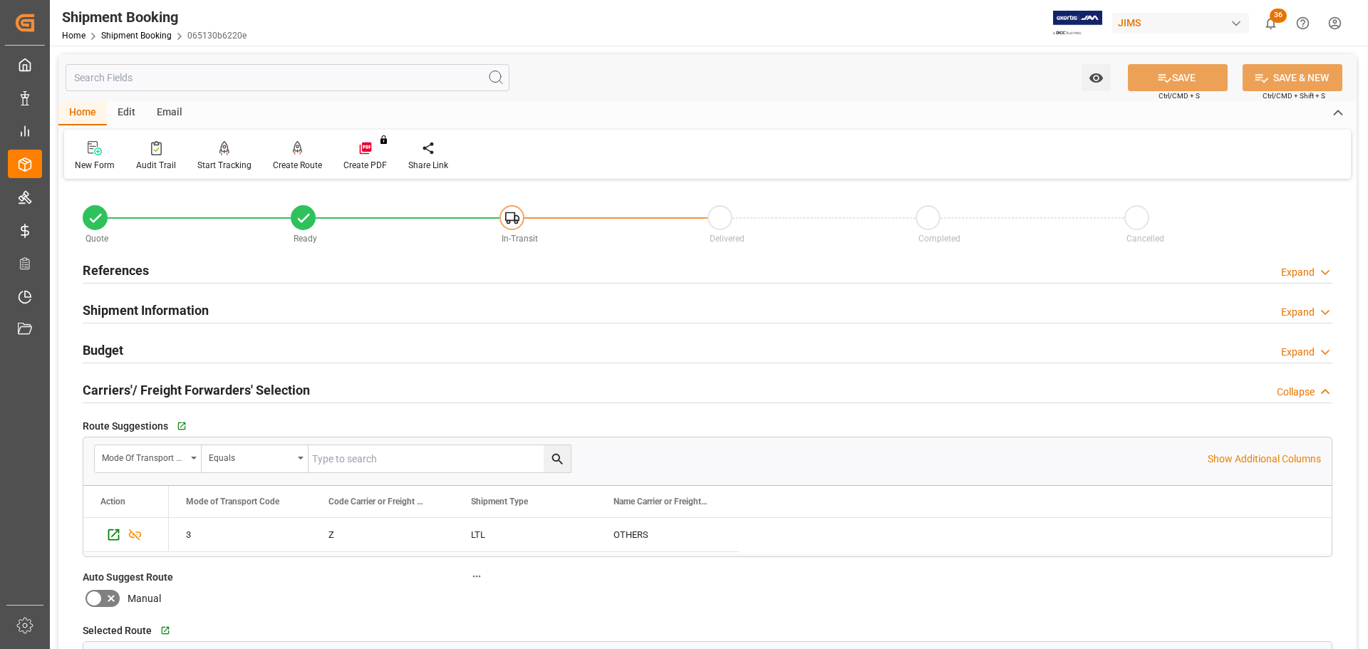
click at [207, 384] on h2 "Carriers'/ Freight Forwarders' Selection" at bounding box center [196, 389] width 227 height 19
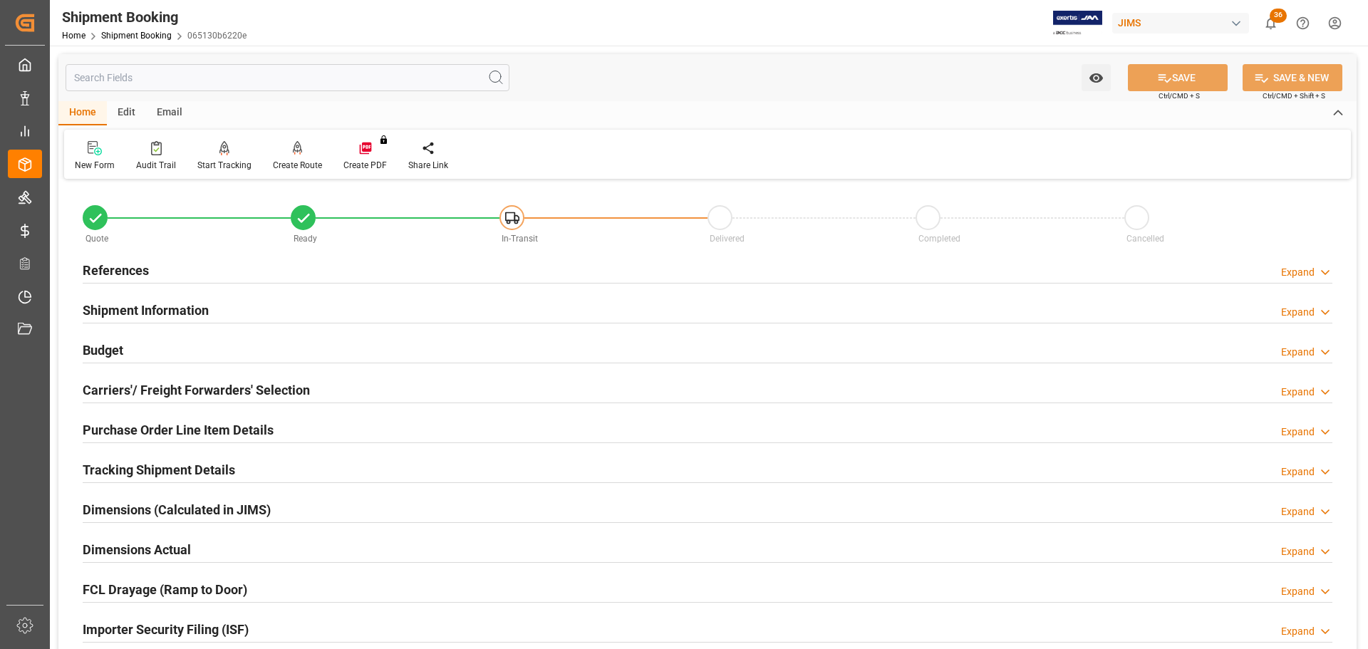
scroll to position [71, 0]
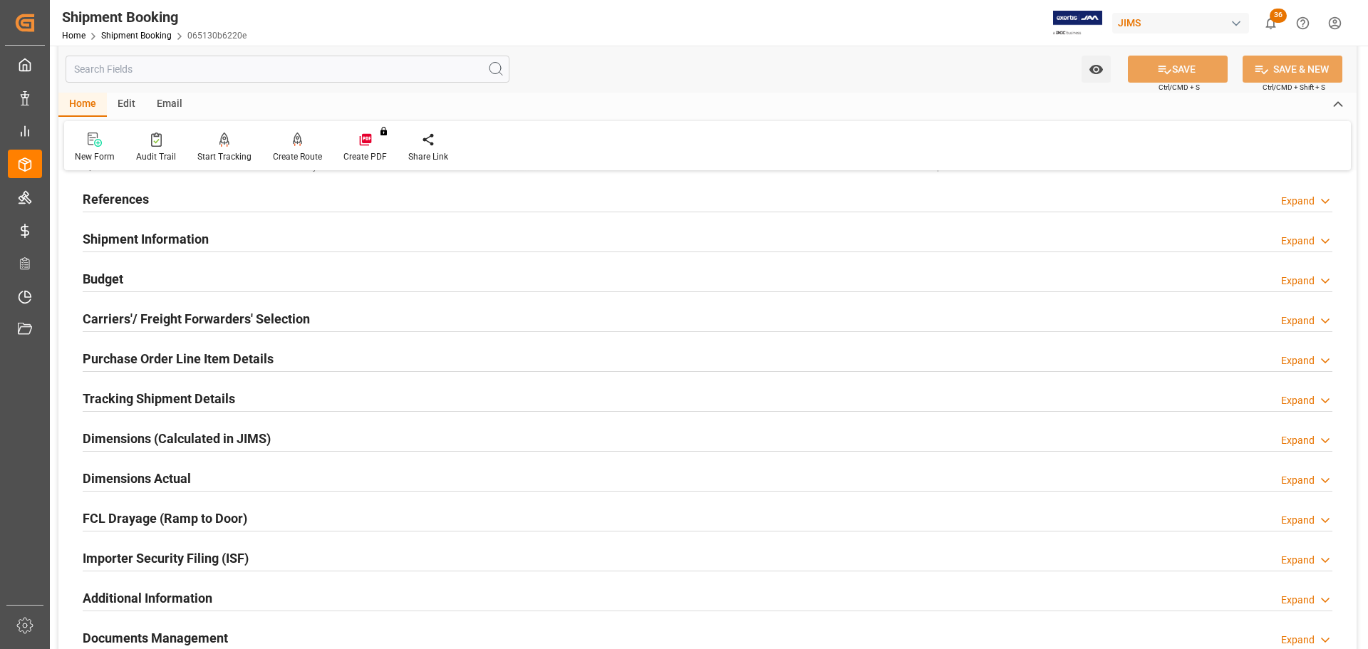
click at [209, 358] on h2 "Purchase Order Line Item Details" at bounding box center [178, 358] width 191 height 19
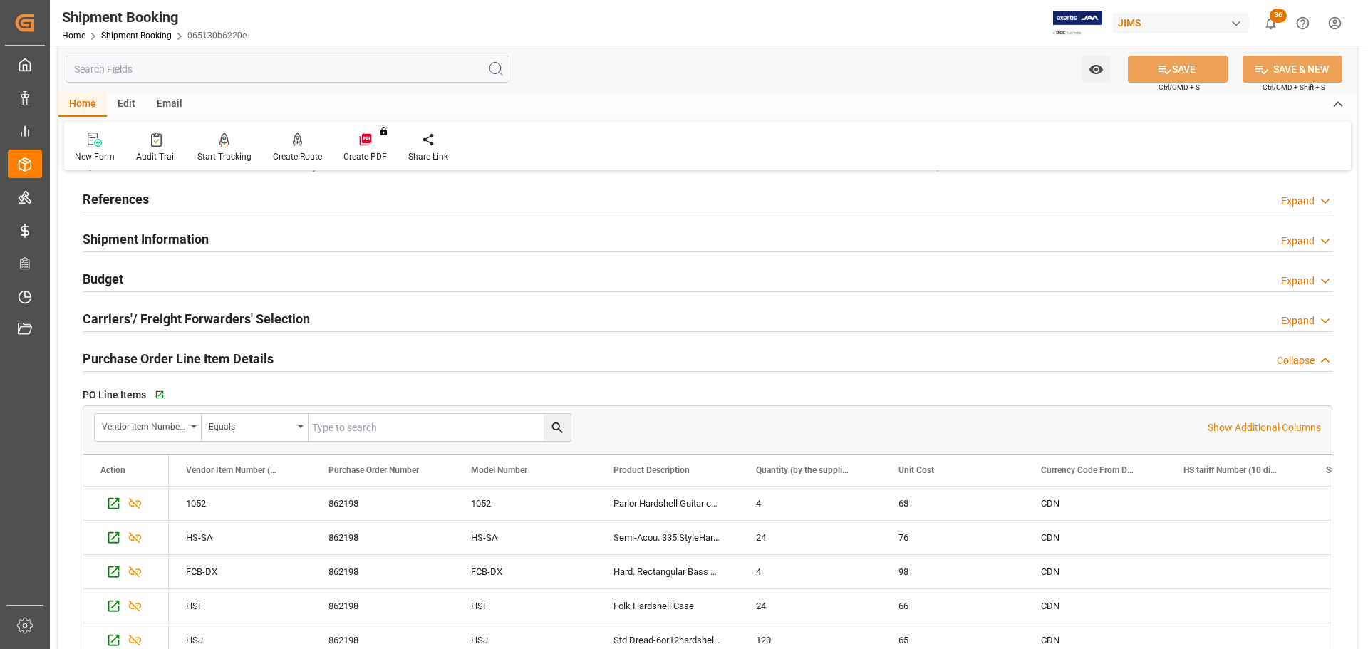
click at [209, 358] on h2 "Purchase Order Line Item Details" at bounding box center [178, 358] width 191 height 19
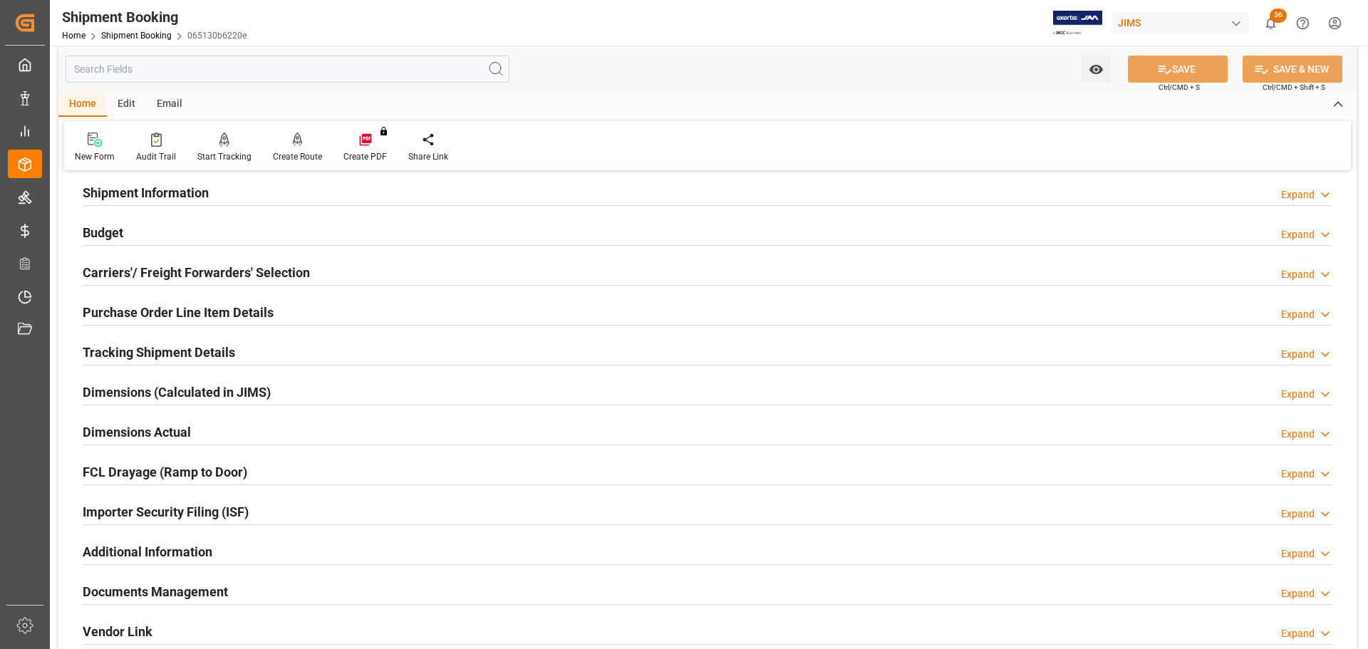
scroll to position [142, 0]
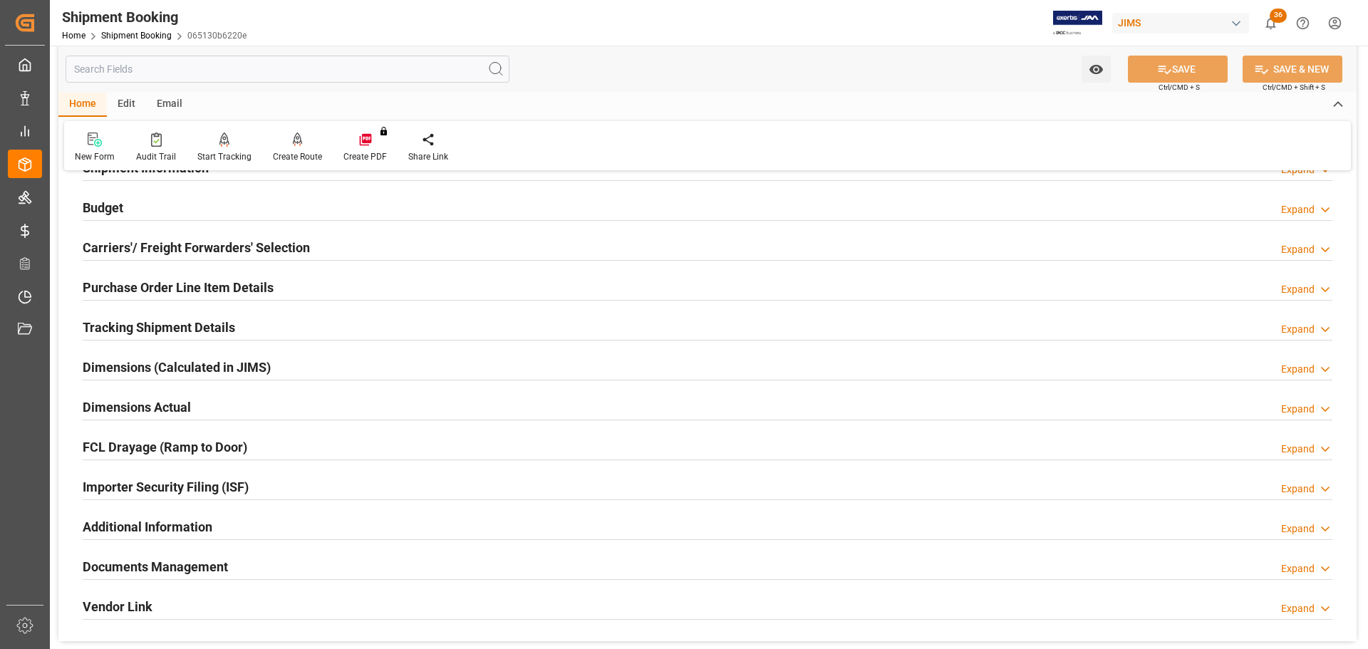
click at [218, 325] on h2 "Tracking Shipment Details" at bounding box center [159, 327] width 152 height 19
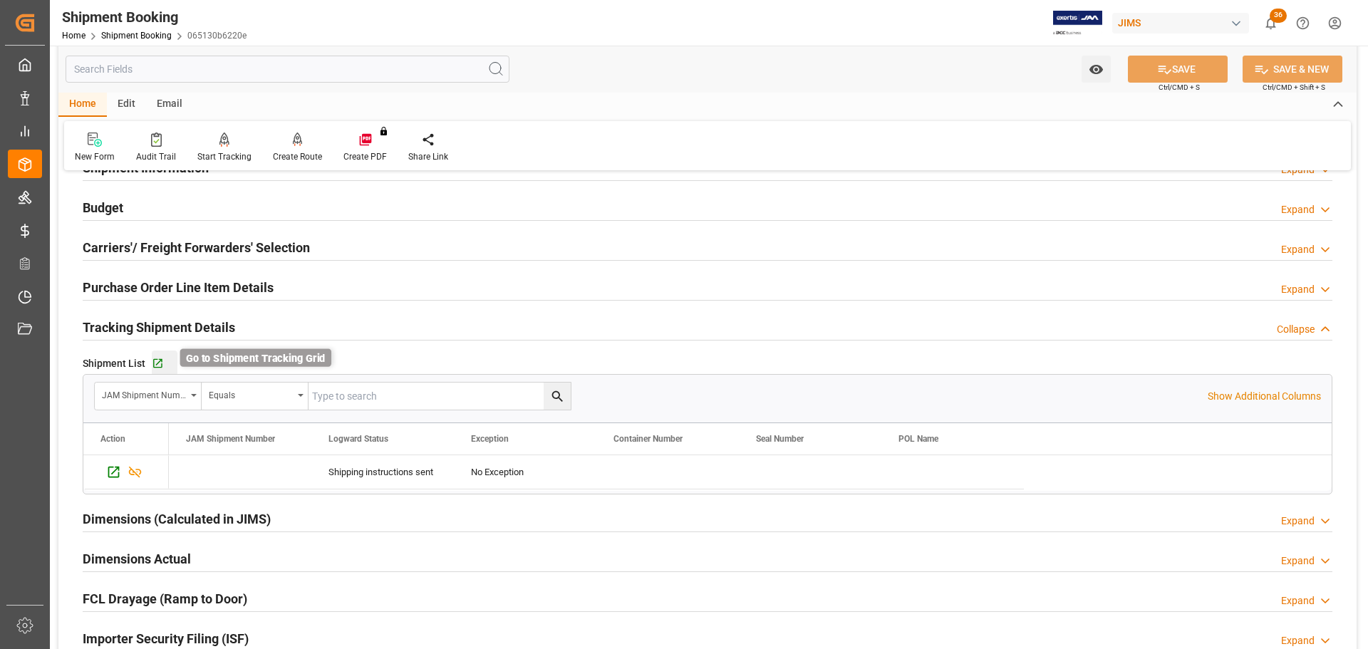
click at [160, 360] on icon "button" at bounding box center [158, 364] width 12 height 12
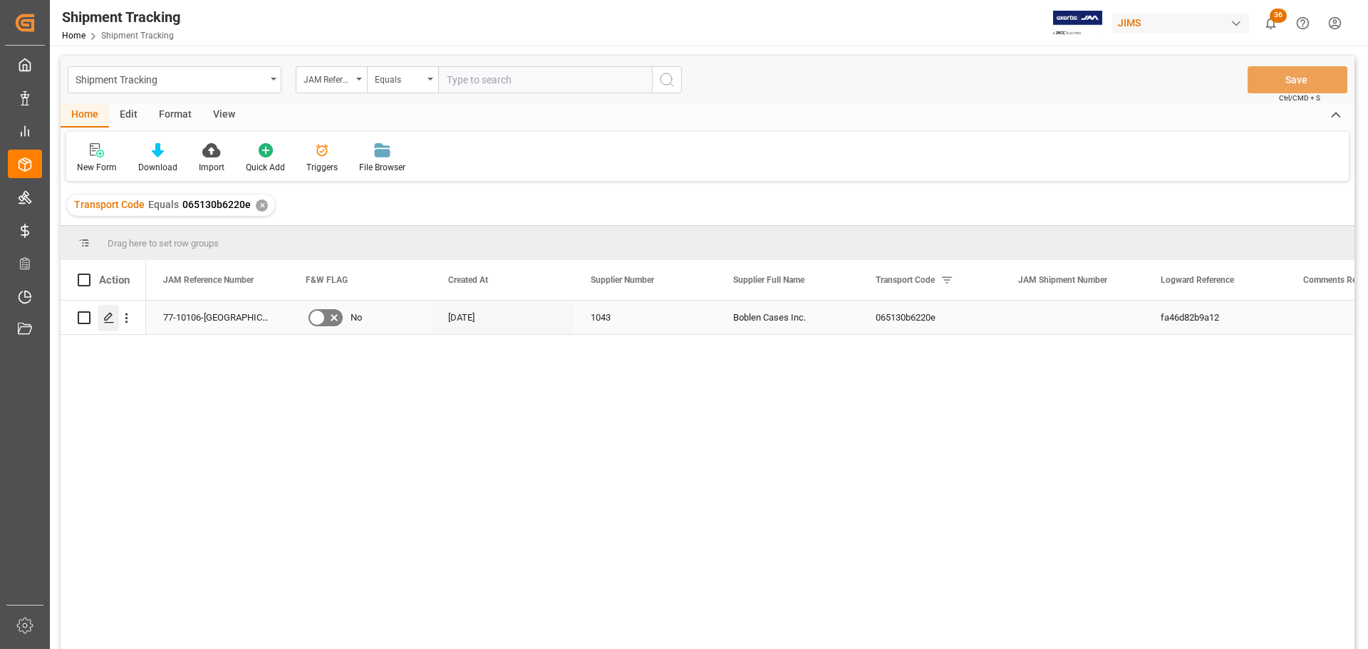
click at [107, 318] on icon "Press SPACE to select this row." at bounding box center [108, 317] width 11 height 11
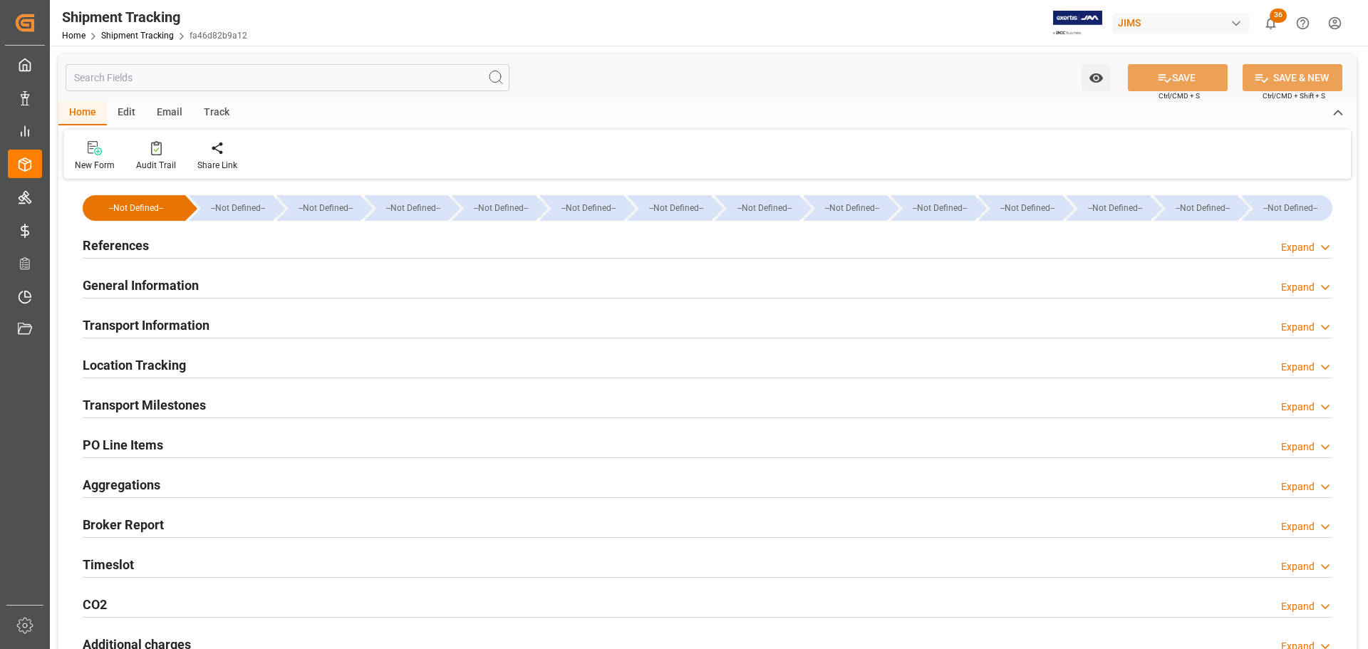
type input "[DATE]"
click at [217, 231] on div "References Expand" at bounding box center [707, 244] width 1249 height 27
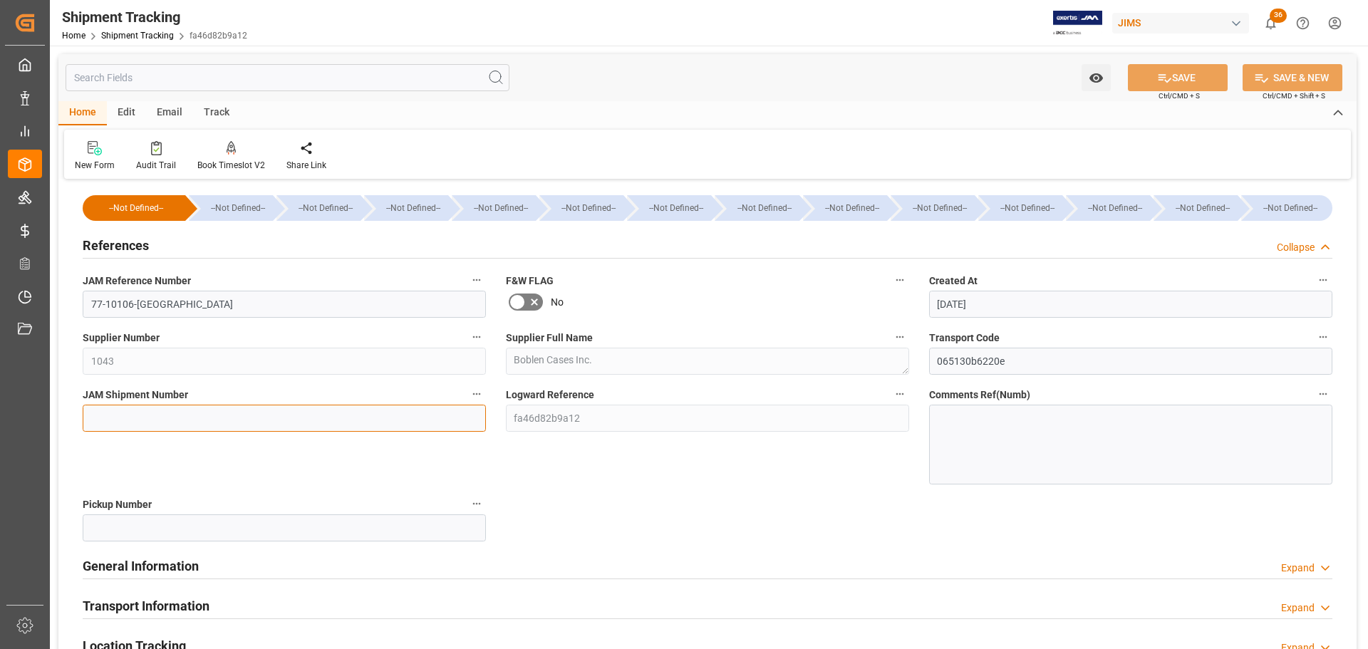
click at [149, 429] on input at bounding box center [284, 418] width 403 height 27
paste input "72889"
type input "72889"
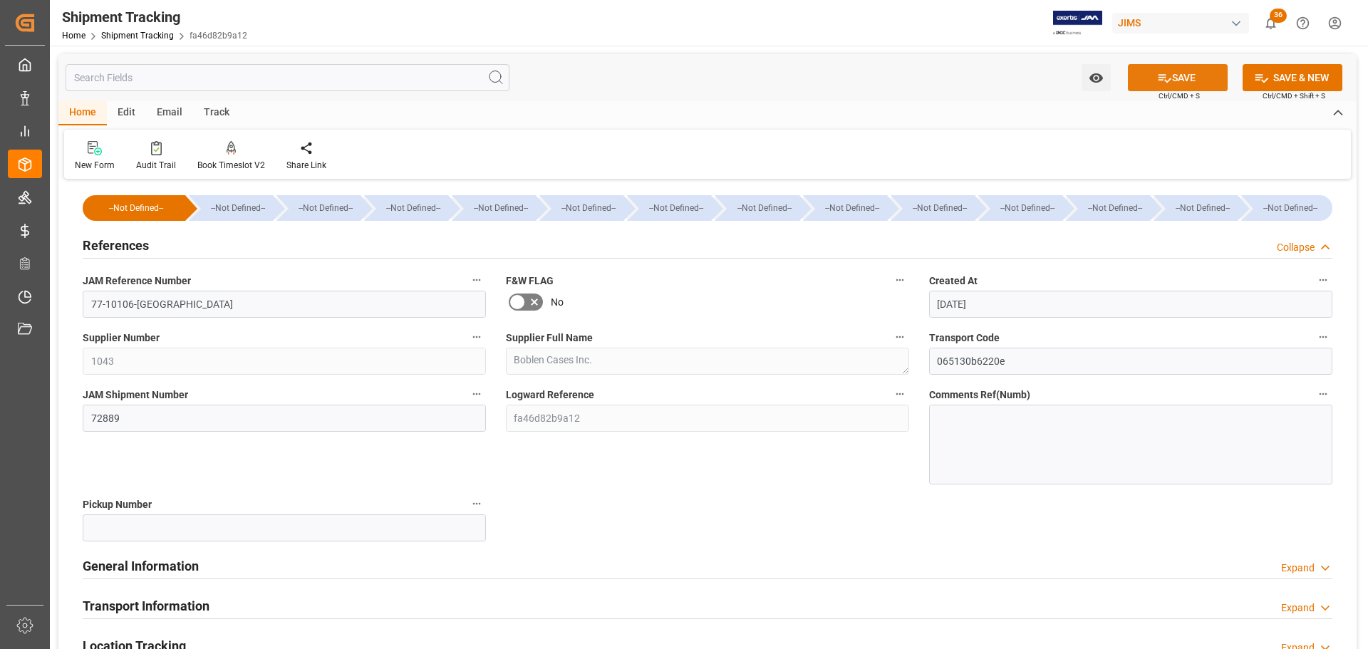
click at [1181, 71] on button "SAVE" at bounding box center [1178, 77] width 100 height 27
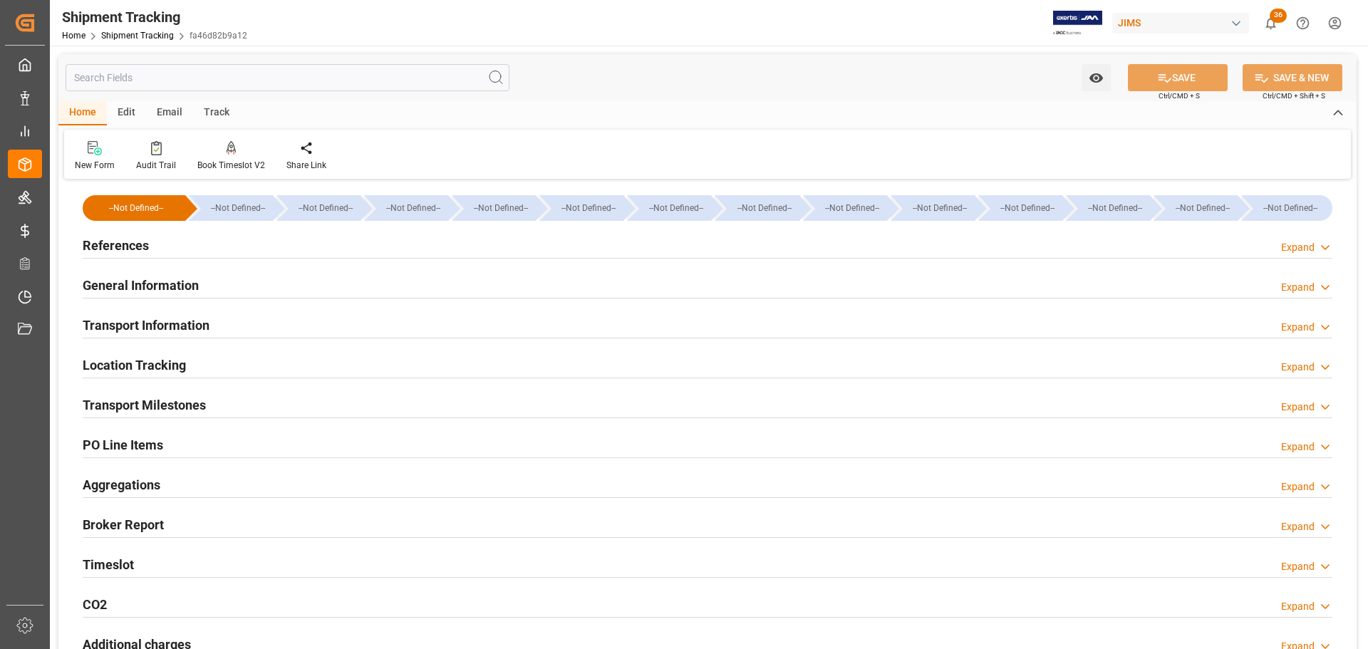
click at [177, 413] on h2 "Transport Milestones" at bounding box center [144, 404] width 123 height 19
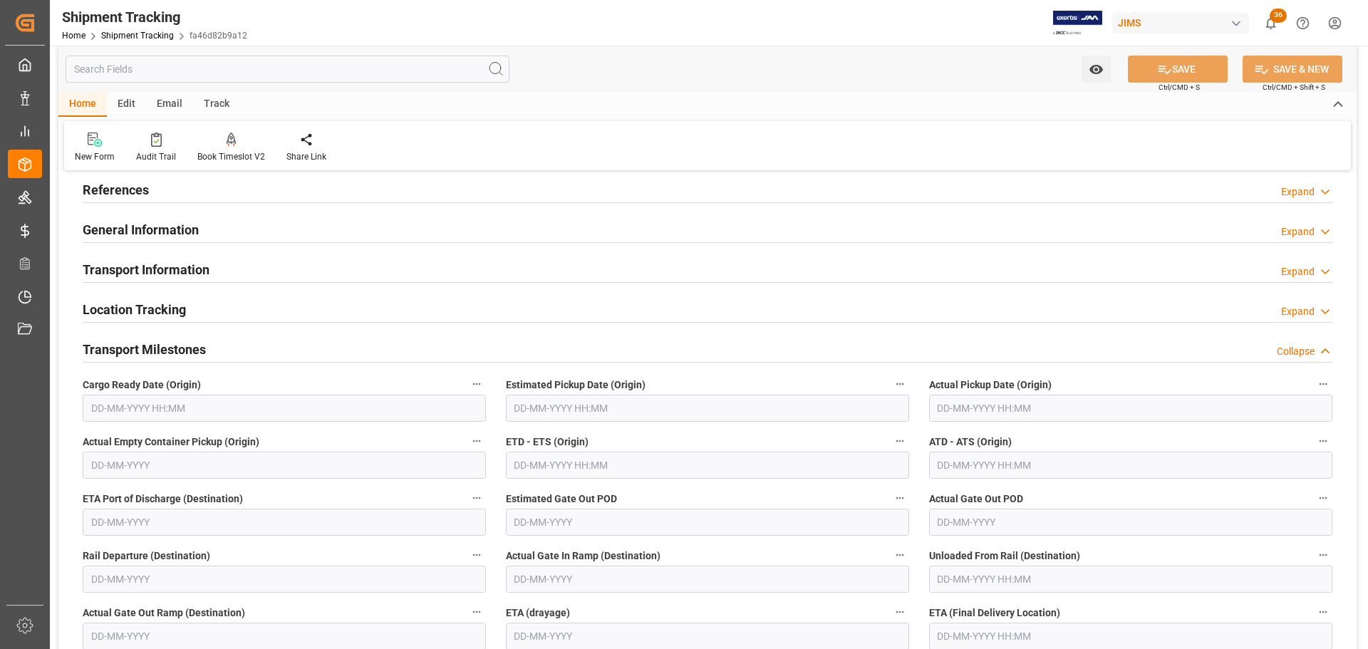
scroll to position [142, 0]
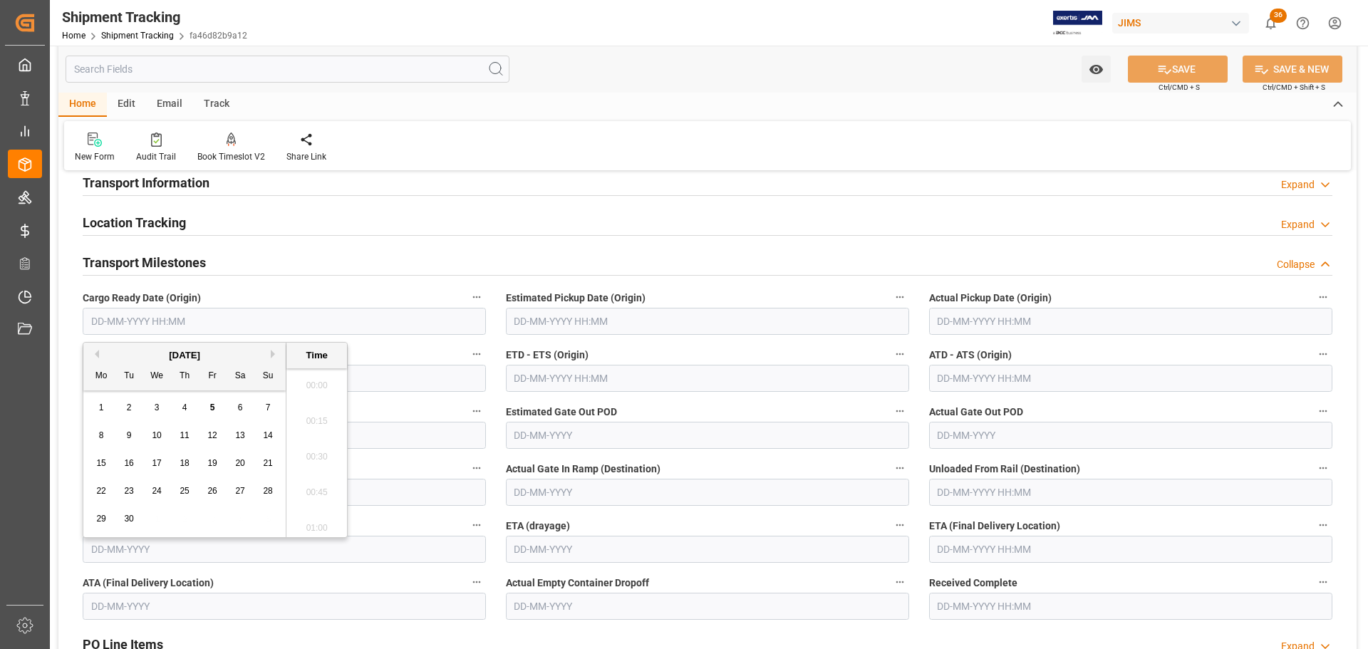
click at [192, 315] on input "text" at bounding box center [284, 321] width 403 height 27
click at [152, 410] on div "3" at bounding box center [157, 408] width 18 height 17
type input "03-09-2025 00:00"
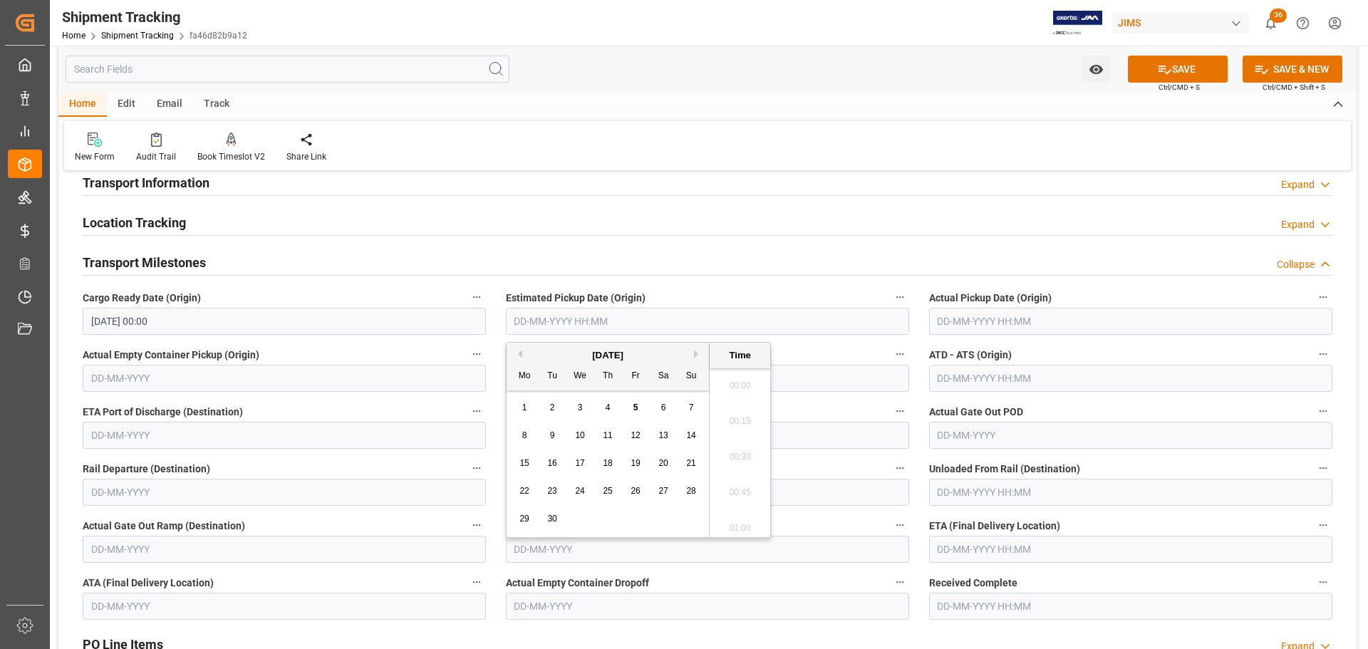
click at [559, 314] on input "text" at bounding box center [707, 321] width 403 height 27
click at [579, 407] on span "3" at bounding box center [580, 407] width 5 height 10
type input "03-09-2025 00:00"
click at [1011, 326] on input "text" at bounding box center [1130, 321] width 403 height 27
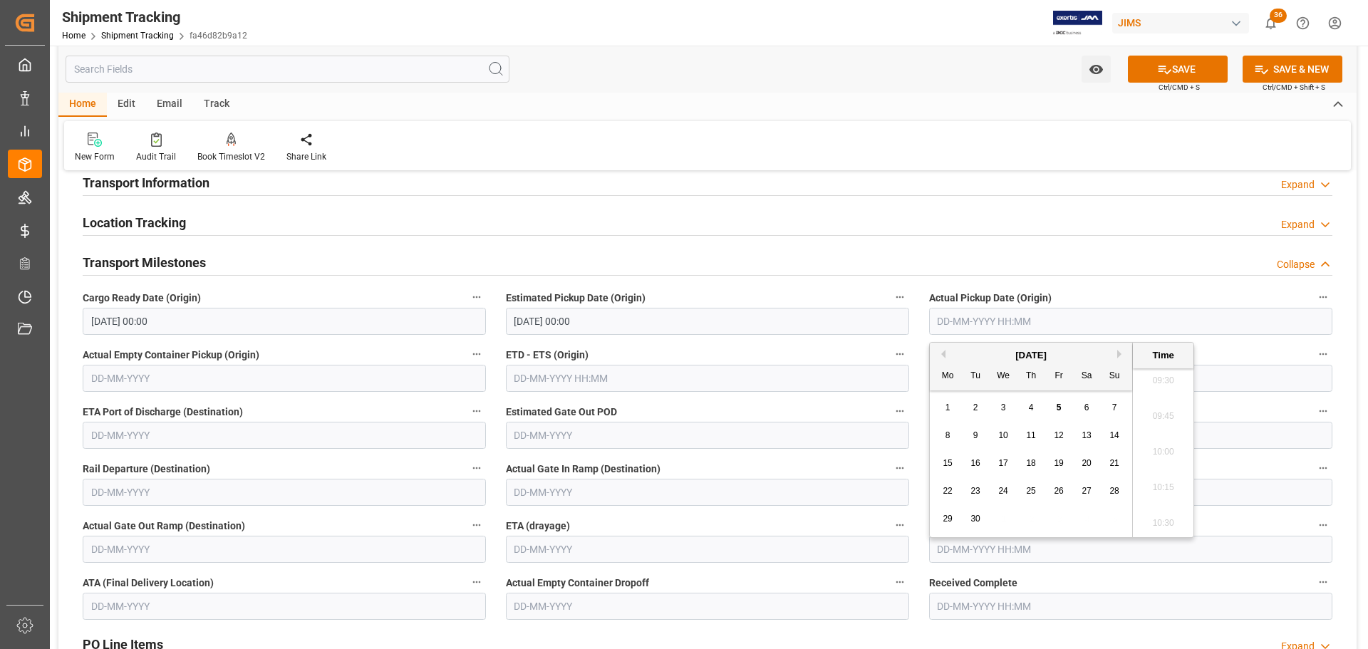
click at [1004, 404] on span "3" at bounding box center [1003, 407] width 5 height 10
type input "03-09-2025 00:00"
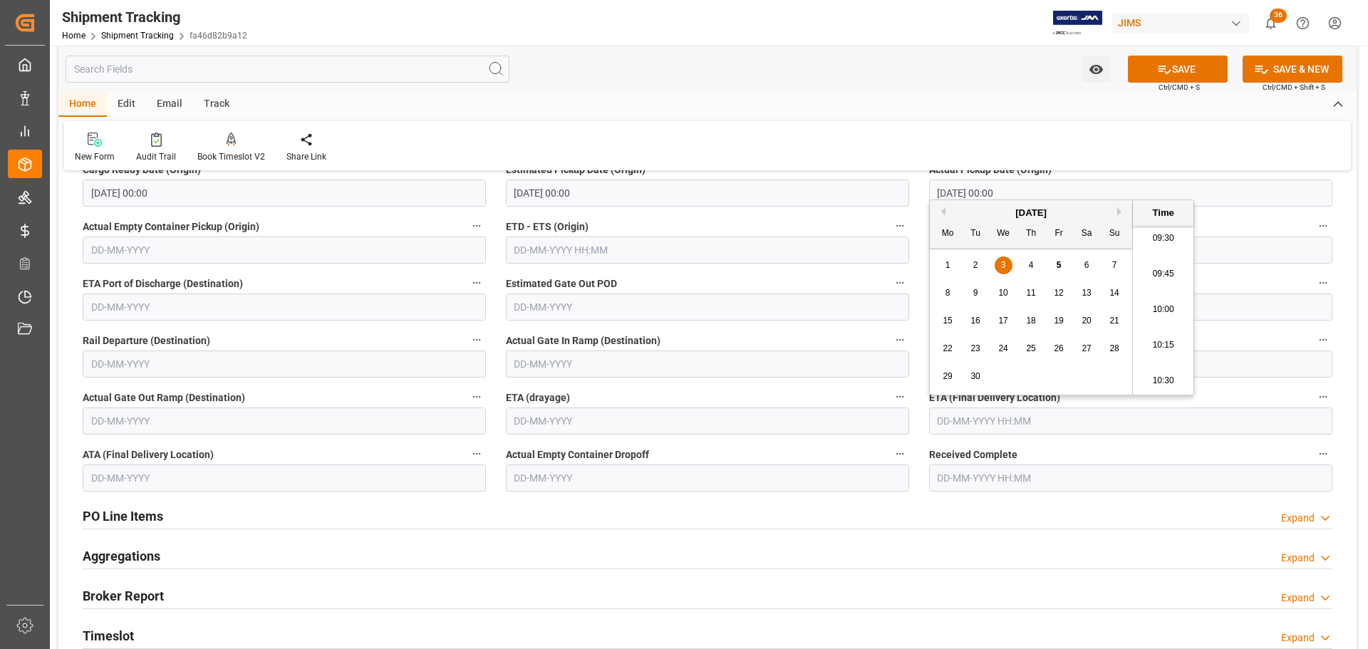
scroll to position [285, 0]
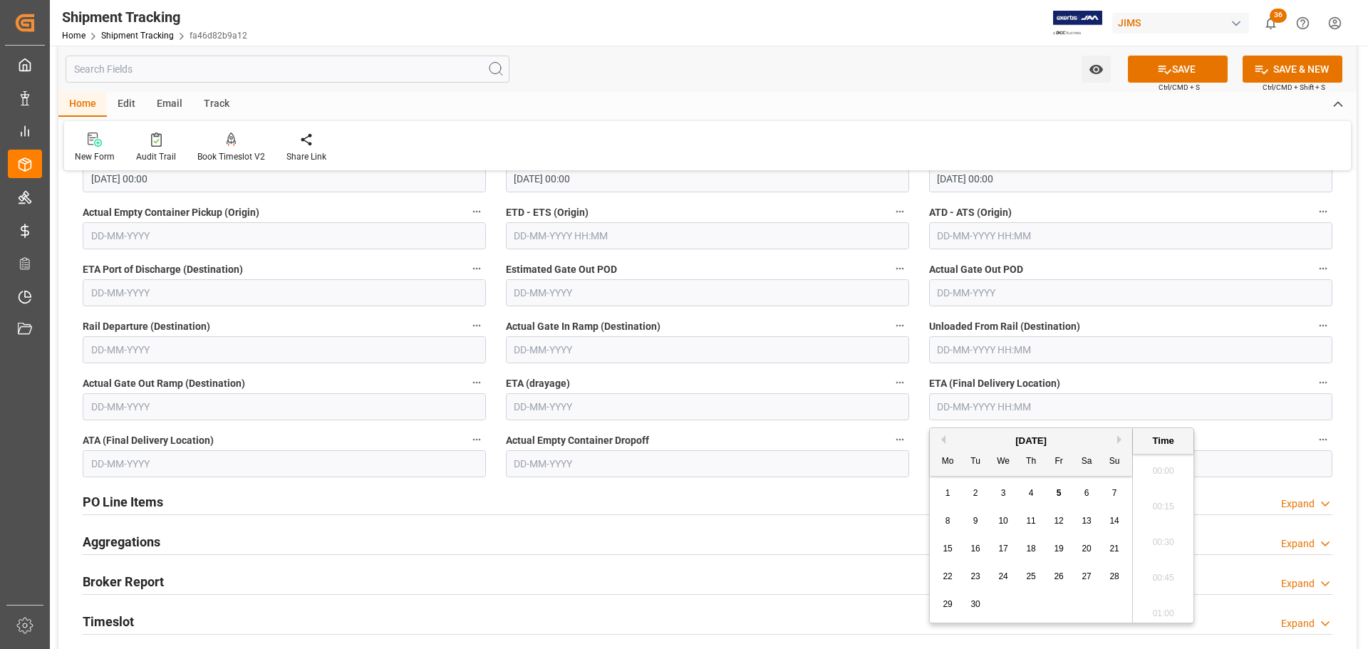
click at [951, 415] on input "text" at bounding box center [1130, 406] width 403 height 27
click at [1033, 493] on span "4" at bounding box center [1031, 493] width 5 height 10
type input "04-09-2025 00:00"
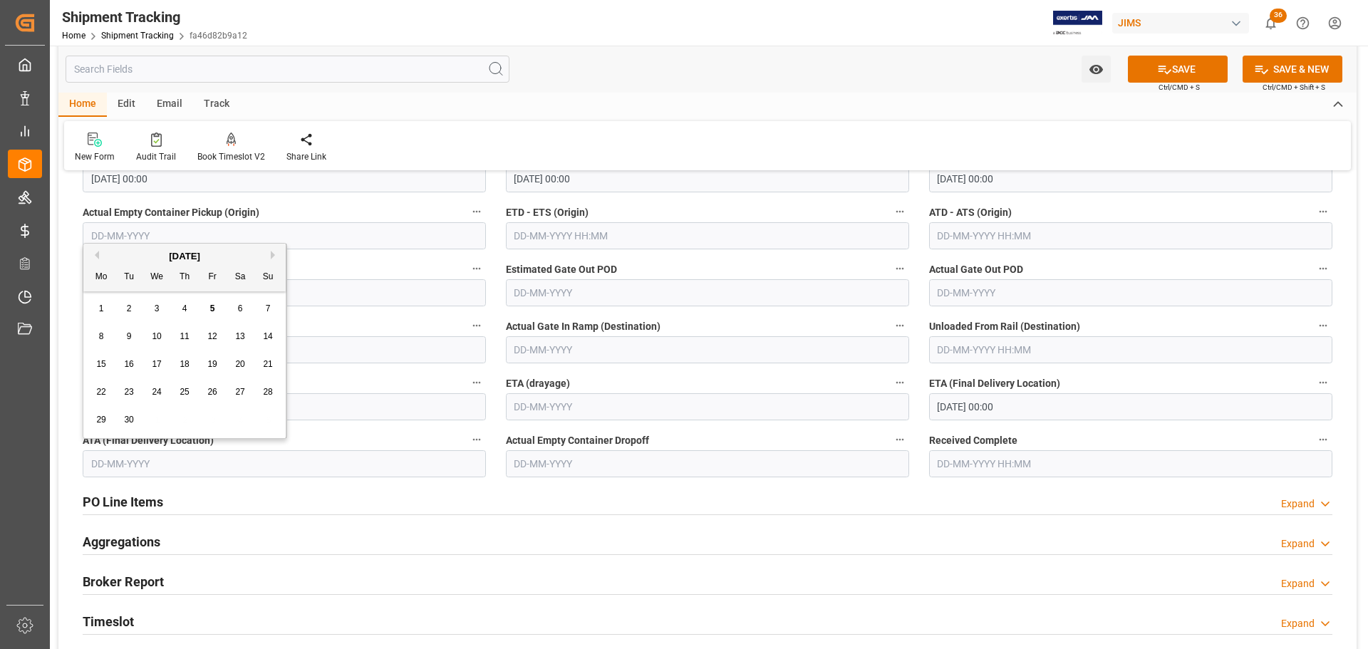
click at [177, 464] on input "text" at bounding box center [284, 463] width 403 height 27
click at [189, 312] on div "4" at bounding box center [185, 309] width 18 height 17
type input "04-09-2025"
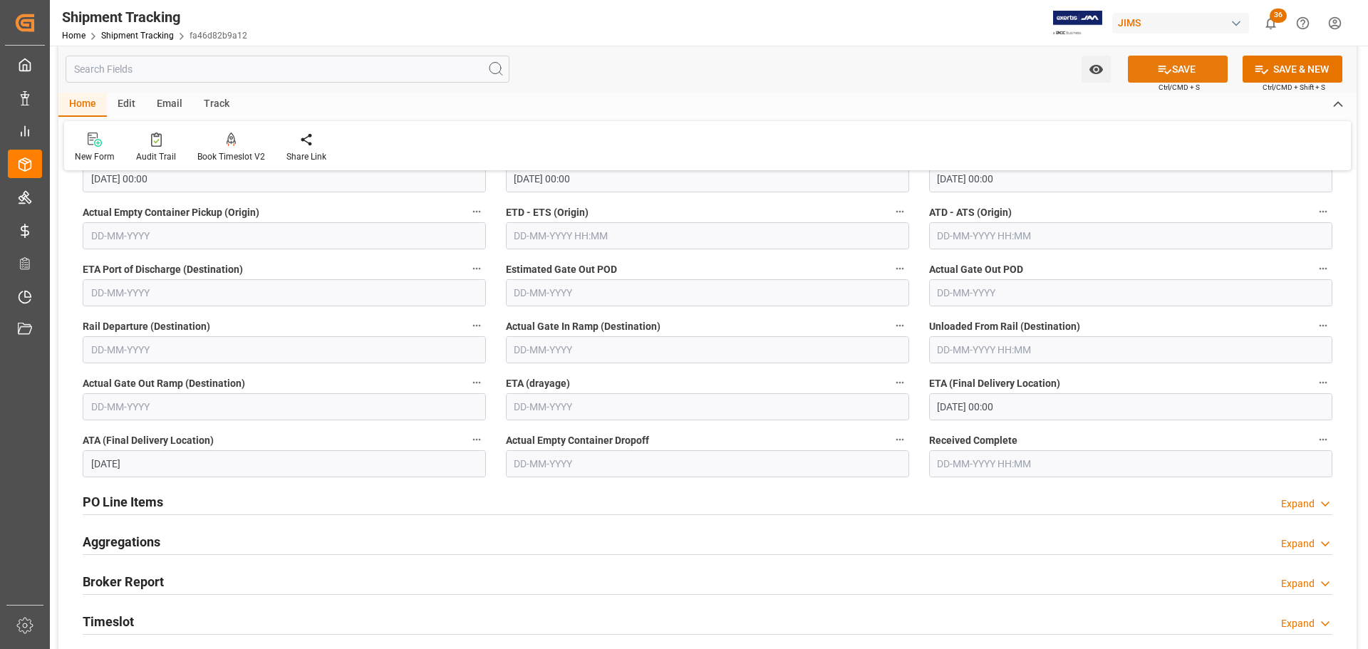
click at [1182, 67] on button "SAVE" at bounding box center [1178, 69] width 100 height 27
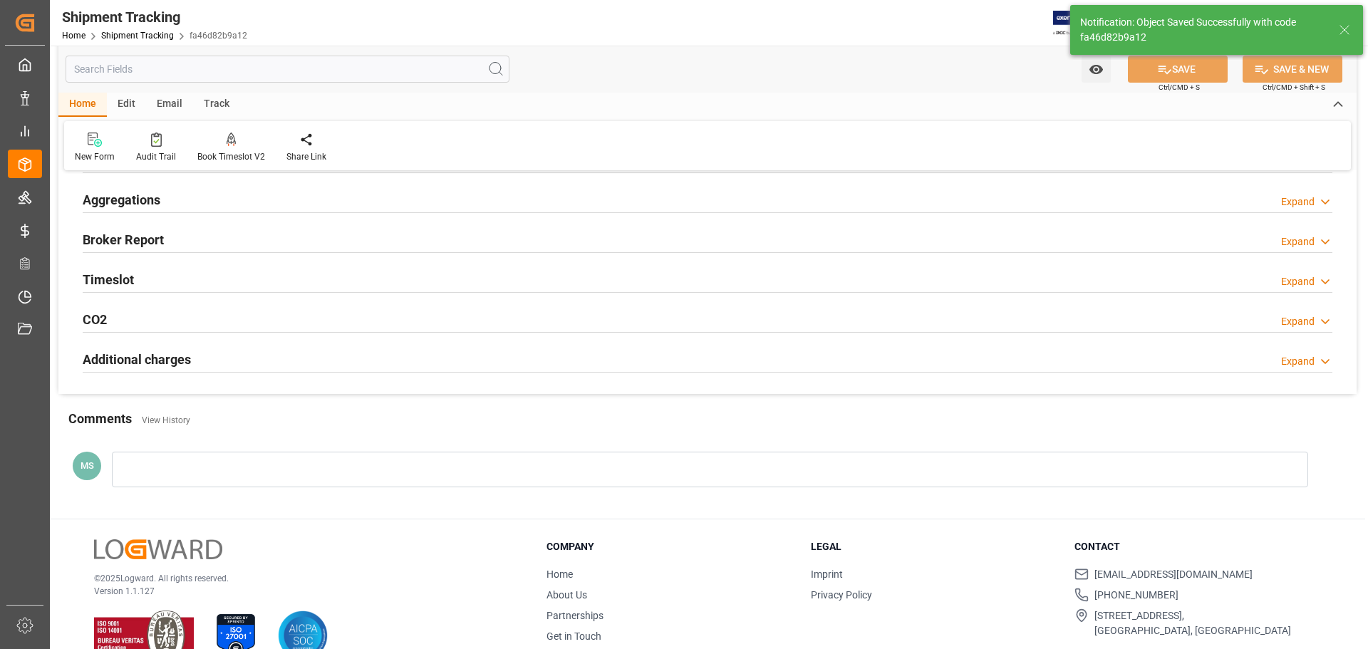
type input "Delivered"
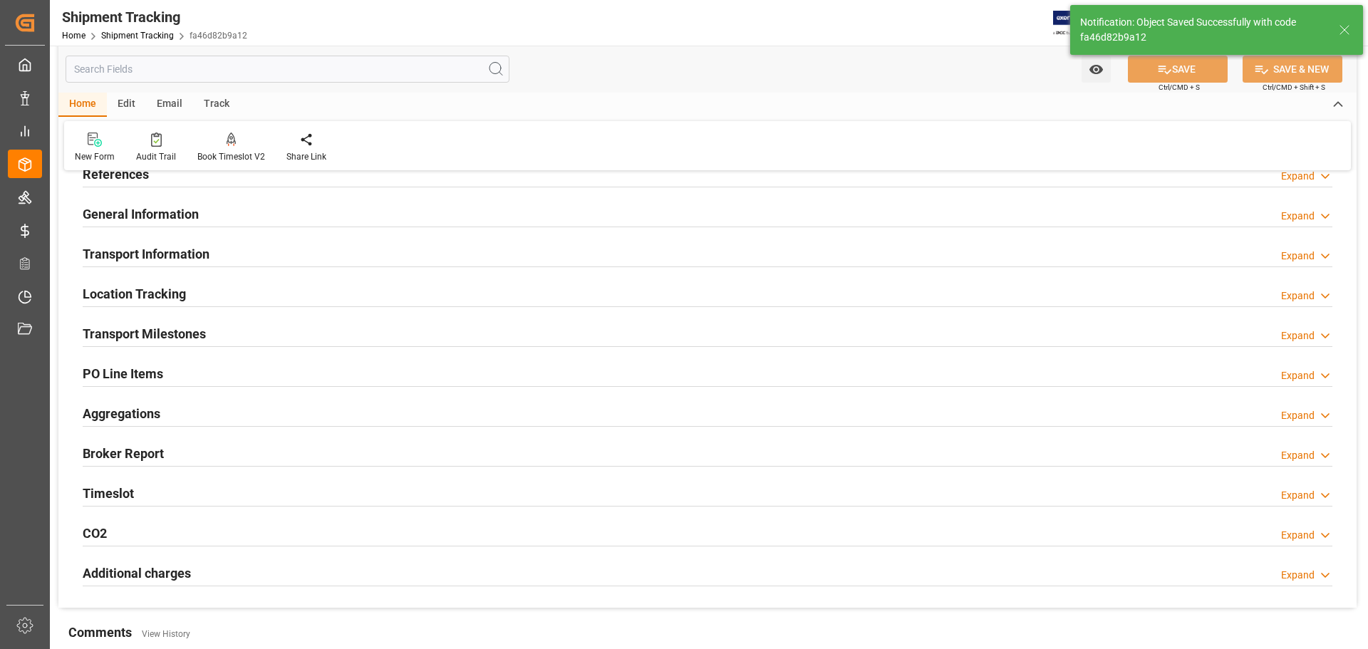
scroll to position [0, 0]
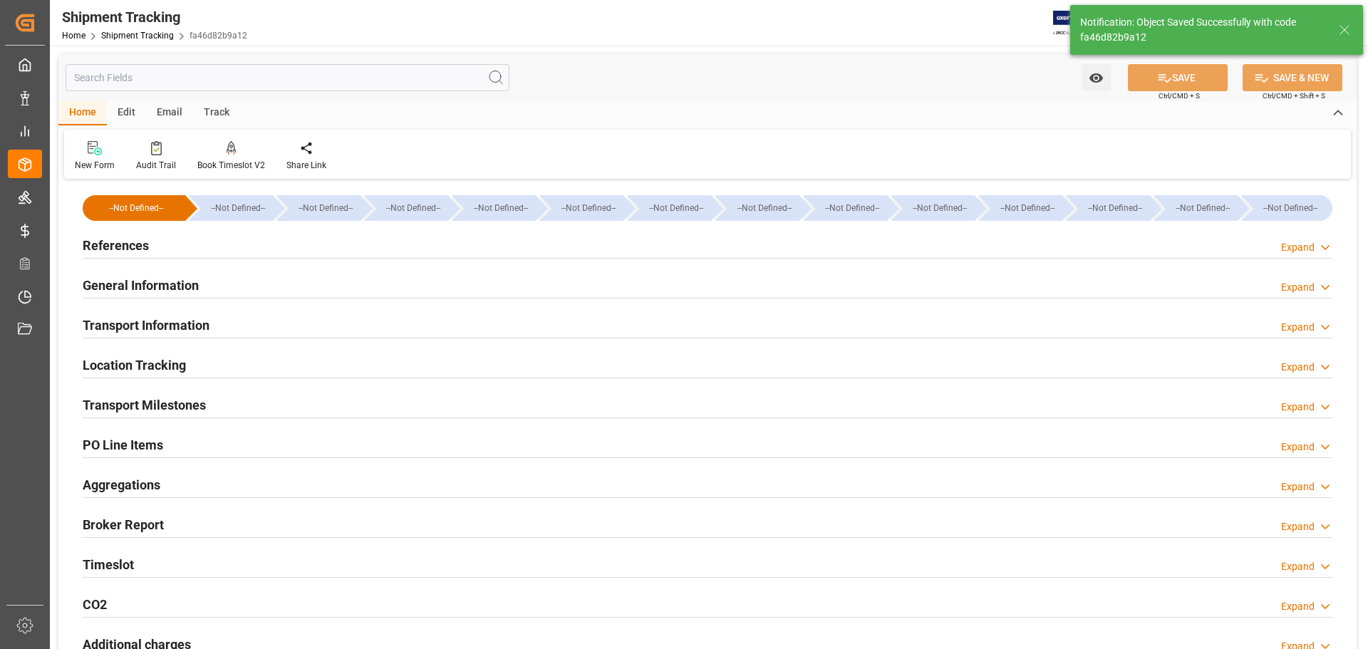
click at [328, 286] on div "General Information Expand" at bounding box center [707, 284] width 1249 height 27
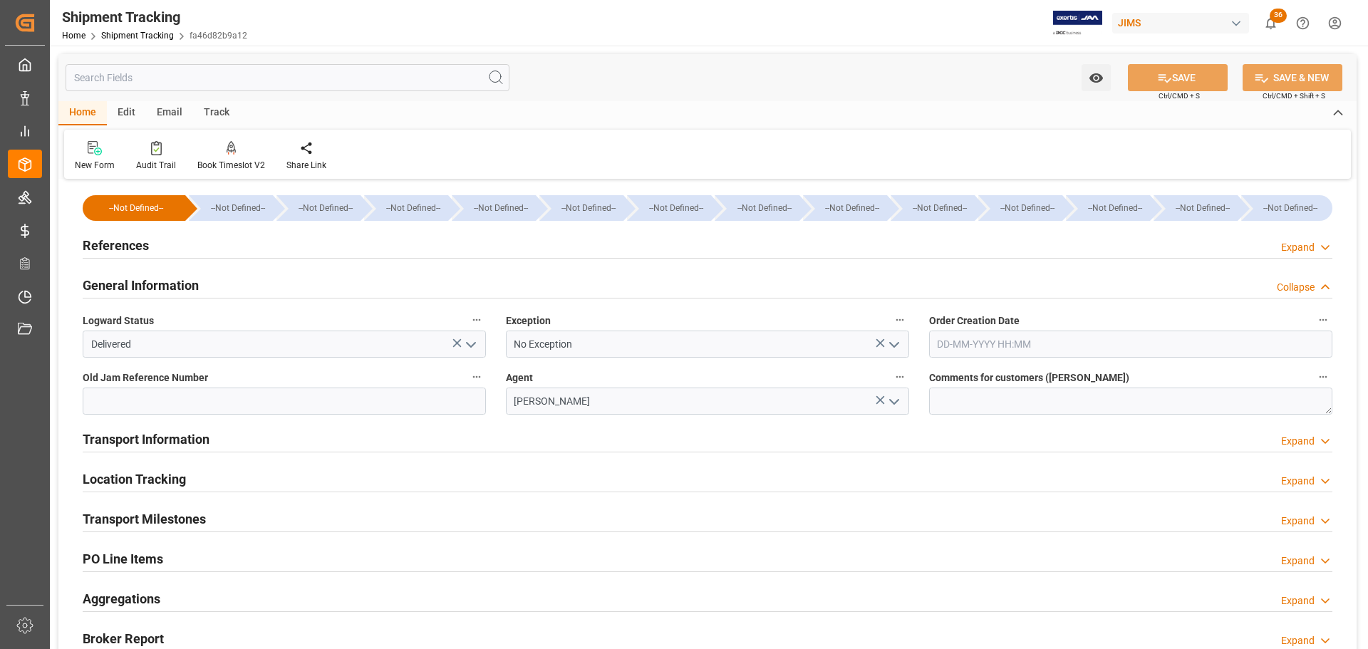
click at [328, 286] on div "General Information Collapse" at bounding box center [707, 284] width 1249 height 27
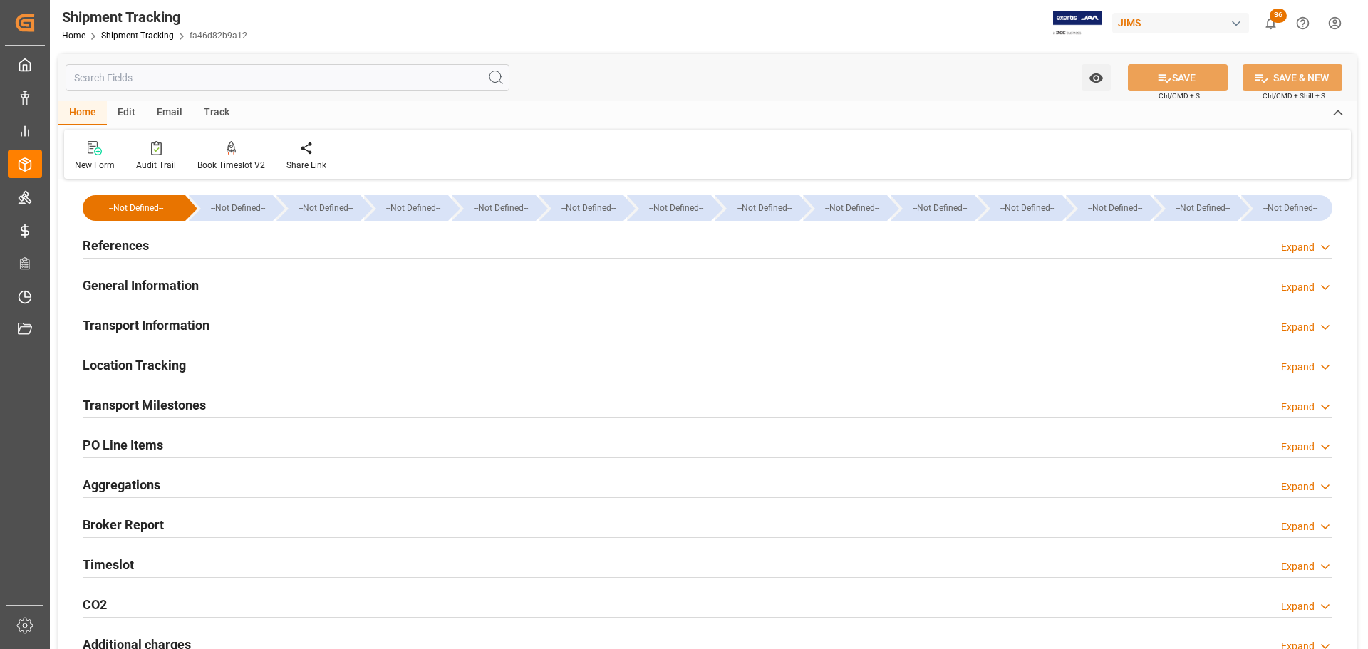
click at [329, 327] on div "Transport Information Expand" at bounding box center [707, 324] width 1249 height 27
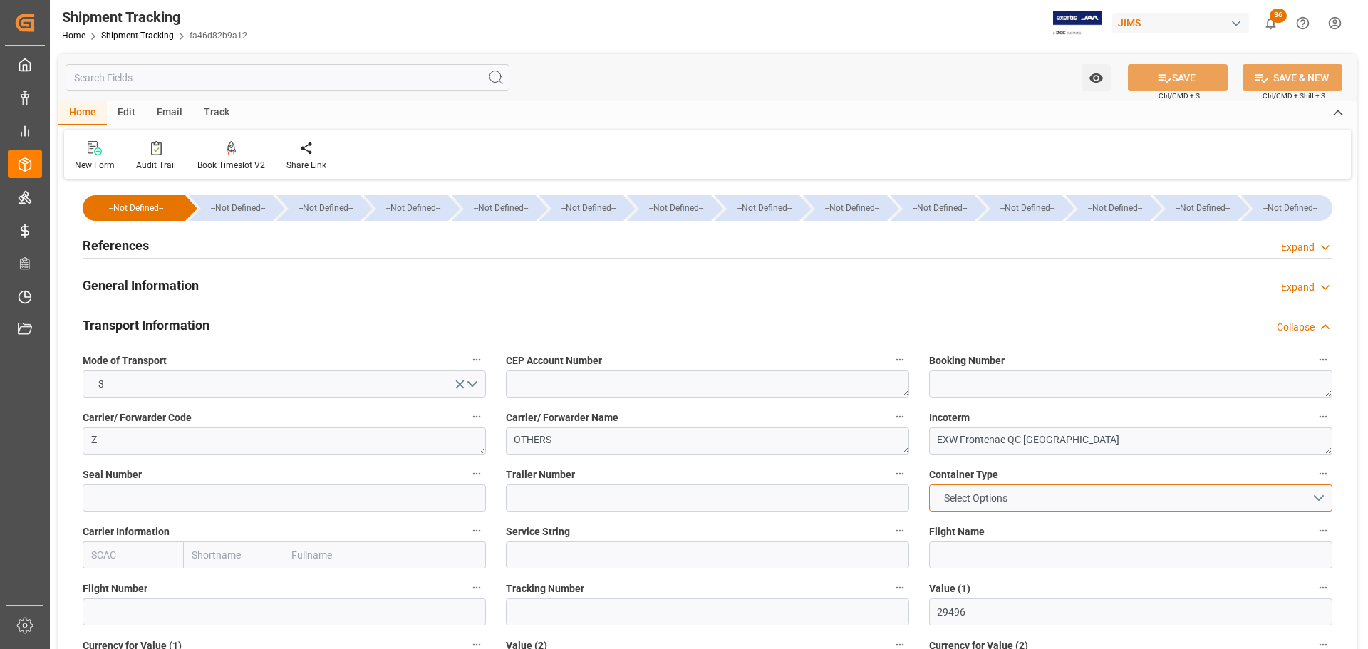
click at [1026, 492] on button "Select Options" at bounding box center [1130, 497] width 403 height 27
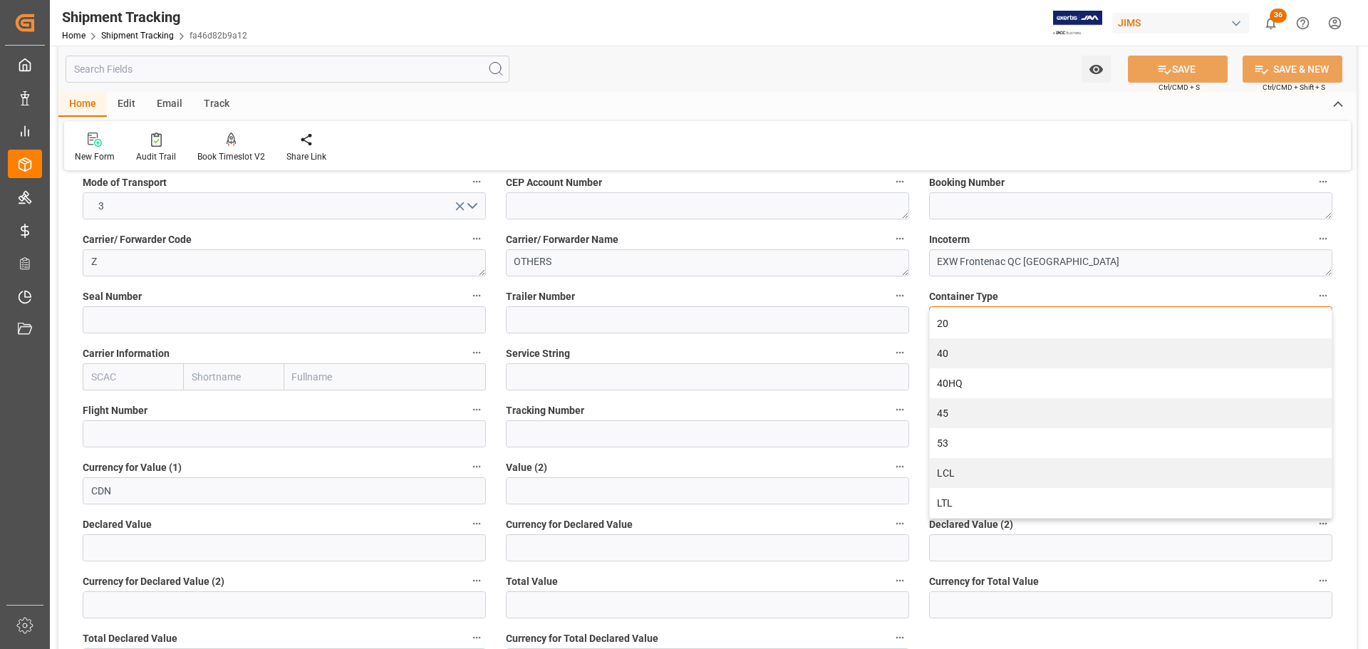
scroll to position [214, 0]
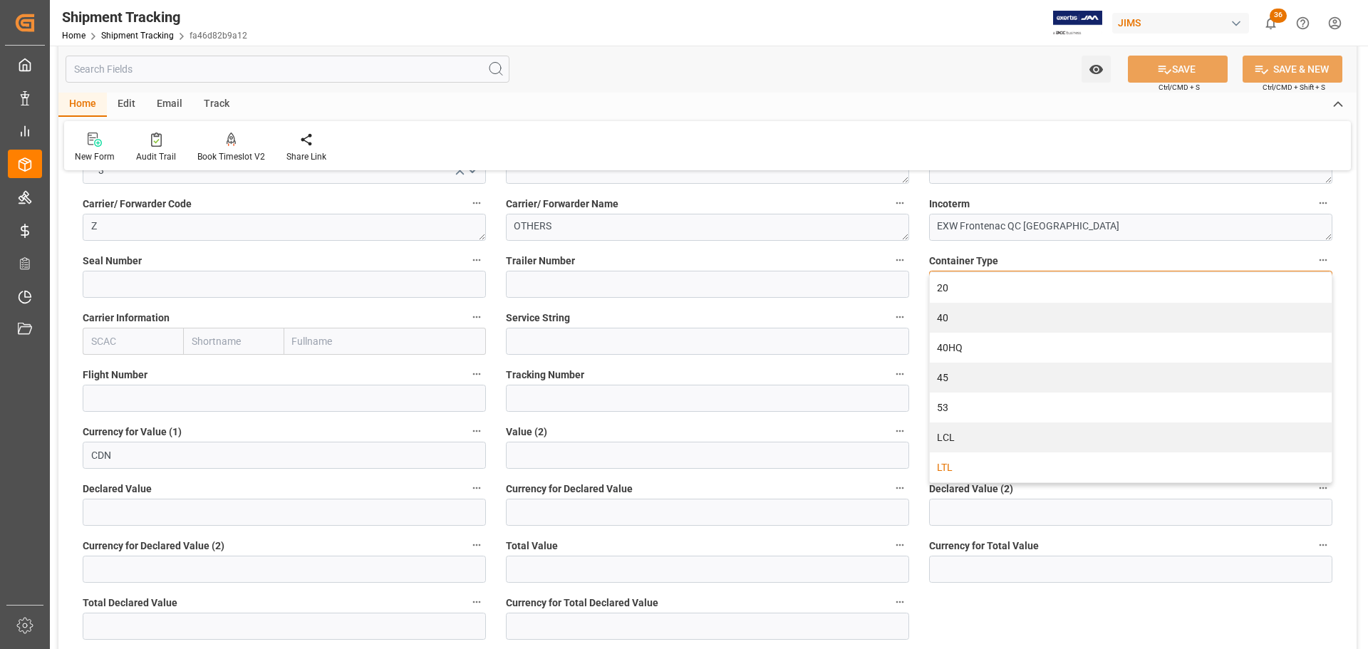
click at [965, 475] on div "LTL" at bounding box center [1131, 467] width 402 height 30
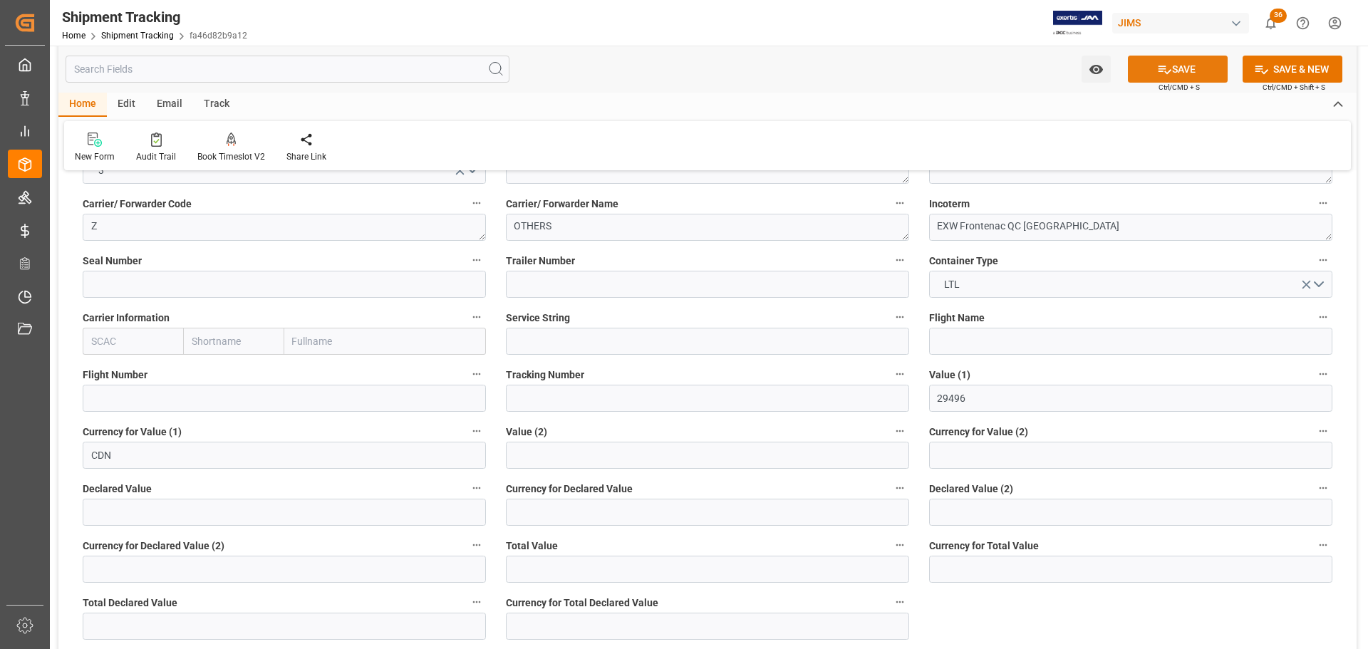
click at [1185, 70] on button "SAVE" at bounding box center [1178, 69] width 100 height 27
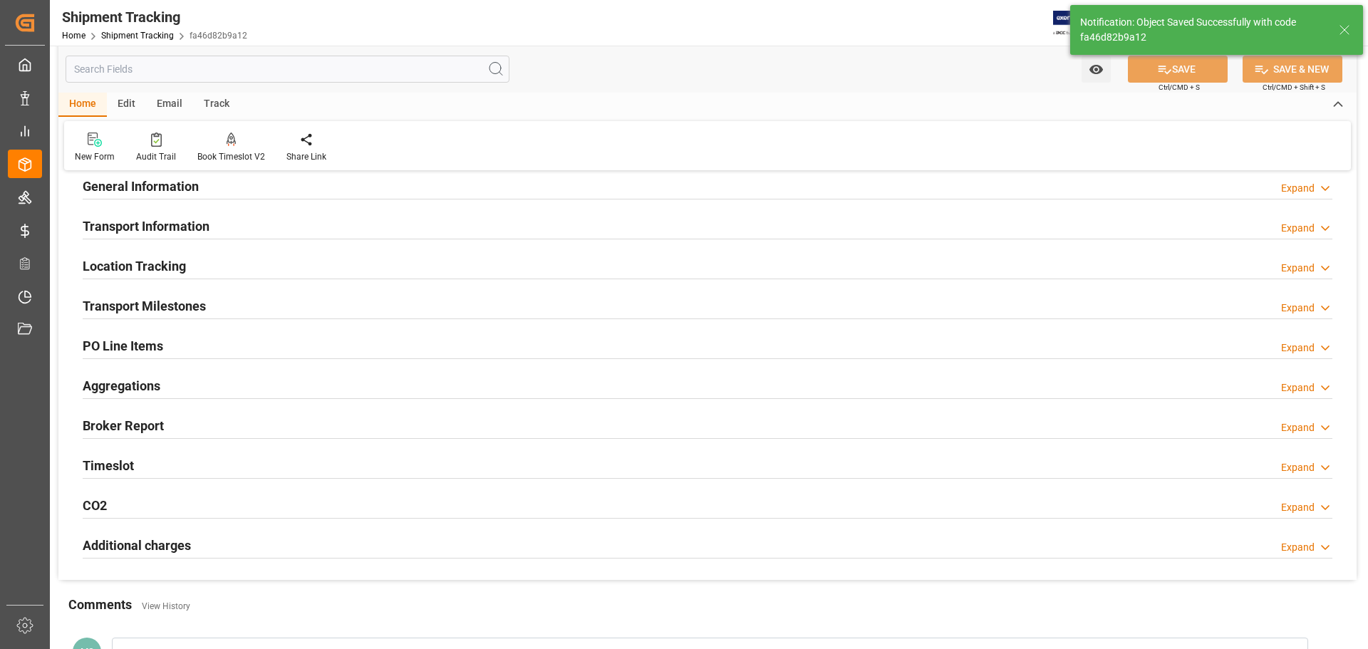
scroll to position [0, 0]
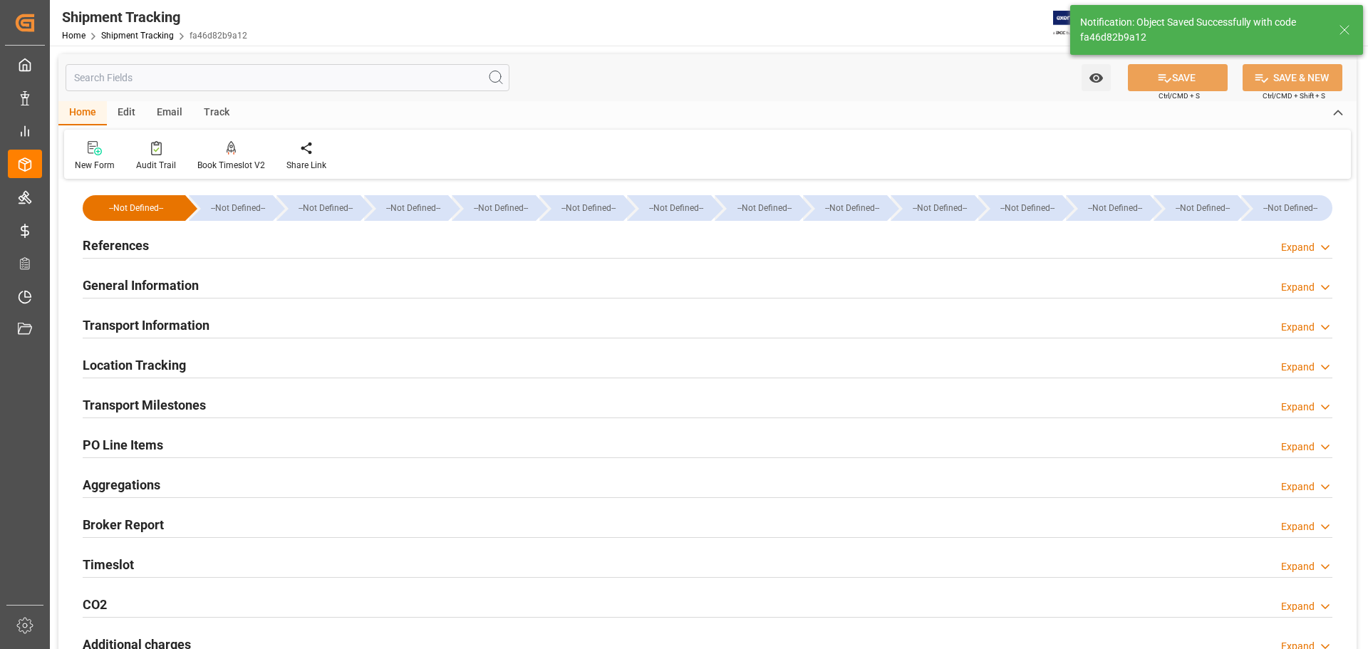
click at [268, 281] on div "General Information Expand" at bounding box center [707, 284] width 1249 height 27
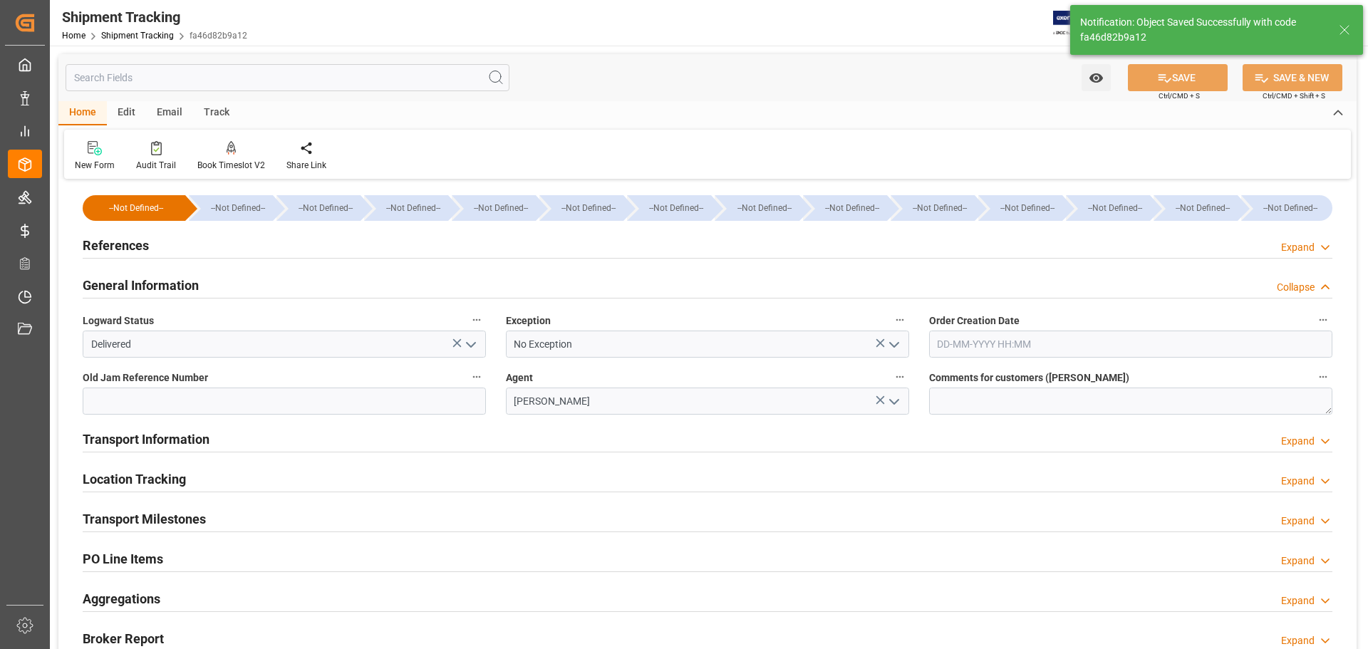
click at [256, 280] on div "General Information Collapse" at bounding box center [707, 284] width 1249 height 27
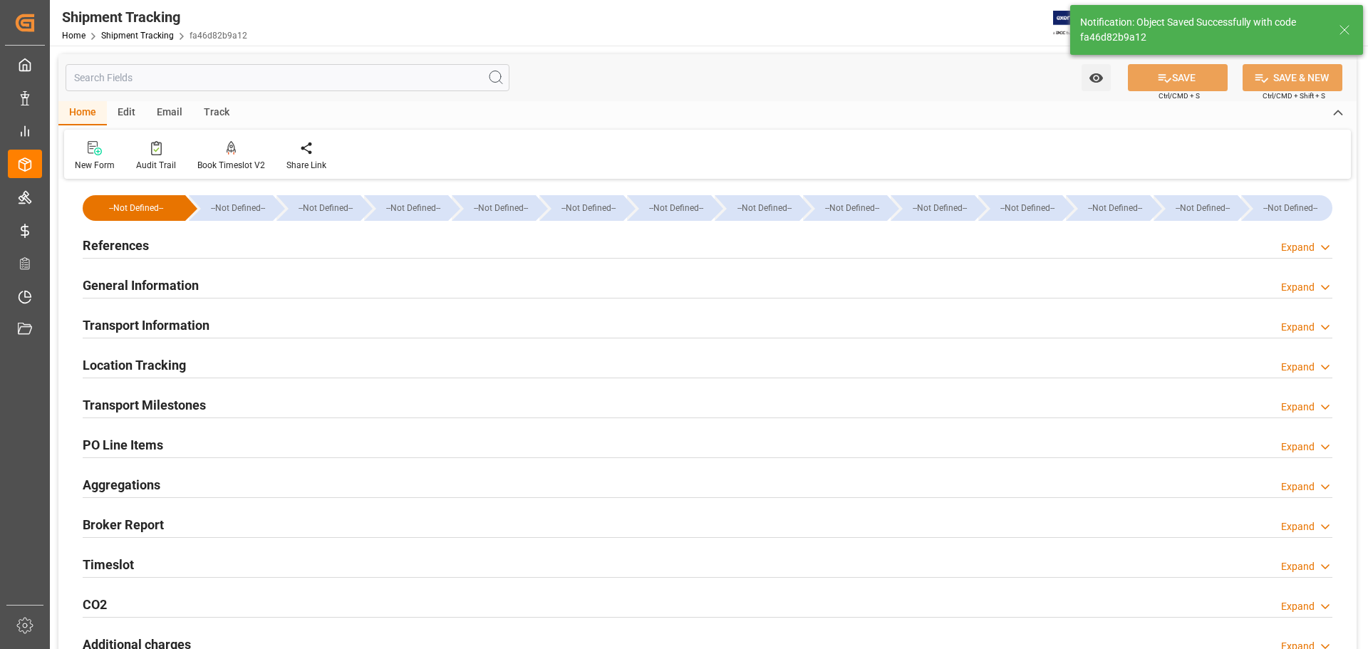
click at [202, 236] on div "References Expand" at bounding box center [707, 244] width 1249 height 27
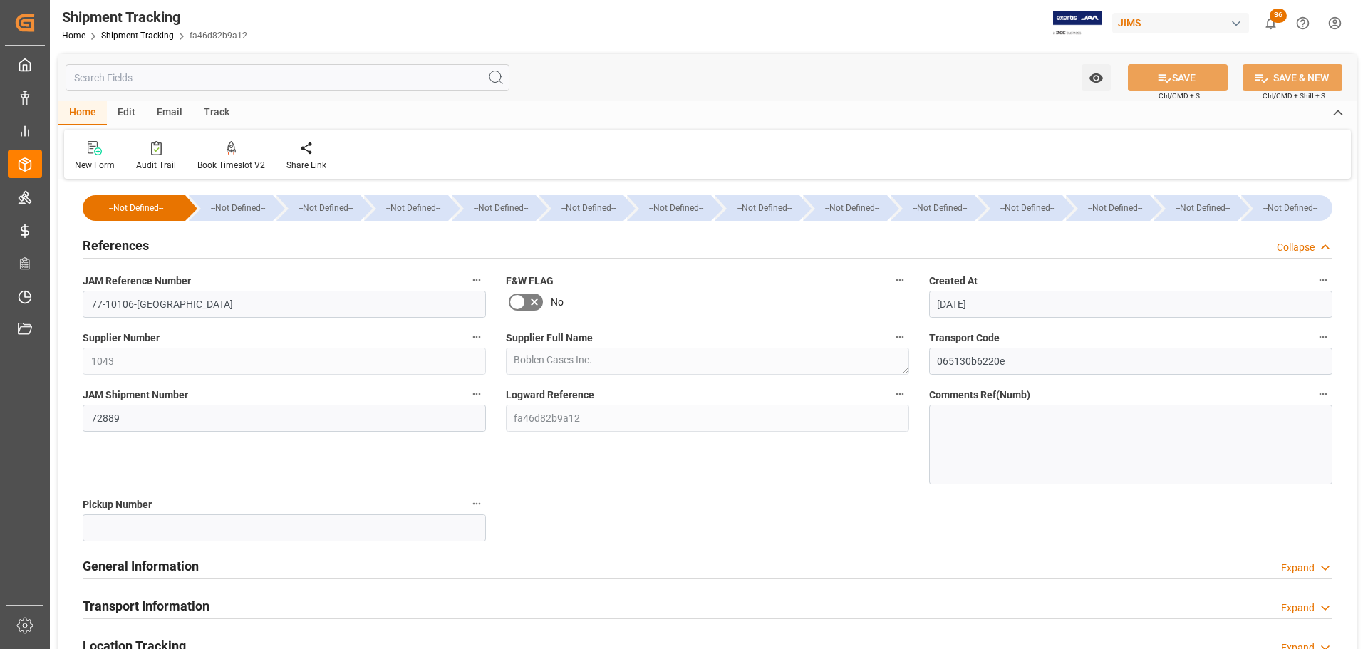
click at [179, 242] on div "References Collapse" at bounding box center [707, 244] width 1249 height 27
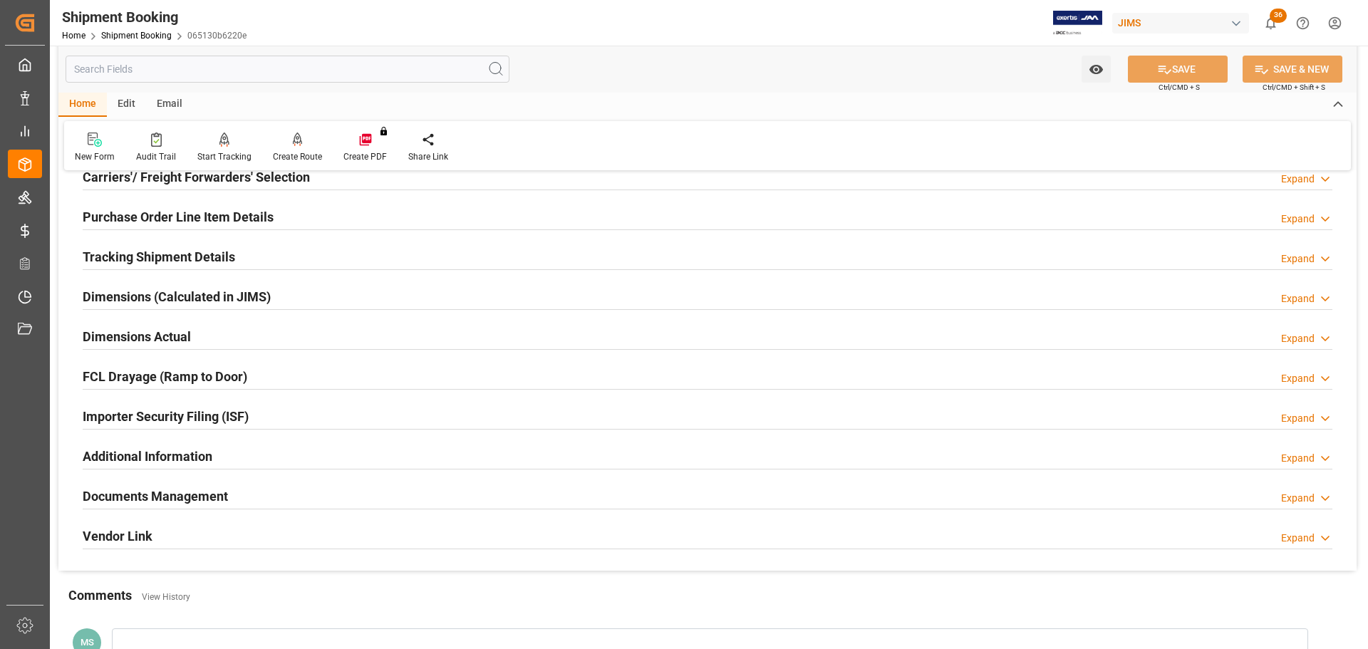
scroll to position [214, 0]
click at [261, 258] on div "Tracking Shipment Details Expand" at bounding box center [707, 254] width 1249 height 27
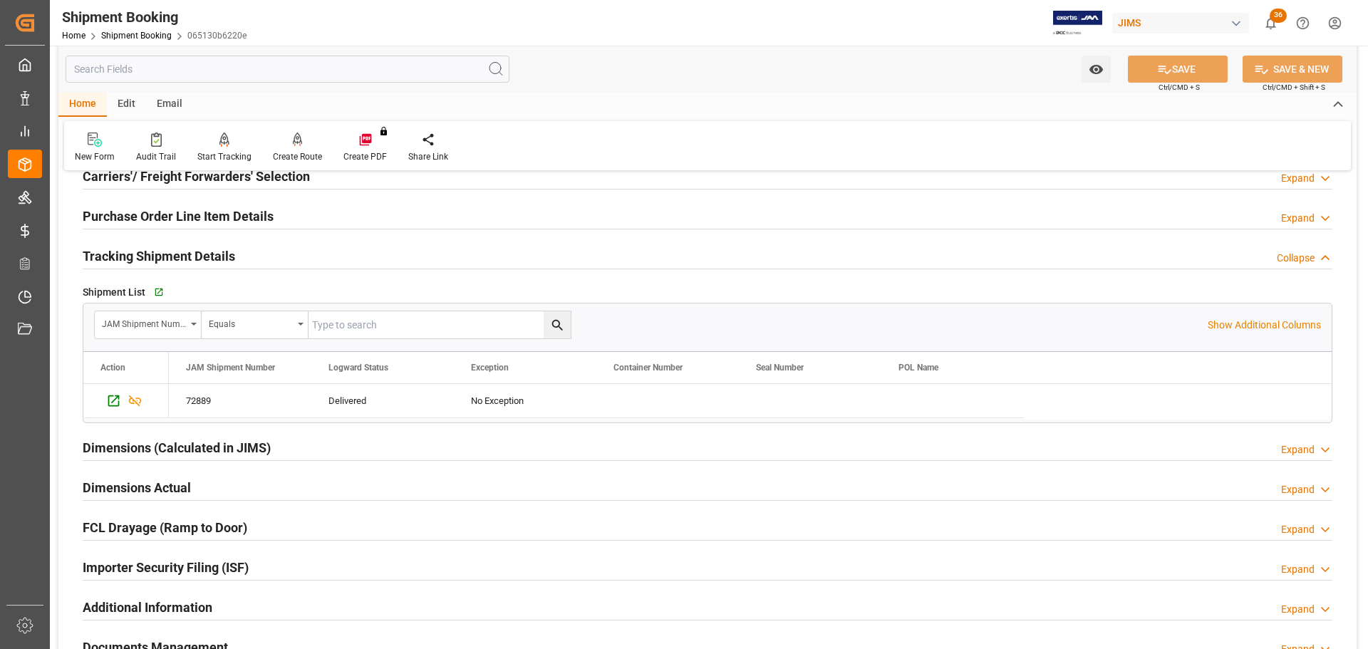
click at [261, 258] on div "Tracking Shipment Details Collapse" at bounding box center [707, 254] width 1249 height 27
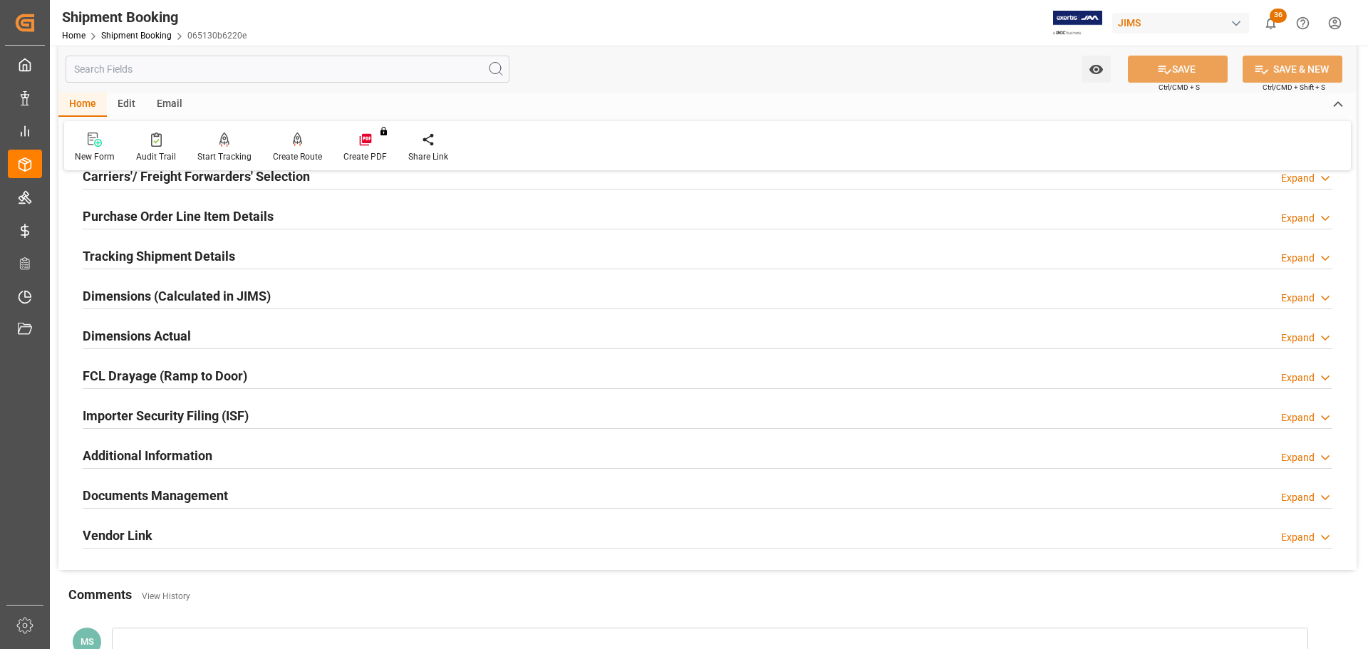
click at [244, 333] on div "Dimensions Actual Expand" at bounding box center [707, 334] width 1249 height 27
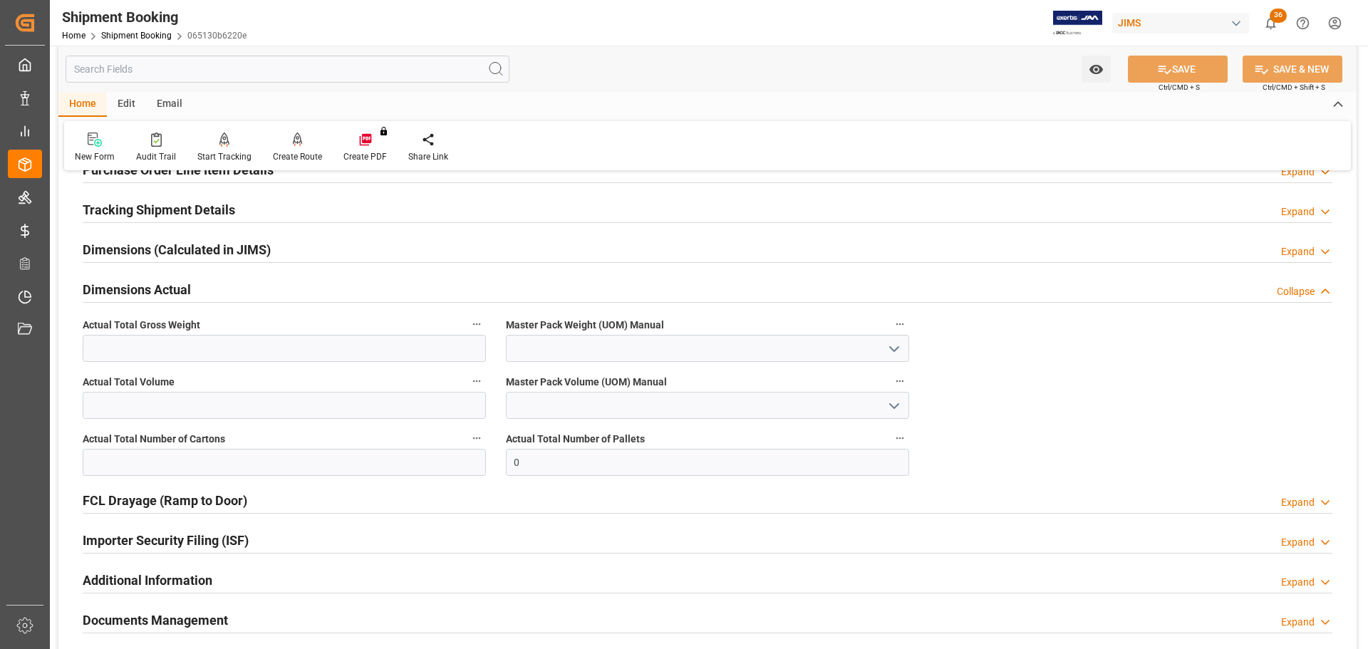
scroll to position [285, 0]
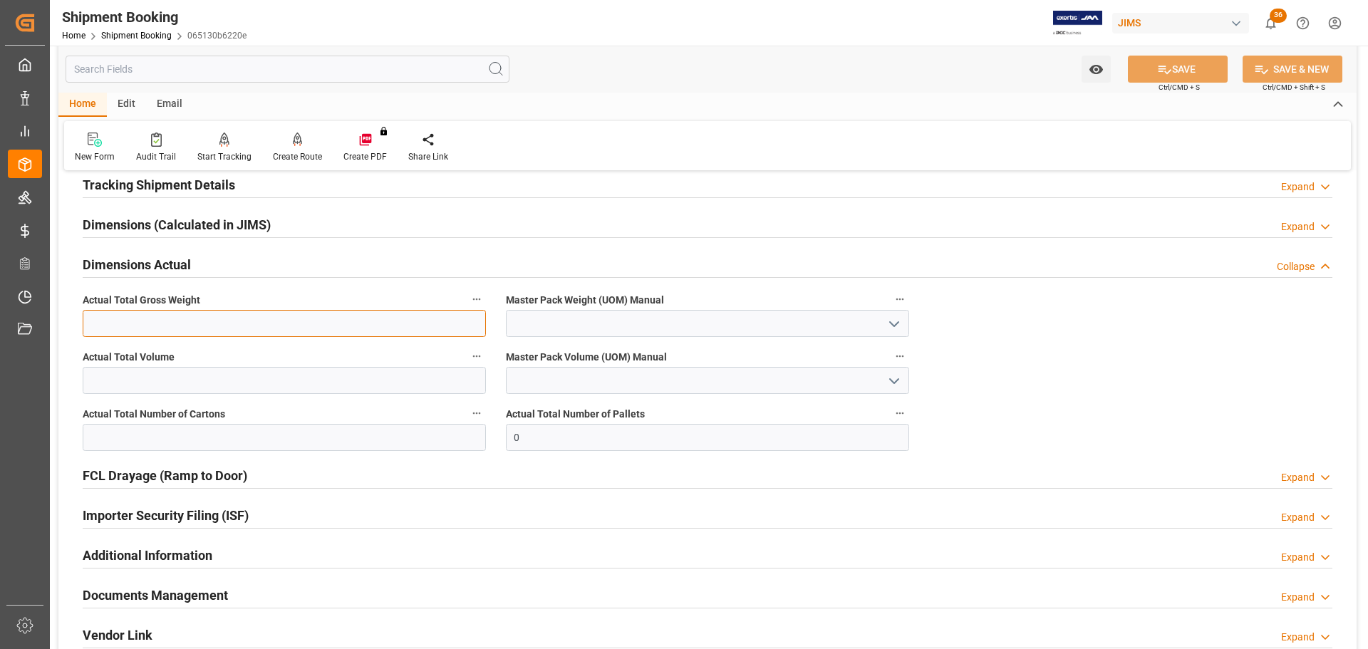
click at [245, 320] on input "text" at bounding box center [284, 323] width 403 height 27
type input "5000"
click at [898, 322] on polyline "open menu" at bounding box center [894, 324] width 9 height 4
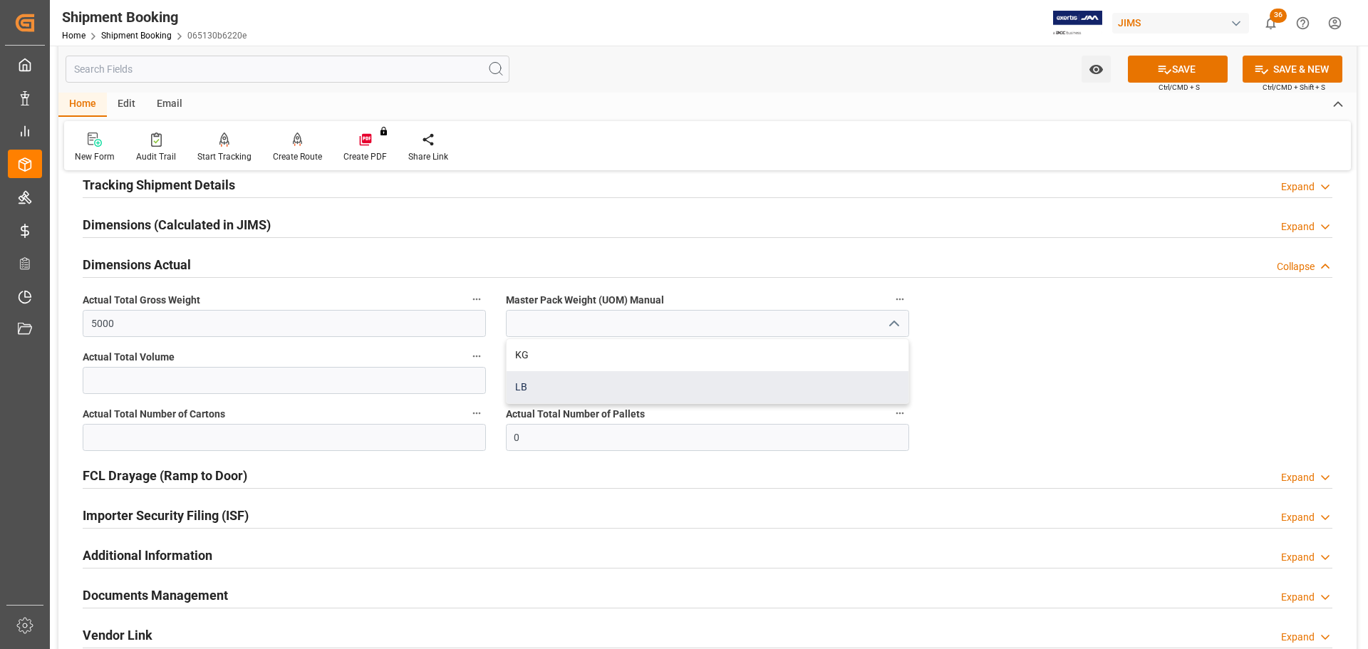
click at [605, 380] on div "LB" at bounding box center [707, 387] width 402 height 32
type input "LB"
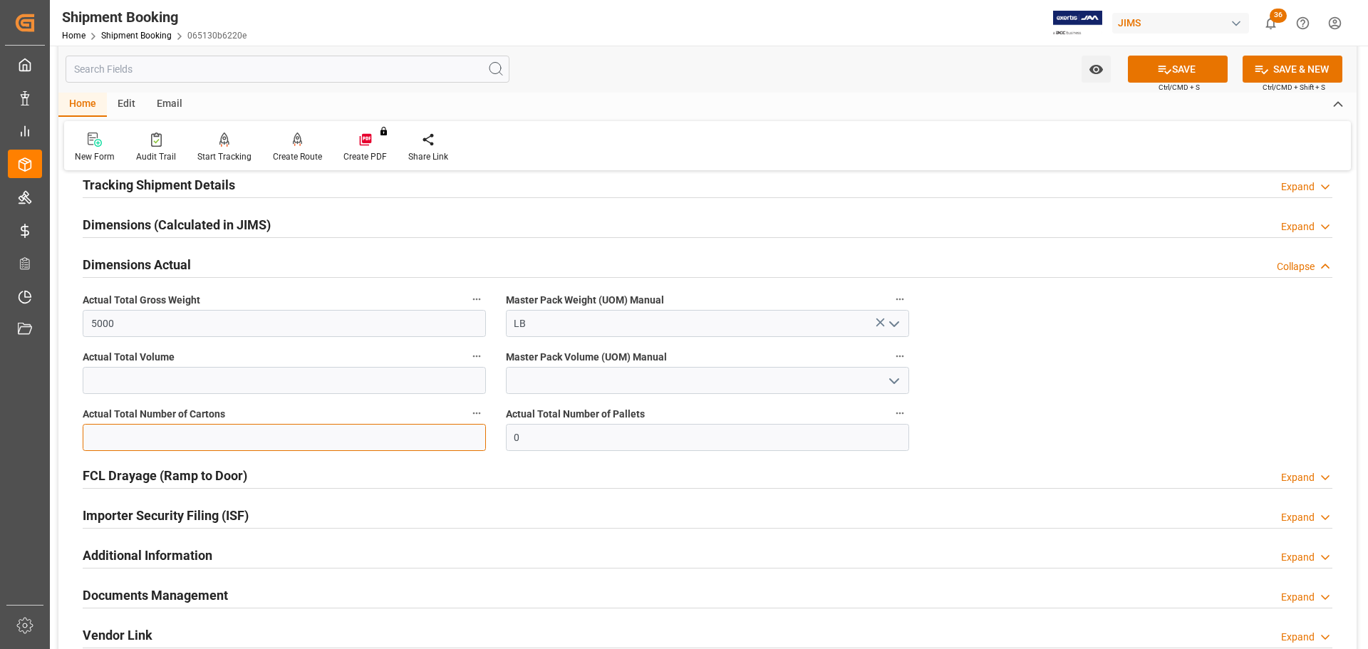
click at [287, 440] on input "text" at bounding box center [284, 437] width 403 height 27
type input "107"
click at [481, 438] on div "Quote Ready In-Transit Delivered Completed Cancelled References Expand JAM Refe…" at bounding box center [707, 283] width 1298 height 771
type input "9"
click at [1170, 70] on button "SAVE" at bounding box center [1178, 69] width 100 height 27
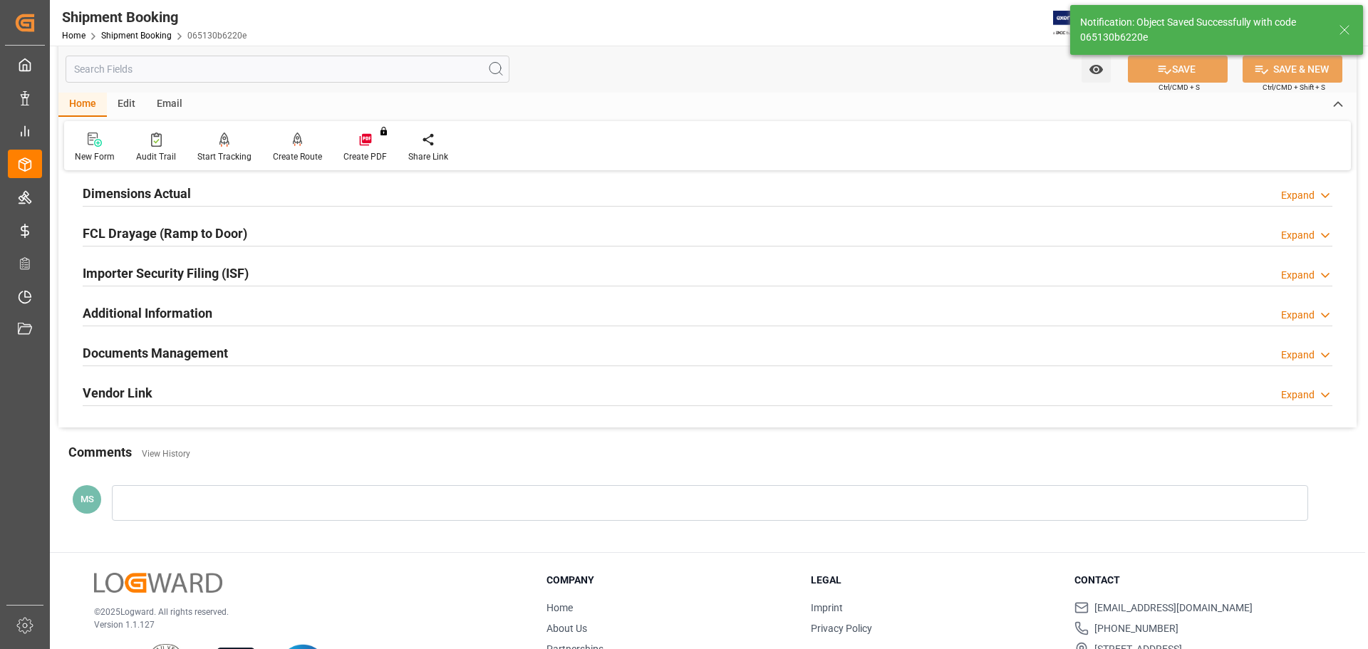
click at [282, 356] on div "Documents Management Expand" at bounding box center [707, 351] width 1249 height 27
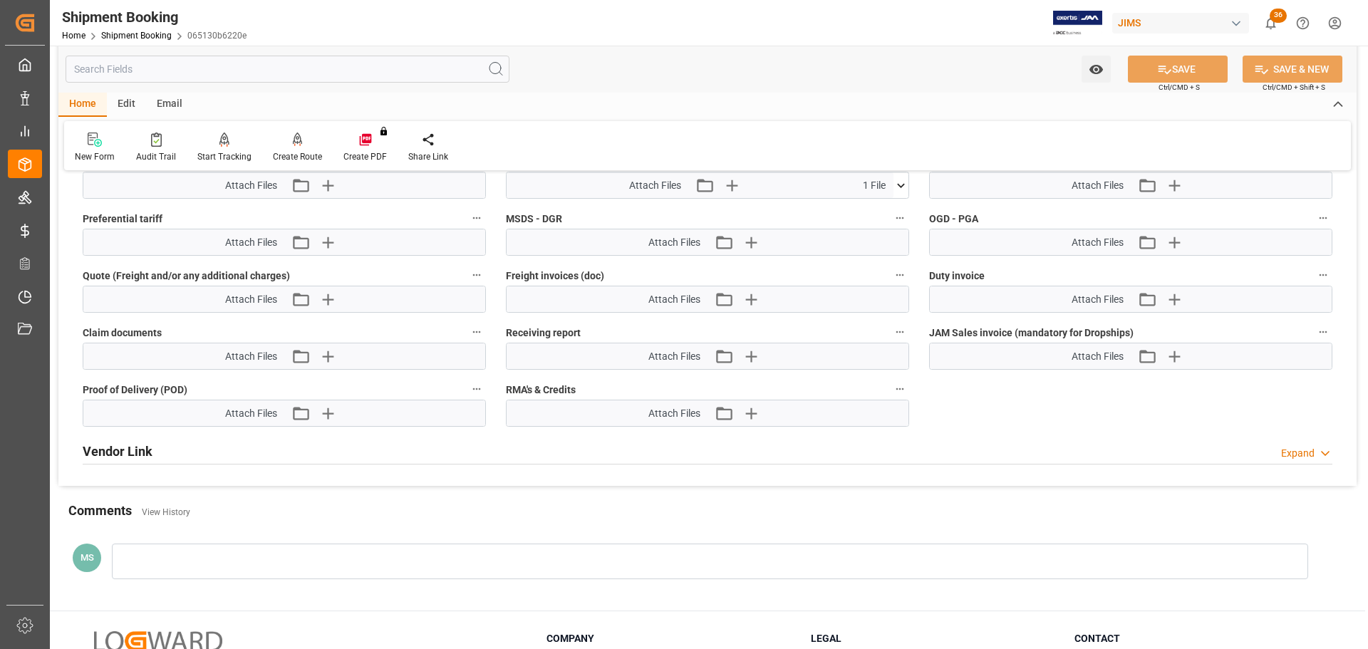
scroll to position [784, 0]
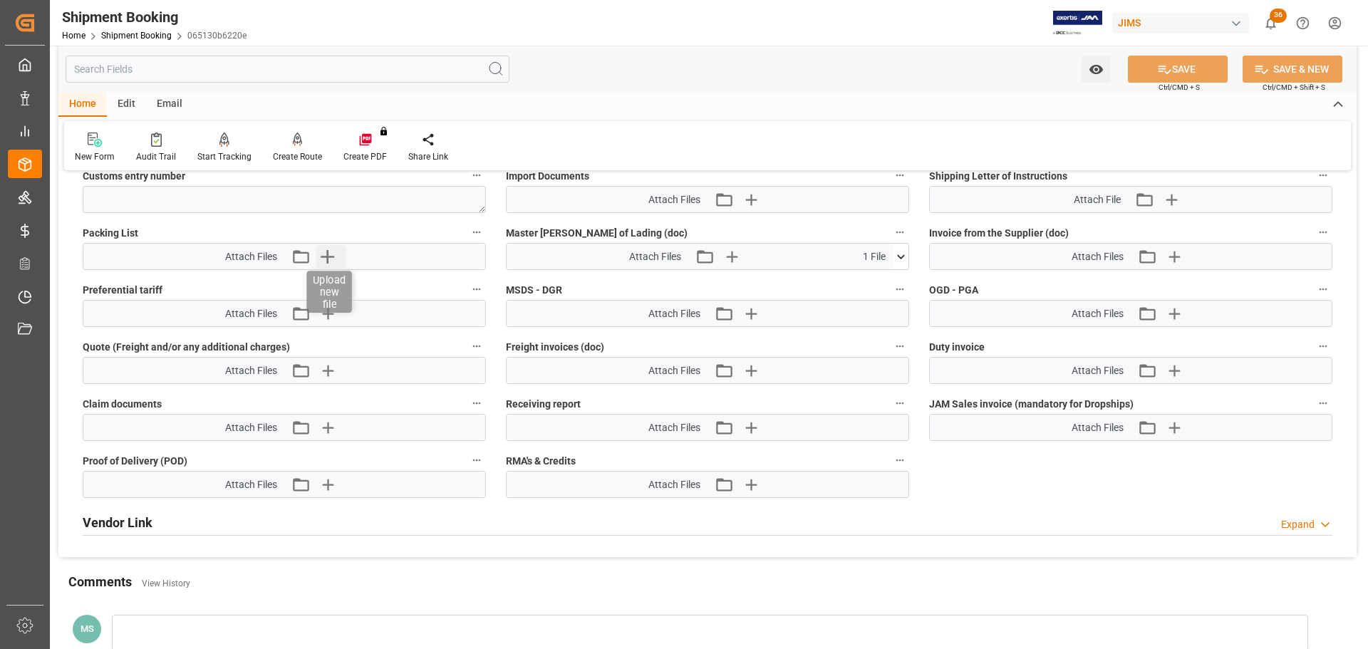
click at [328, 254] on icon "button" at bounding box center [328, 257] width 14 height 14
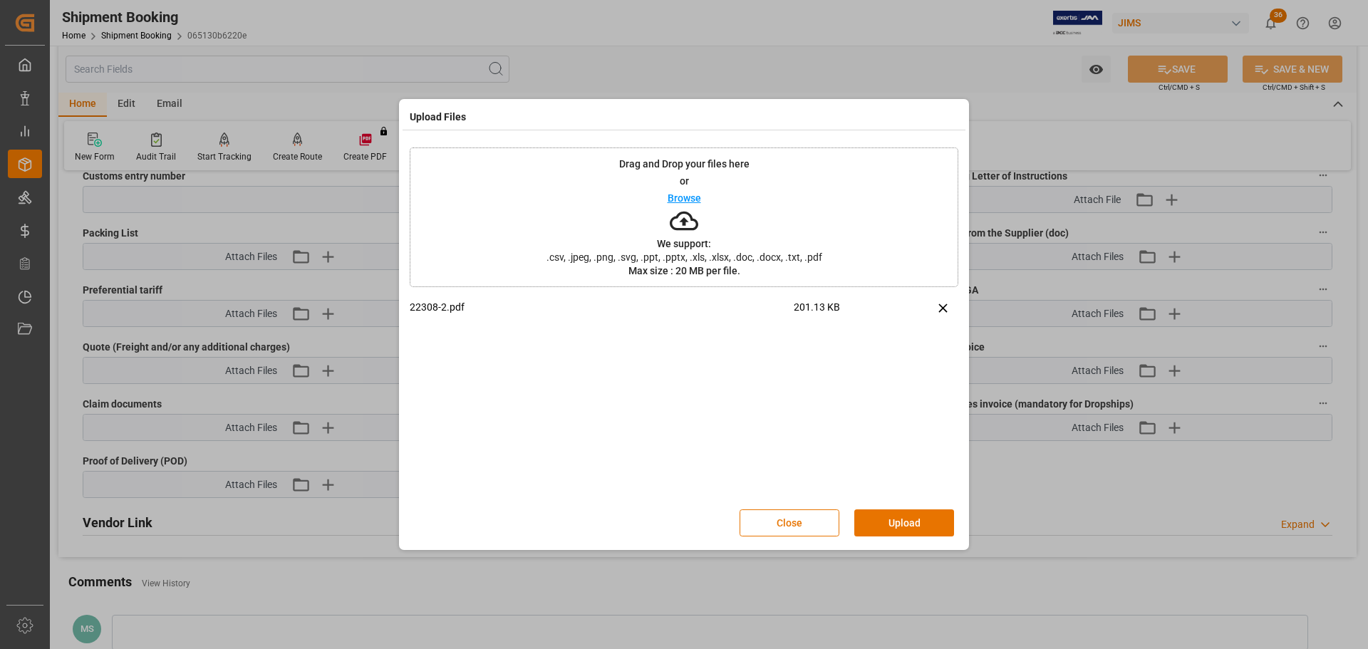
click at [912, 526] on button "Upload" at bounding box center [904, 522] width 100 height 27
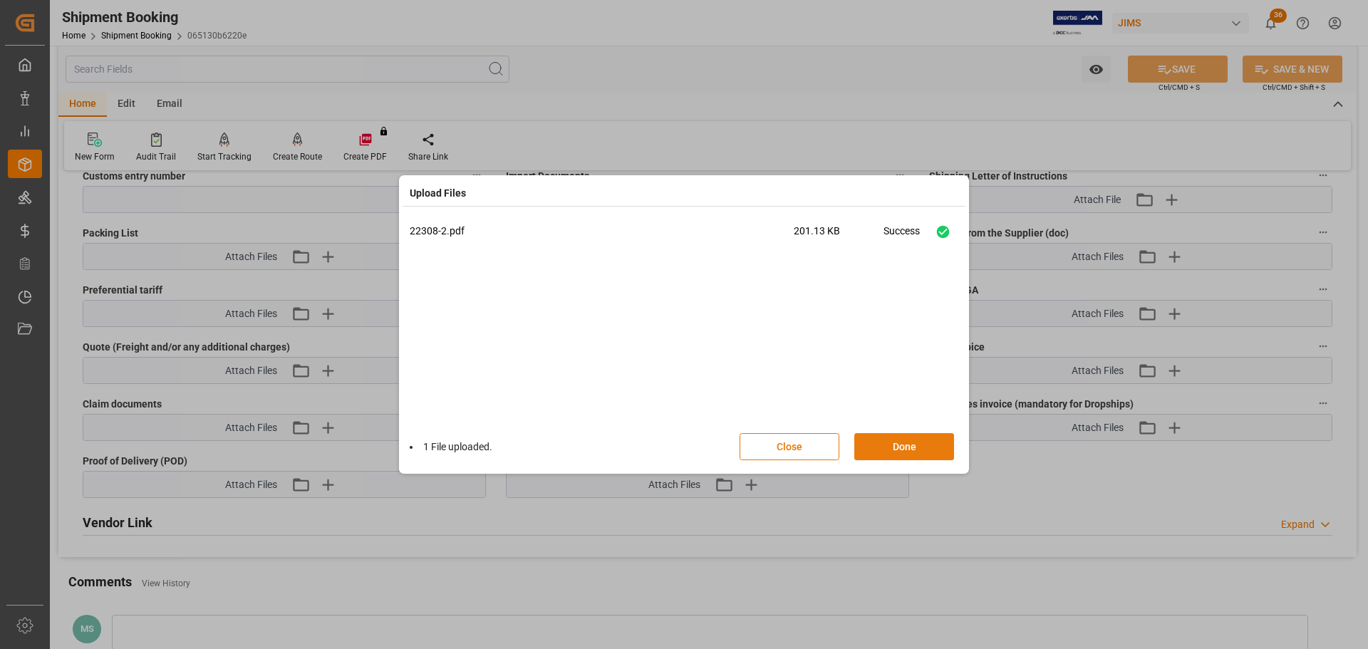
click at [903, 447] on button "Done" at bounding box center [904, 446] width 100 height 27
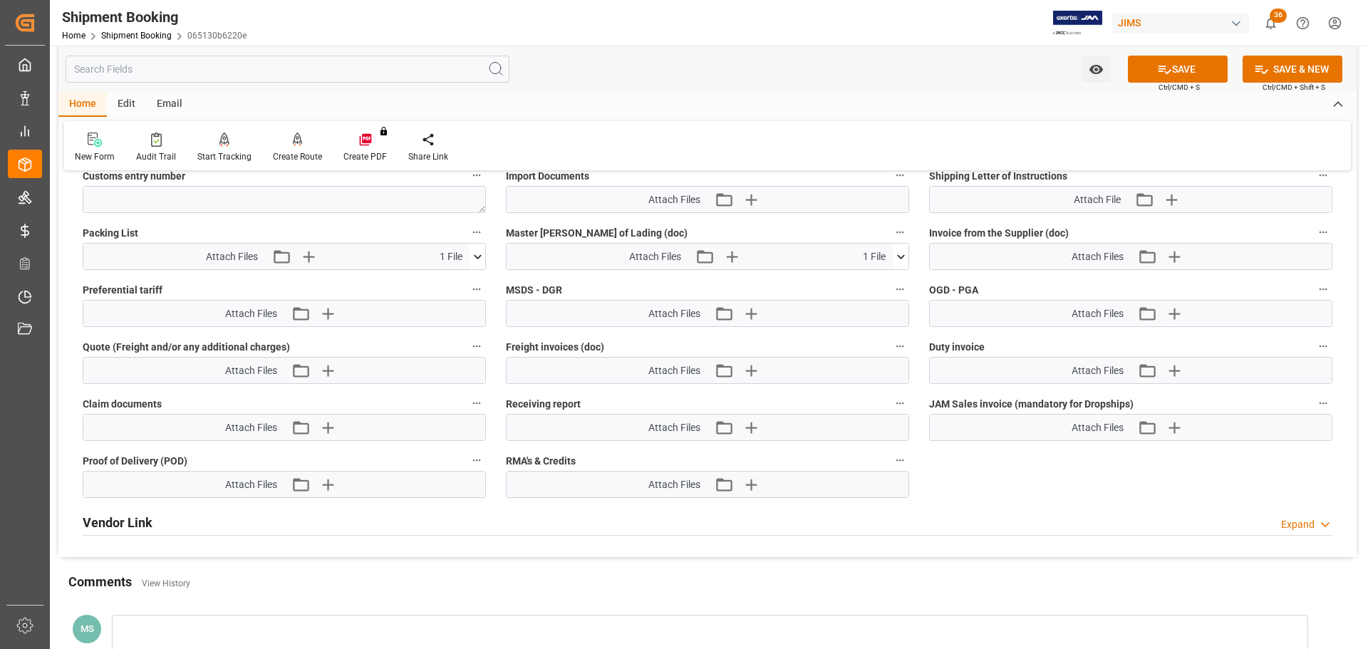
scroll to position [641, 0]
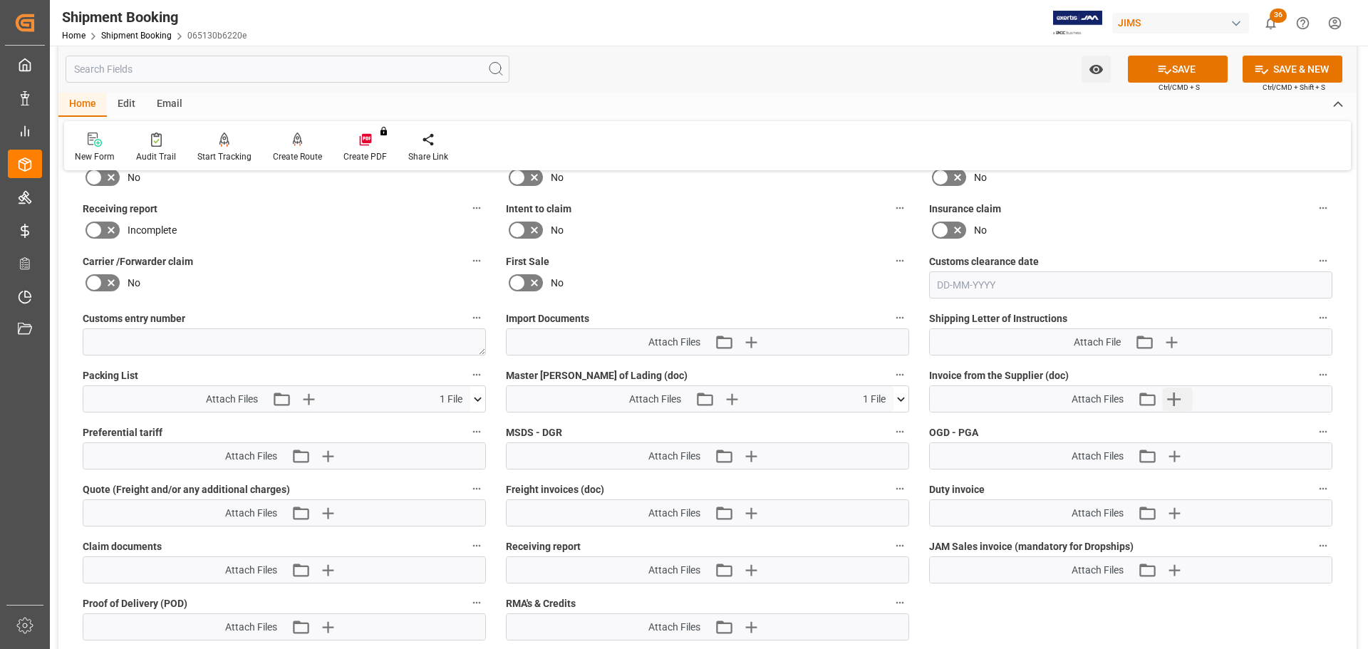
click at [1185, 402] on button "Upload new file" at bounding box center [1177, 399] width 30 height 23
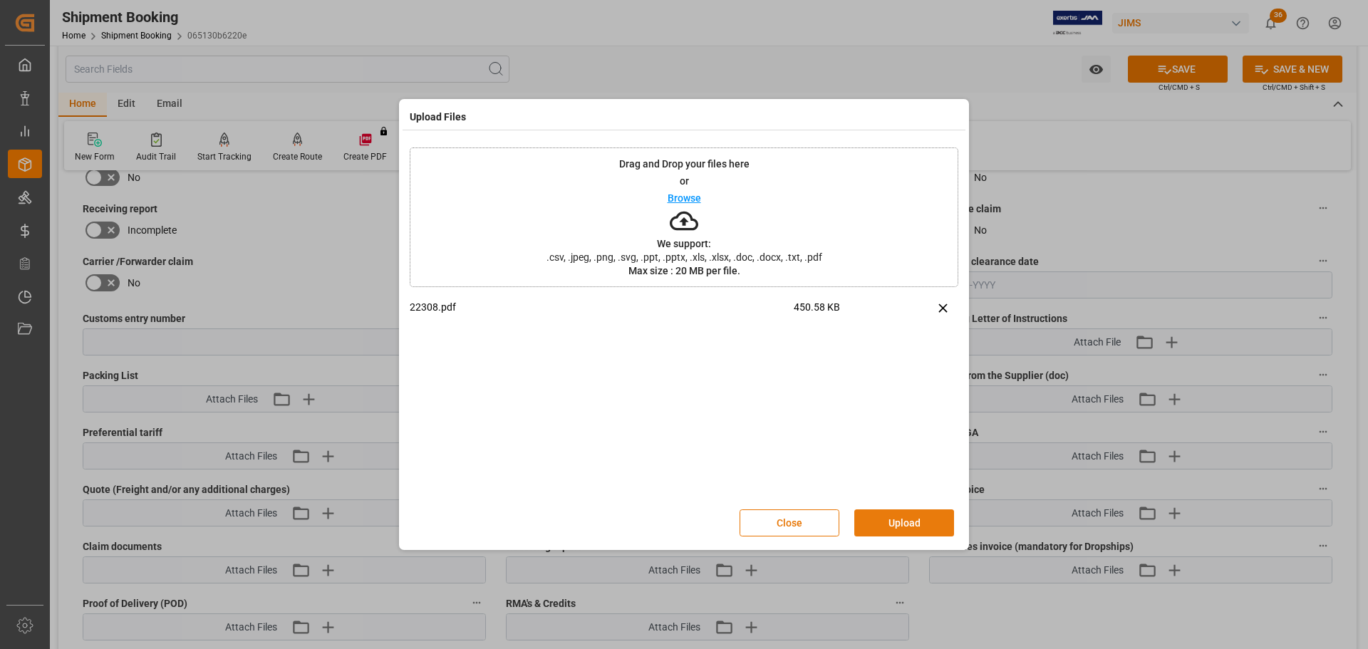
click at [905, 519] on button "Upload" at bounding box center [904, 522] width 100 height 27
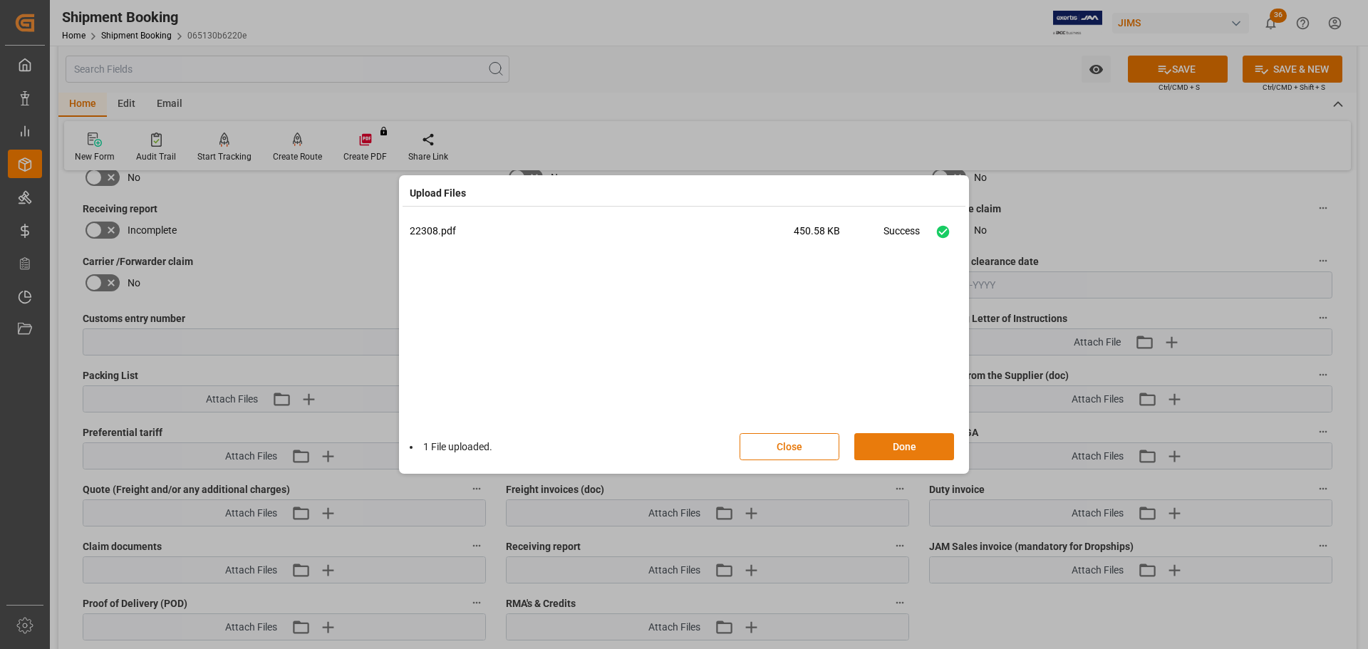
click at [903, 445] on button "Done" at bounding box center [904, 446] width 100 height 27
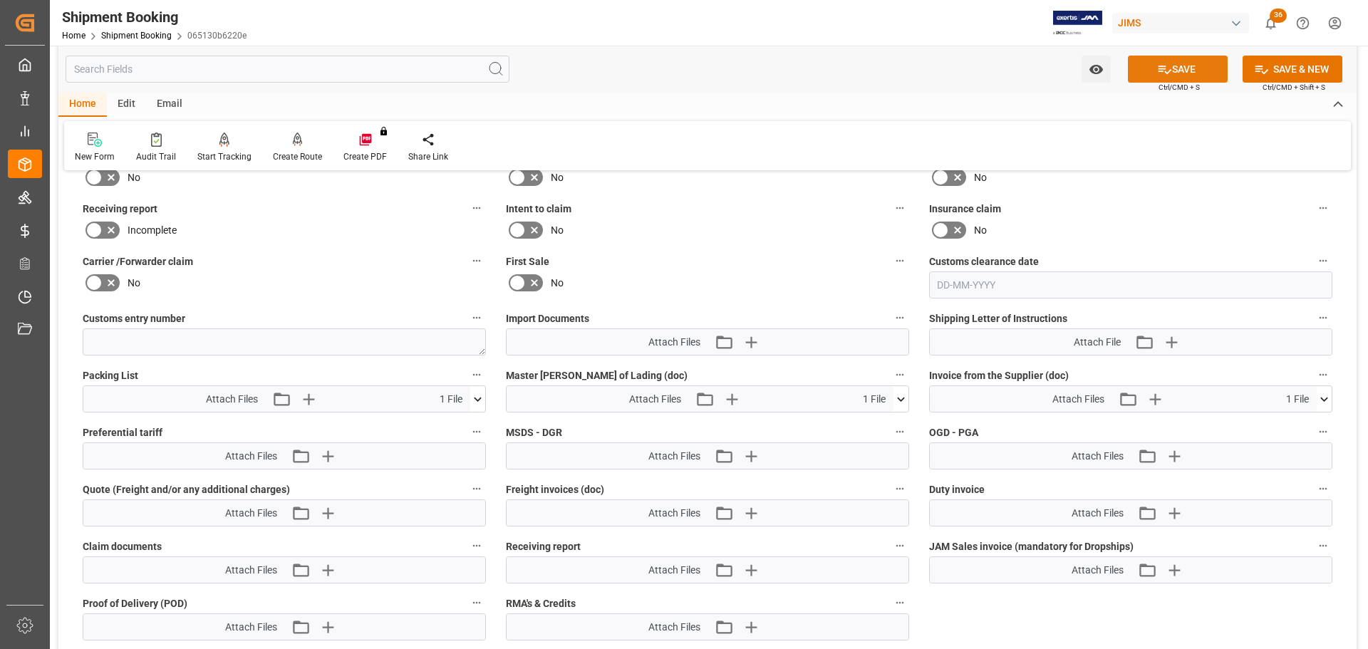
click at [1151, 78] on button "SAVE" at bounding box center [1178, 69] width 100 height 27
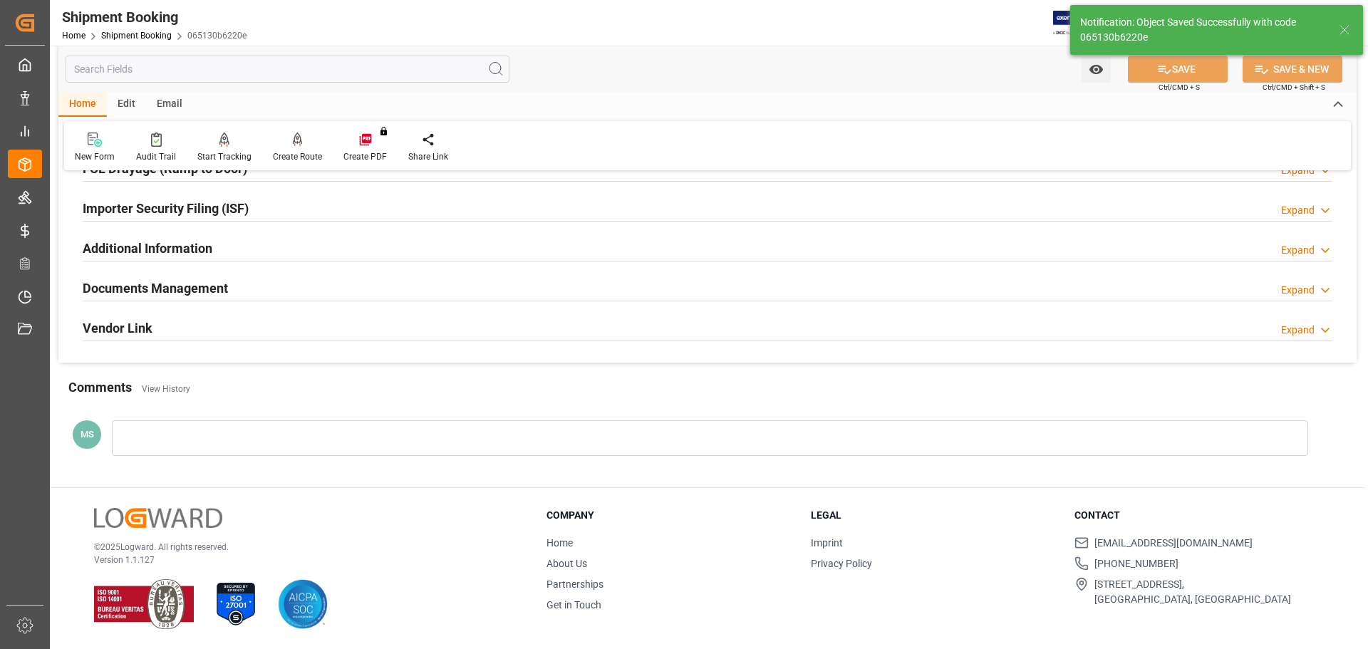
scroll to position [420, 0]
click at [489, 275] on div "Documents Management Expand" at bounding box center [707, 287] width 1249 height 27
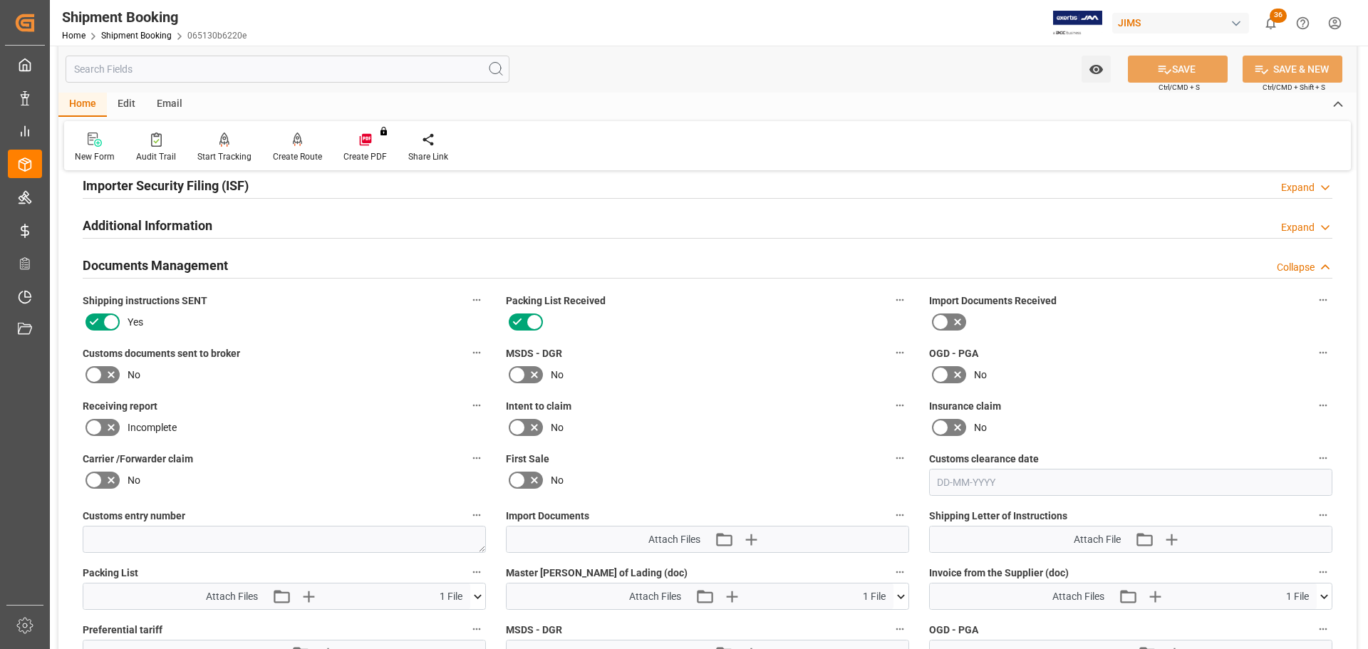
scroll to position [427, 0]
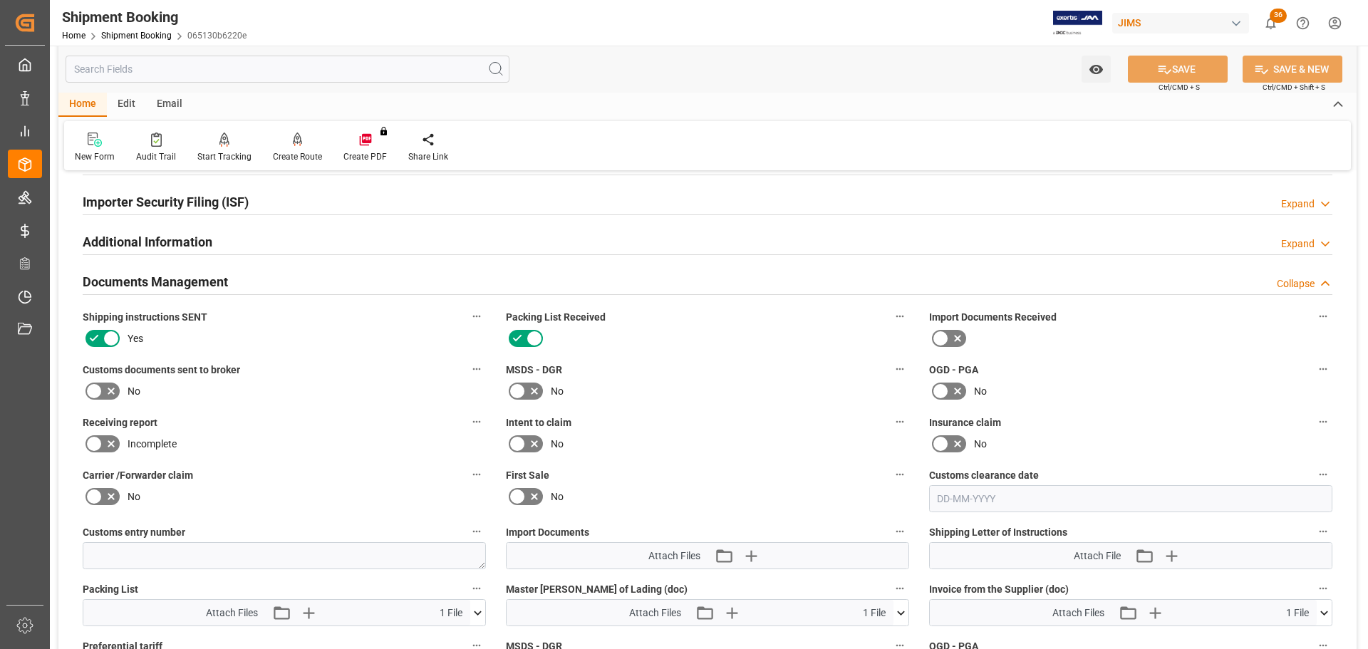
click at [361, 278] on div "Documents Management Collapse" at bounding box center [707, 280] width 1249 height 27
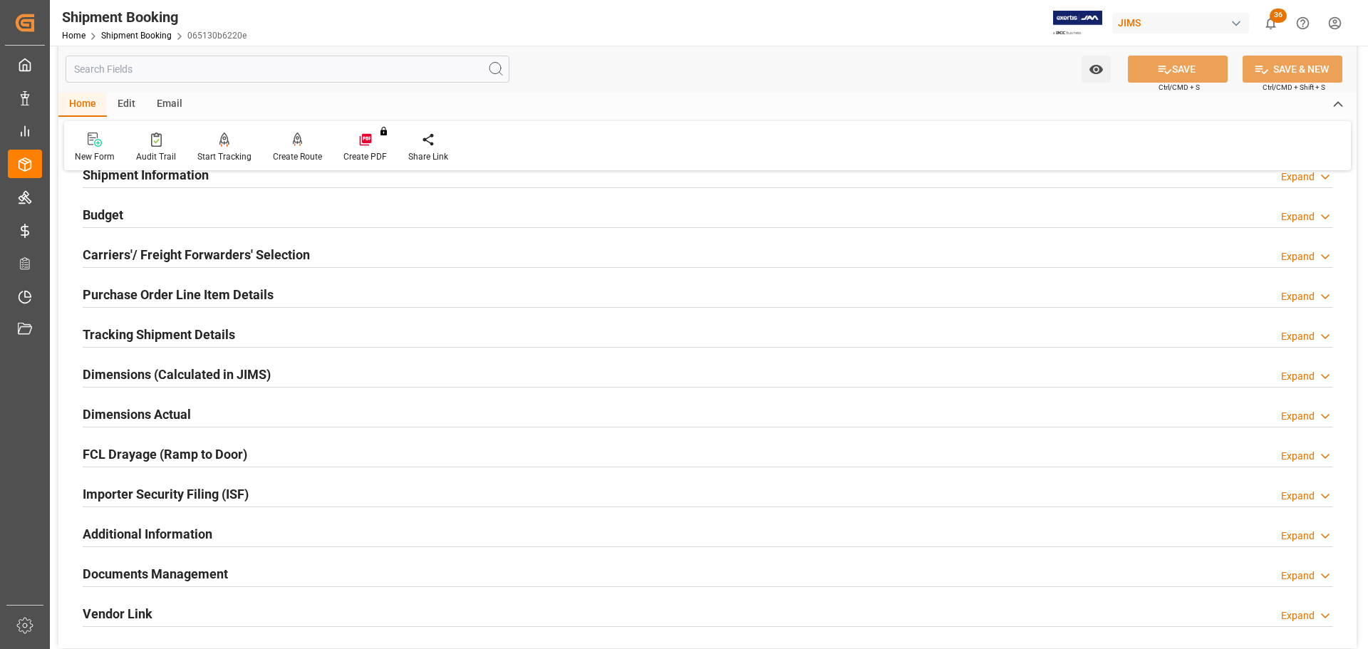
scroll to position [0, 0]
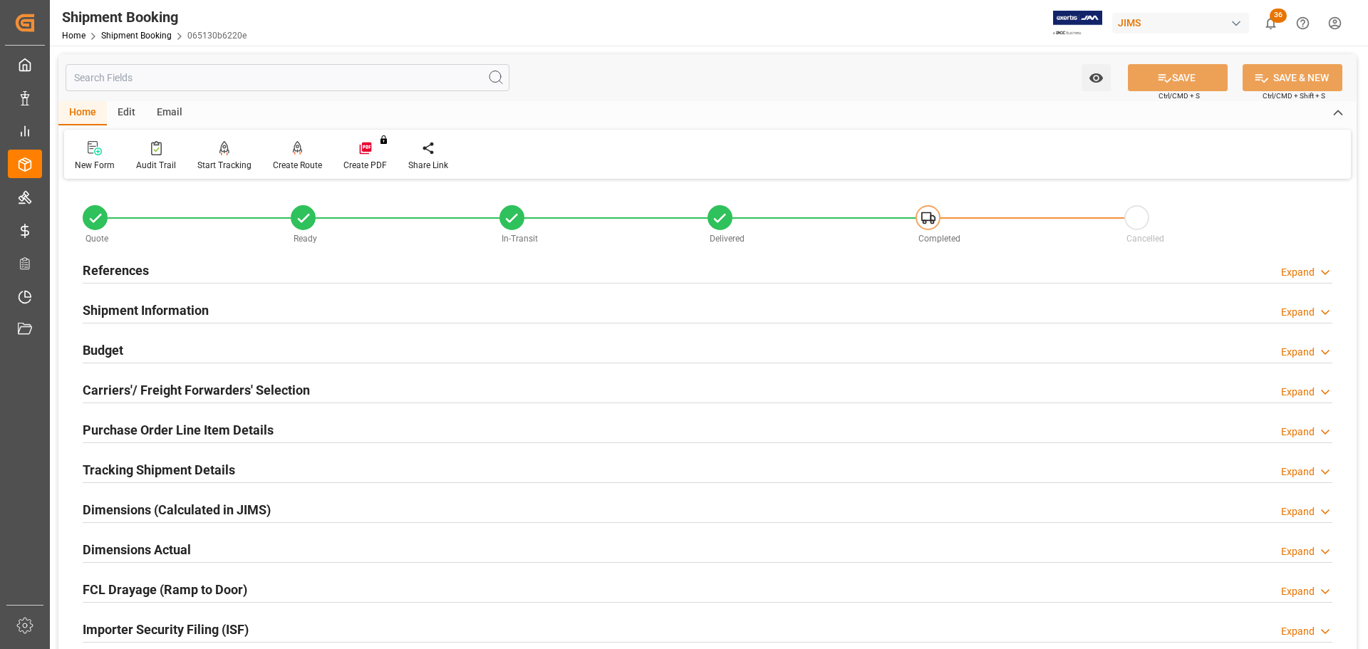
click at [349, 351] on div "Budget Expand" at bounding box center [707, 349] width 1249 height 27
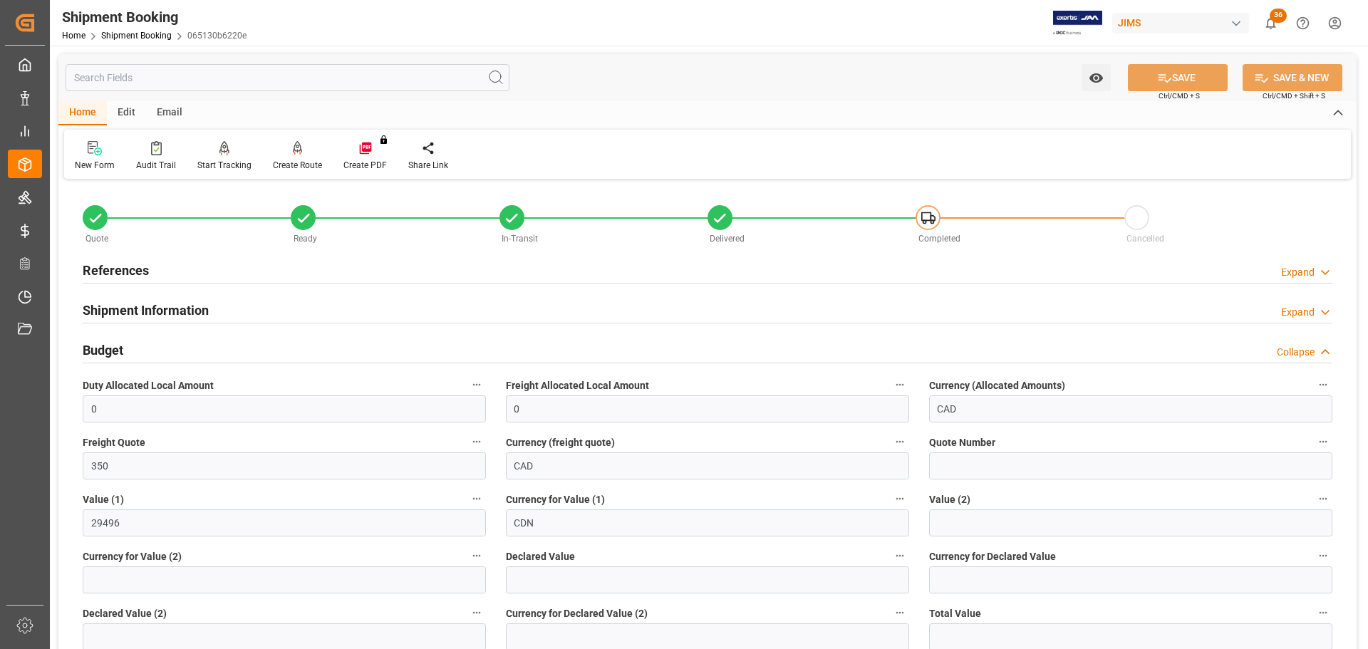
click at [349, 349] on div "Budget Collapse" at bounding box center [707, 349] width 1249 height 27
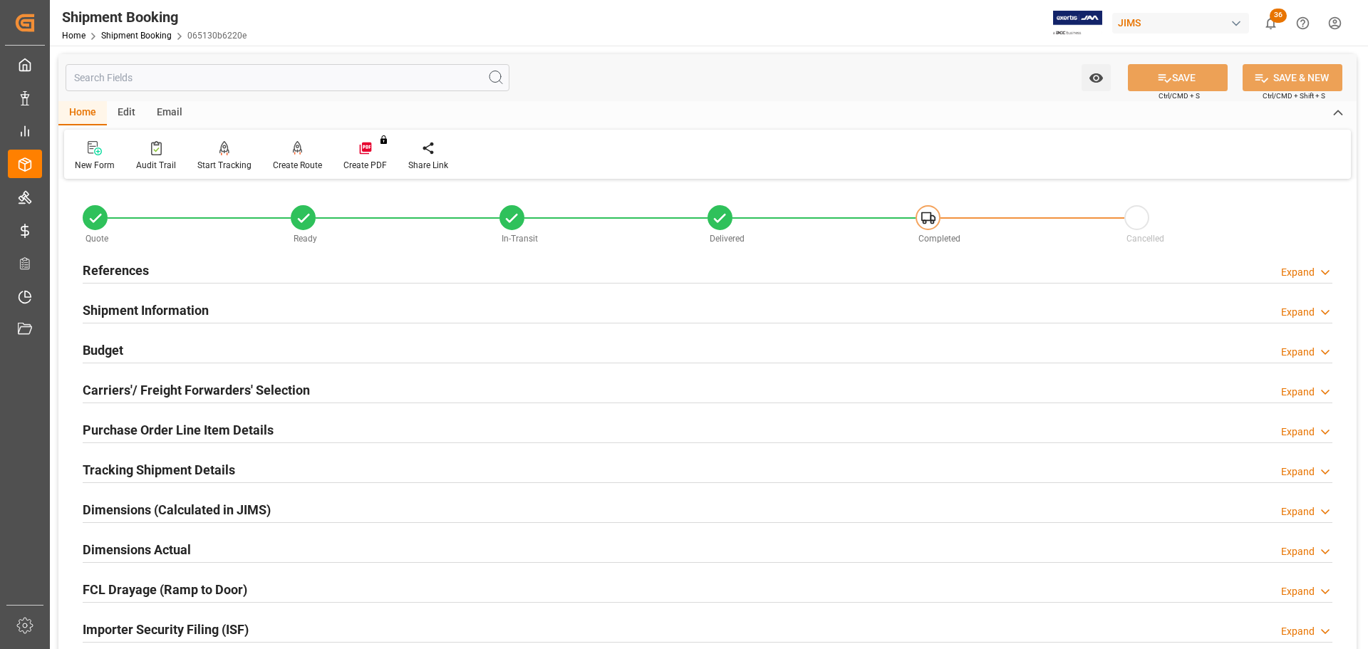
click at [211, 351] on div "Budget Expand" at bounding box center [707, 349] width 1249 height 27
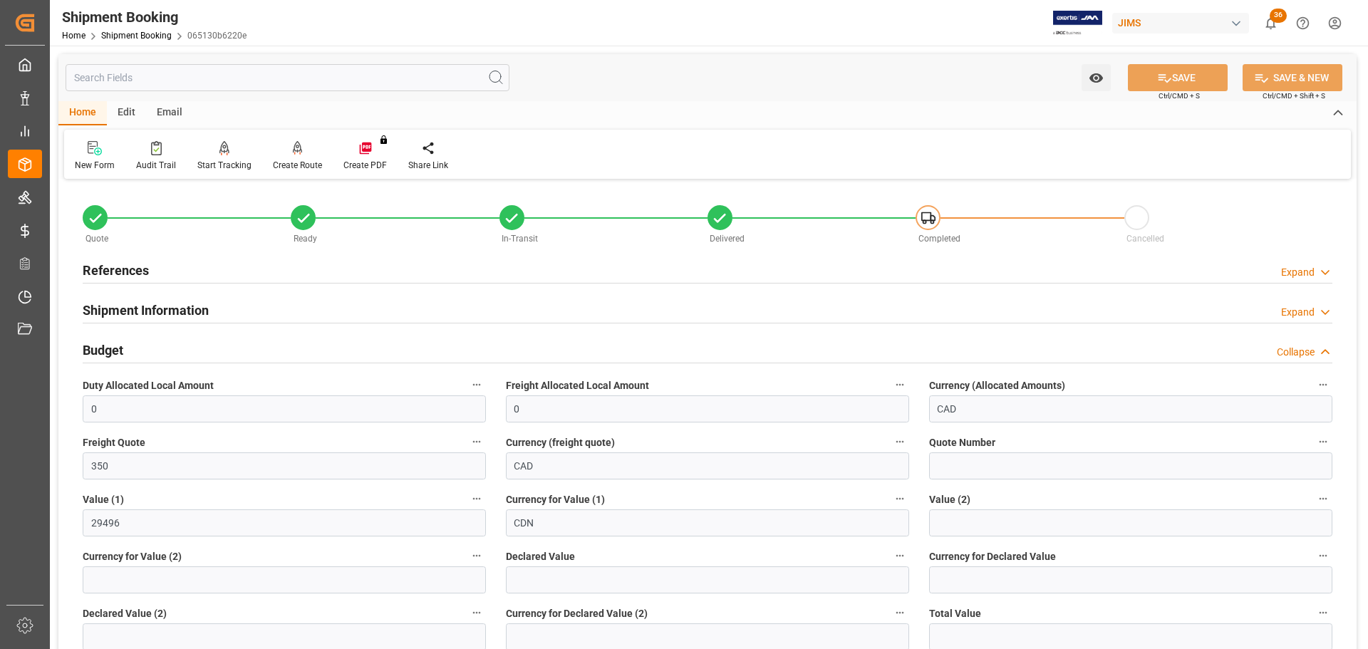
click at [211, 351] on div "Budget Collapse" at bounding box center [707, 349] width 1249 height 27
